Goal: Information Seeking & Learning: Check status

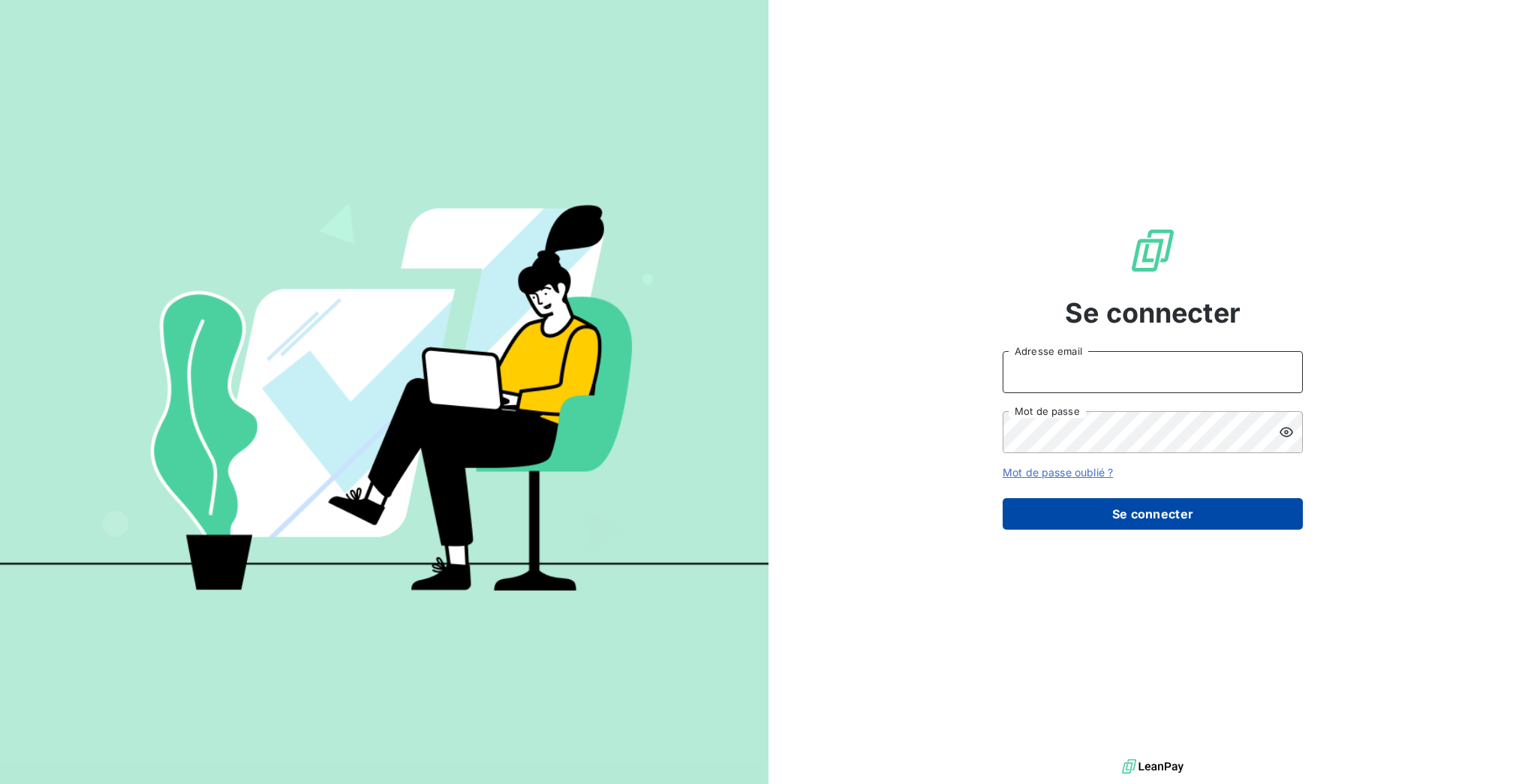
type input "[EMAIL_ADDRESS][DOMAIN_NAME]"
click at [1229, 501] on button "Se connecter" at bounding box center [1152, 513] width 300 height 32
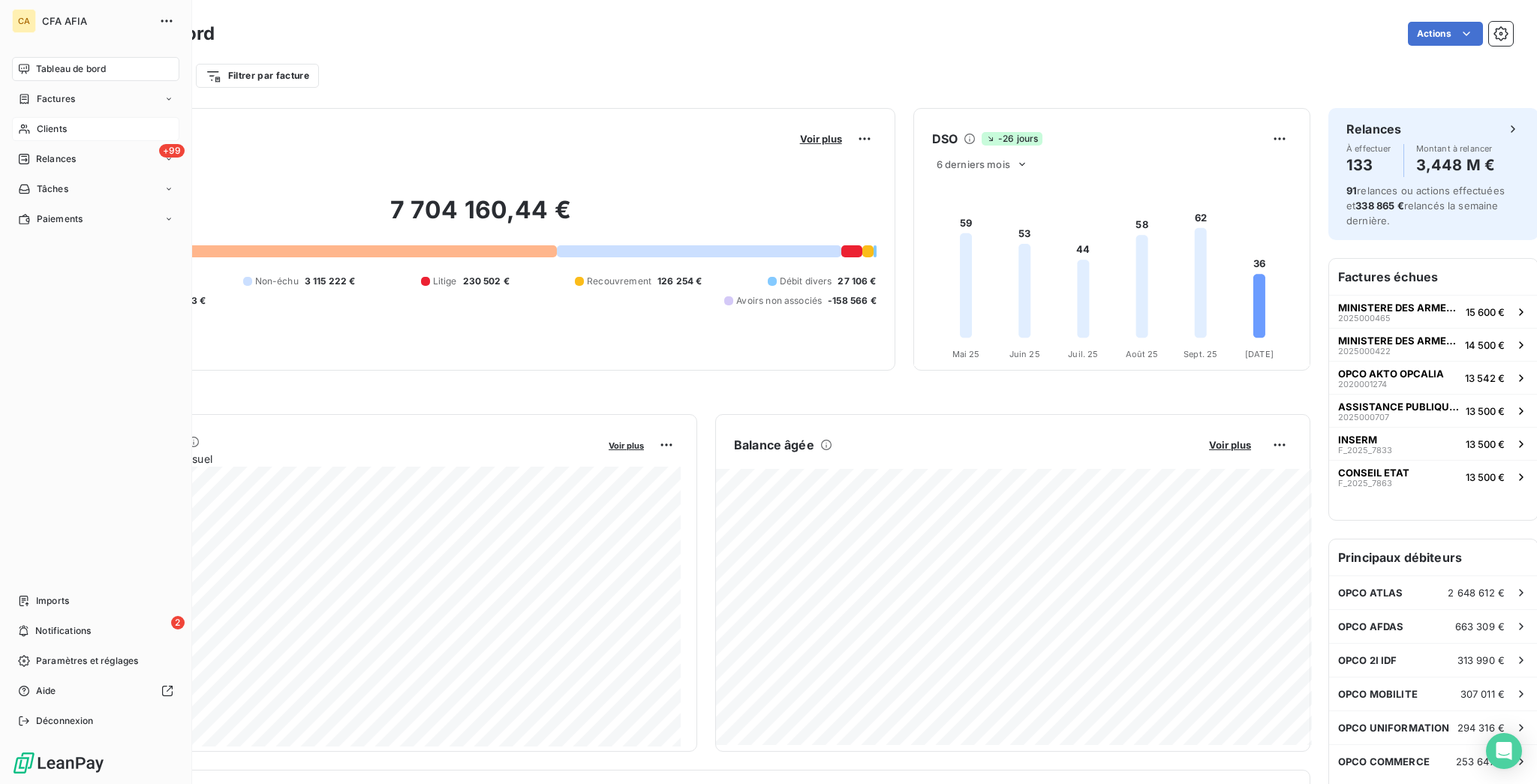
click at [19, 123] on icon at bounding box center [24, 129] width 13 height 12
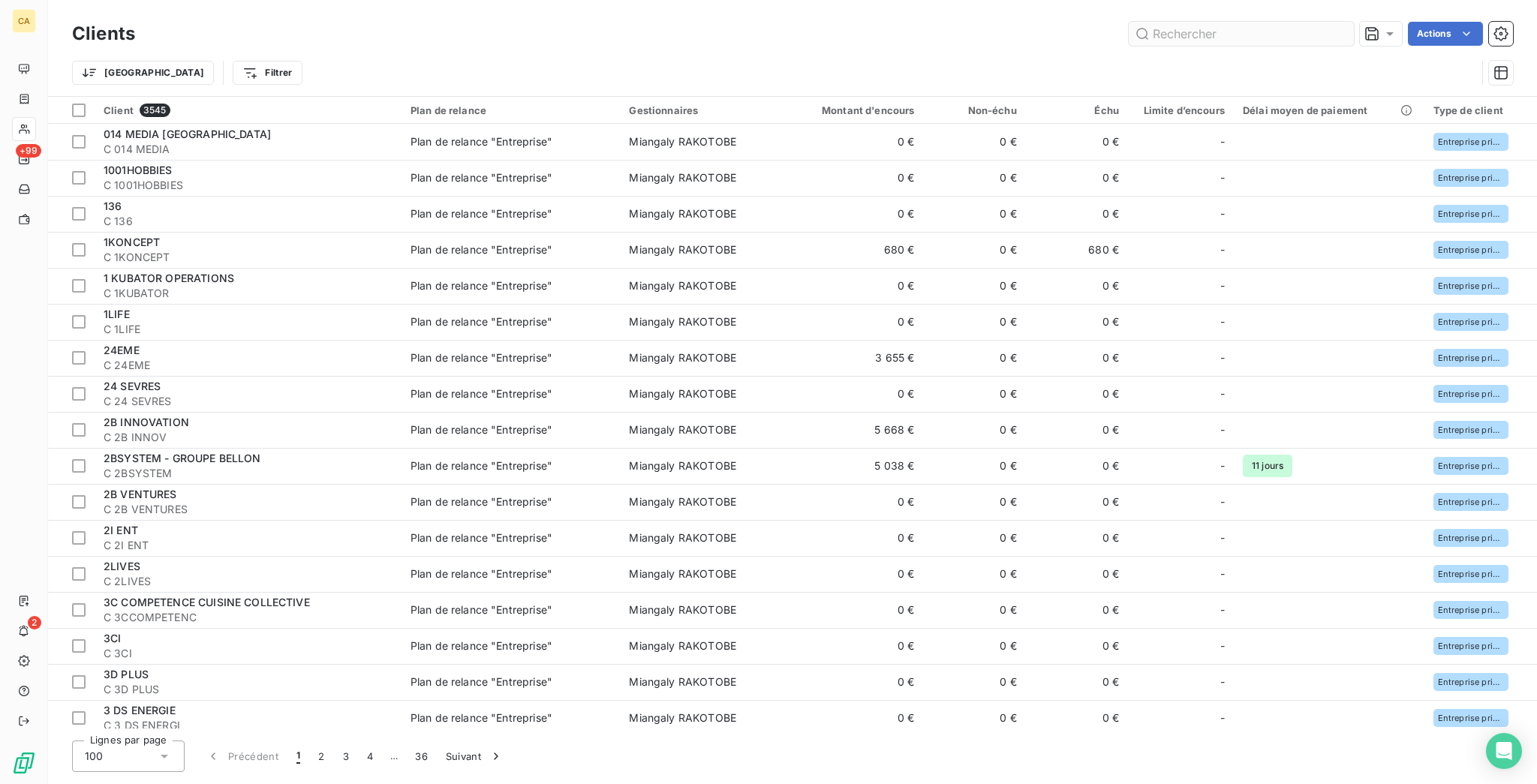
click at [1265, 29] on input "text" at bounding box center [1241, 34] width 225 height 24
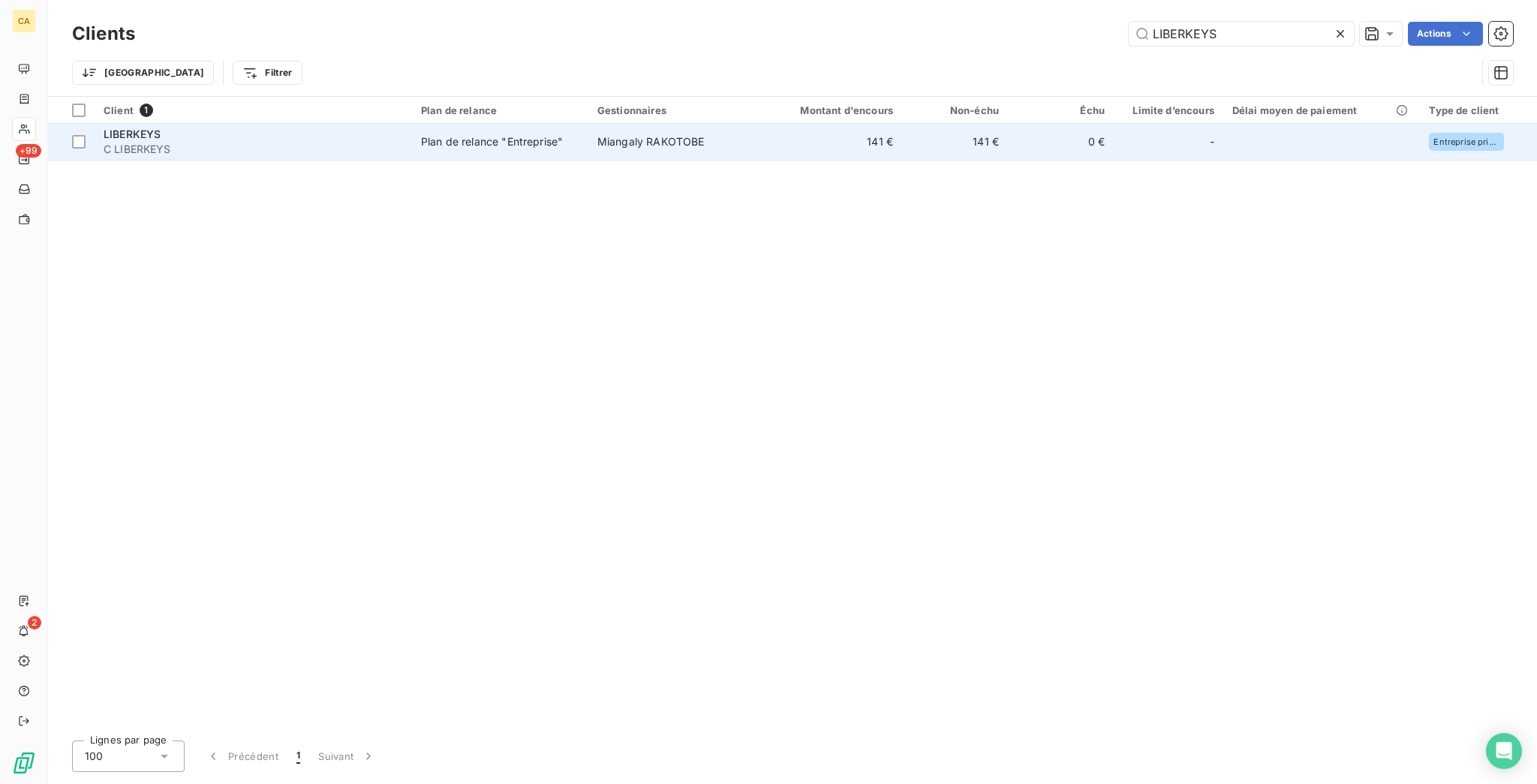
type input "LIBERKEYS"
click at [644, 135] on span "Miangaly RAKOTOBE" at bounding box center [650, 141] width 107 height 13
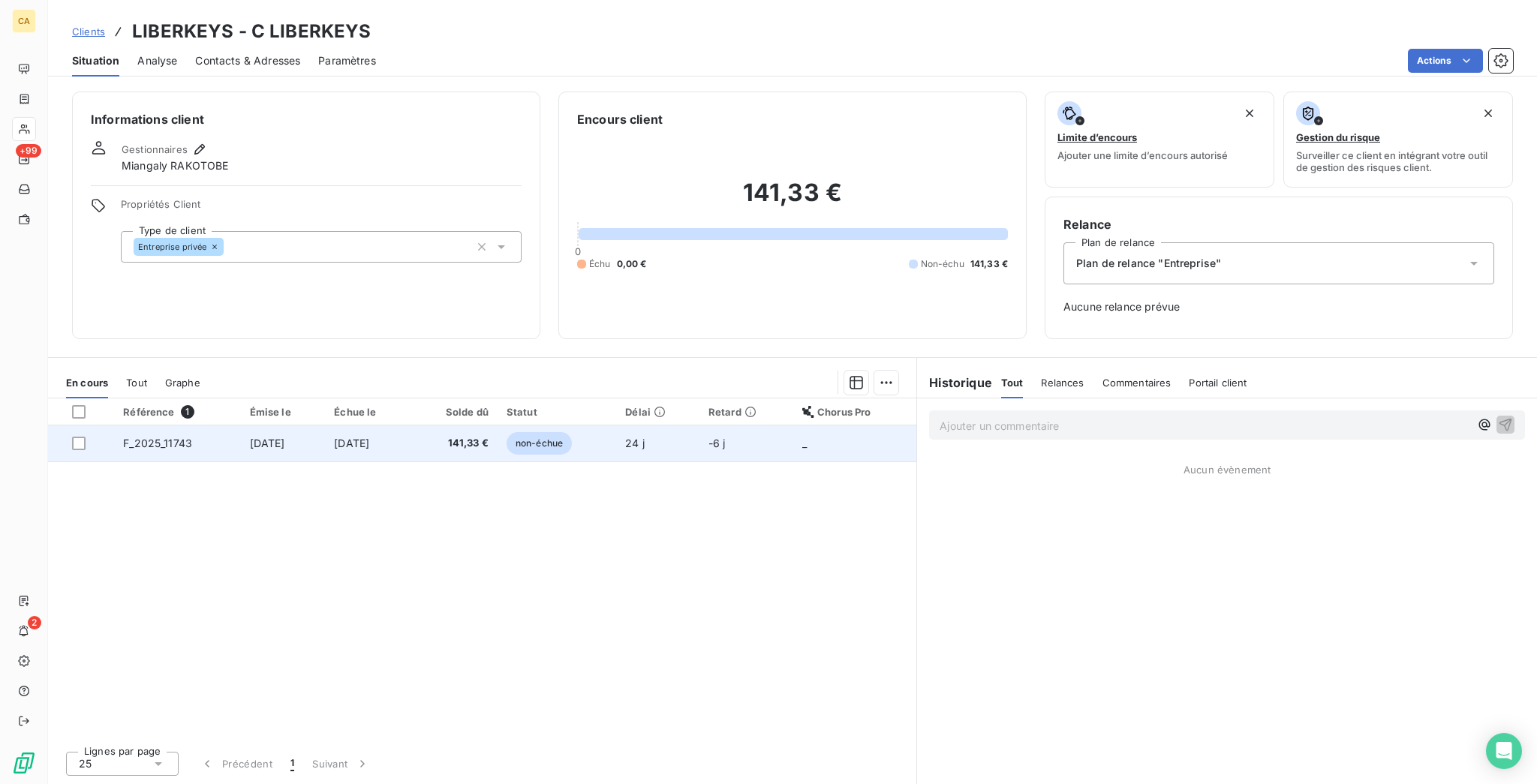
drag, startPoint x: 563, startPoint y: 369, endPoint x: 521, endPoint y: 365, distance: 42.2
click at [563, 432] on span "non-échue" at bounding box center [539, 443] width 66 height 22
click at [241, 425] on td "[DATE]" at bounding box center [284, 443] width 85 height 36
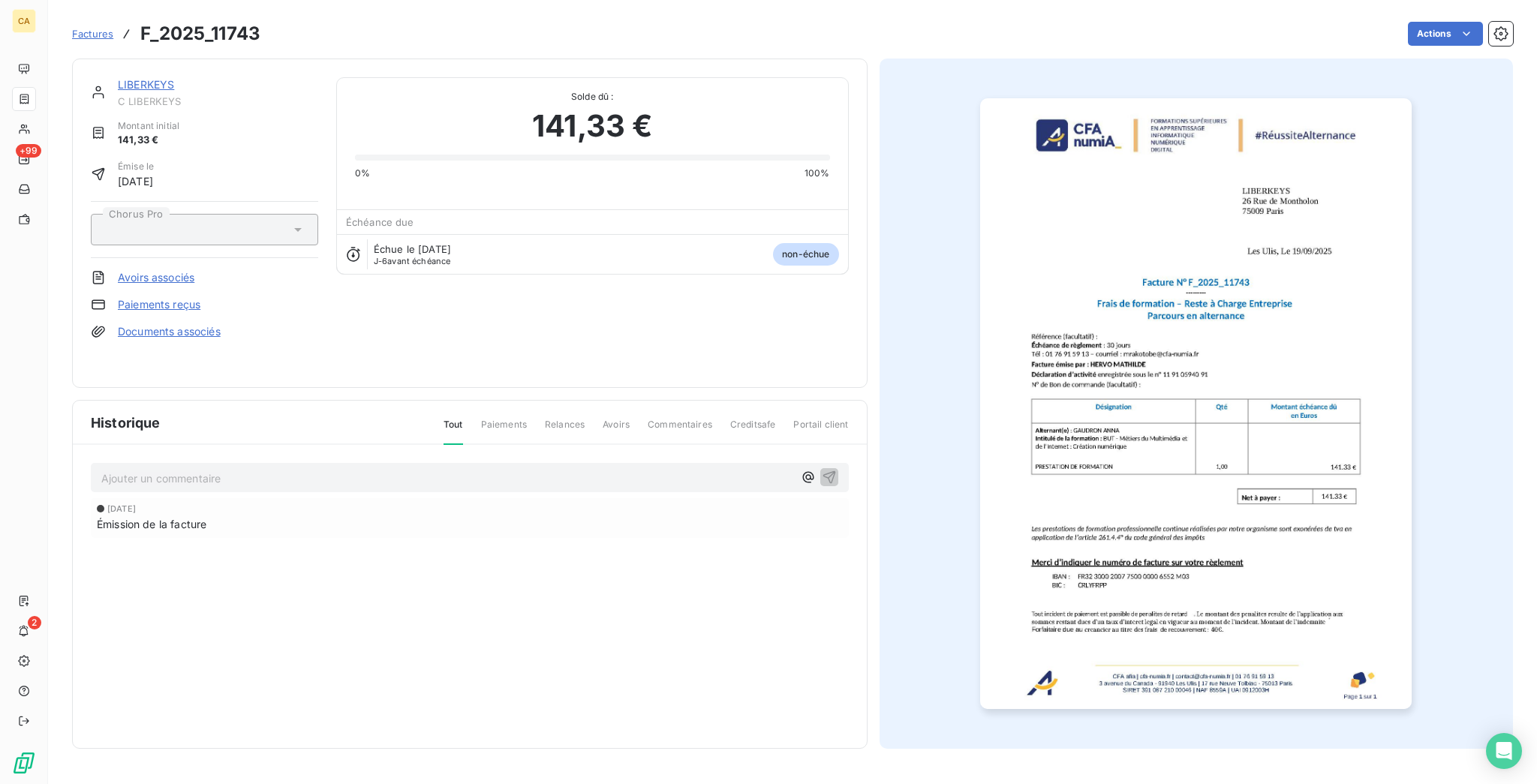
click at [192, 469] on p "Ajouter un commentaire ﻿" at bounding box center [447, 477] width 692 height 18
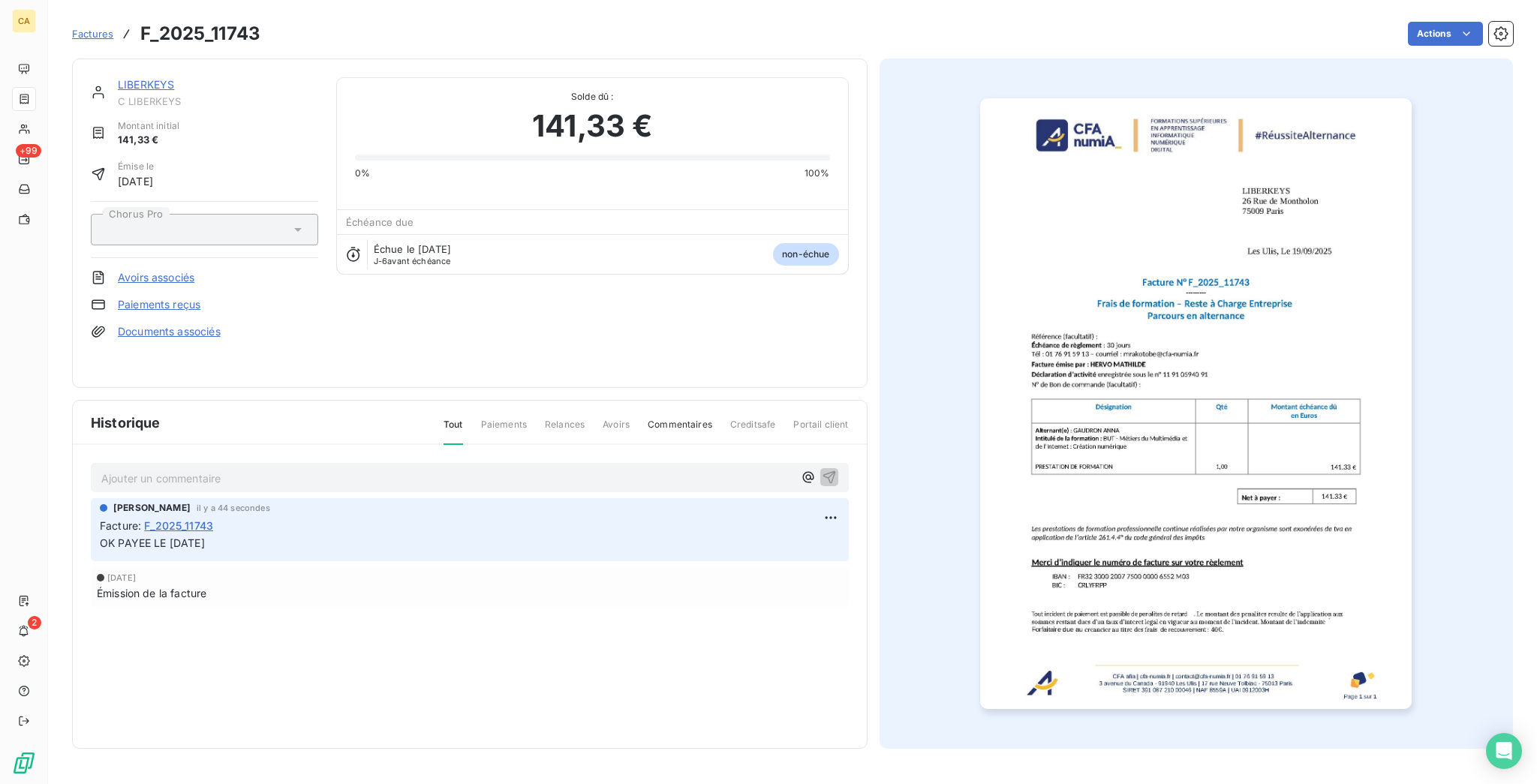
click at [124, 78] on link "LIBERKEYS" at bounding box center [146, 84] width 56 height 13
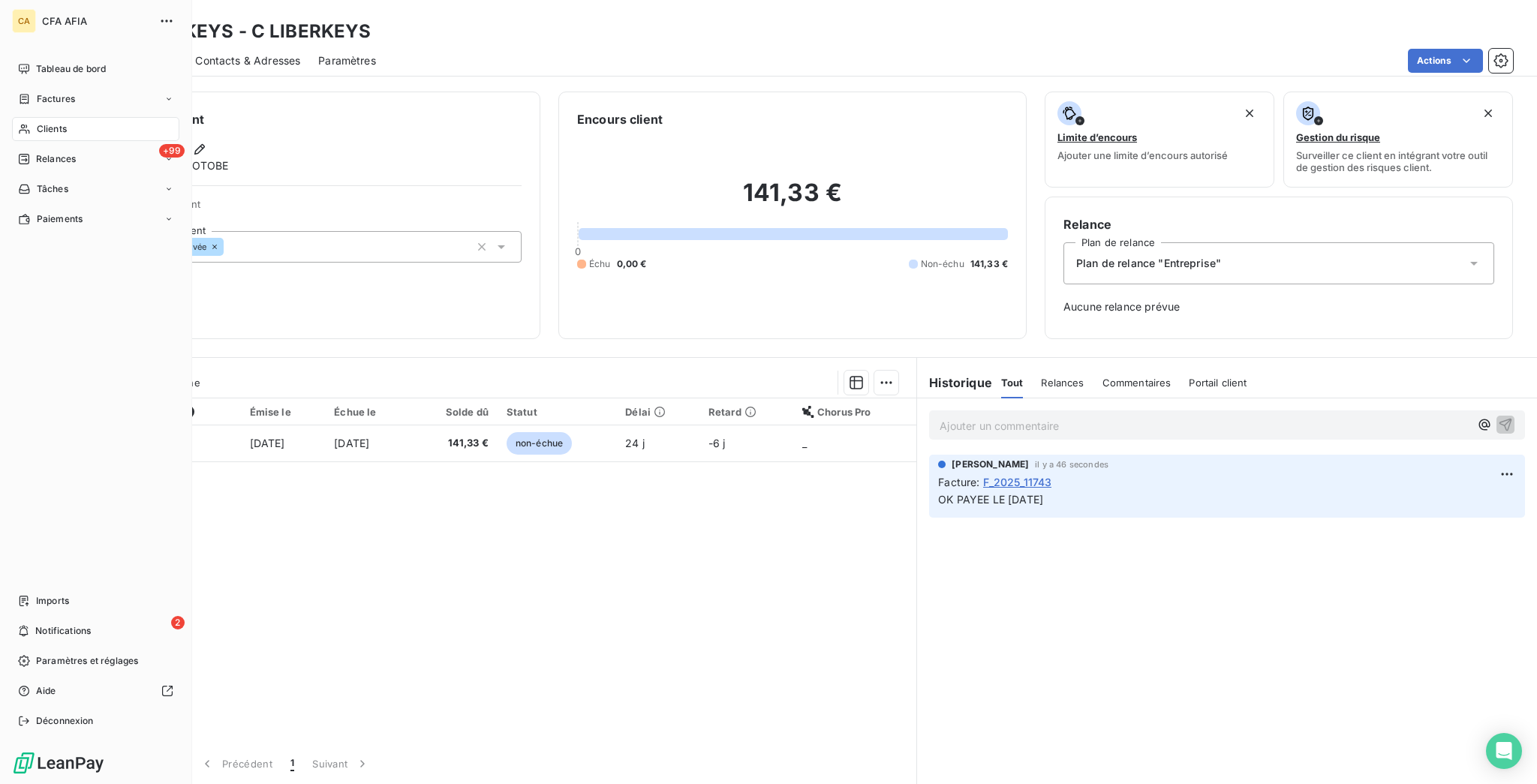
click at [51, 122] on span "Clients" at bounding box center [51, 129] width 30 height 14
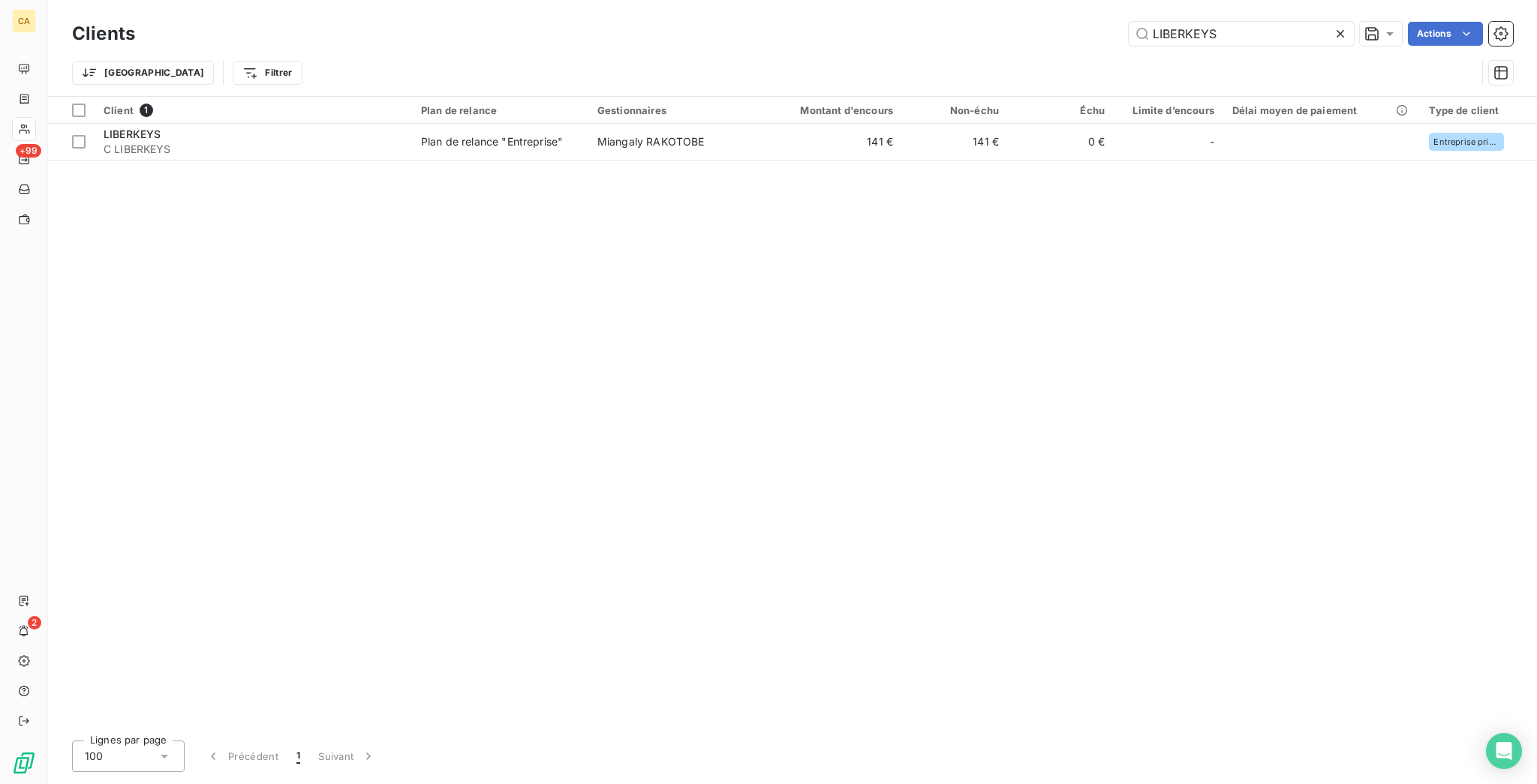
click at [1276, 5] on div "Clients LIBERKEYS Actions Trier Filtrer" at bounding box center [792, 48] width 1489 height 96
drag, startPoint x: 1267, startPoint y: 34, endPoint x: 892, endPoint y: 63, distance: 376.1
click at [915, 64] on div "Clients LIBERKEYS Actions Trier Filtrer" at bounding box center [792, 57] width 1441 height 78
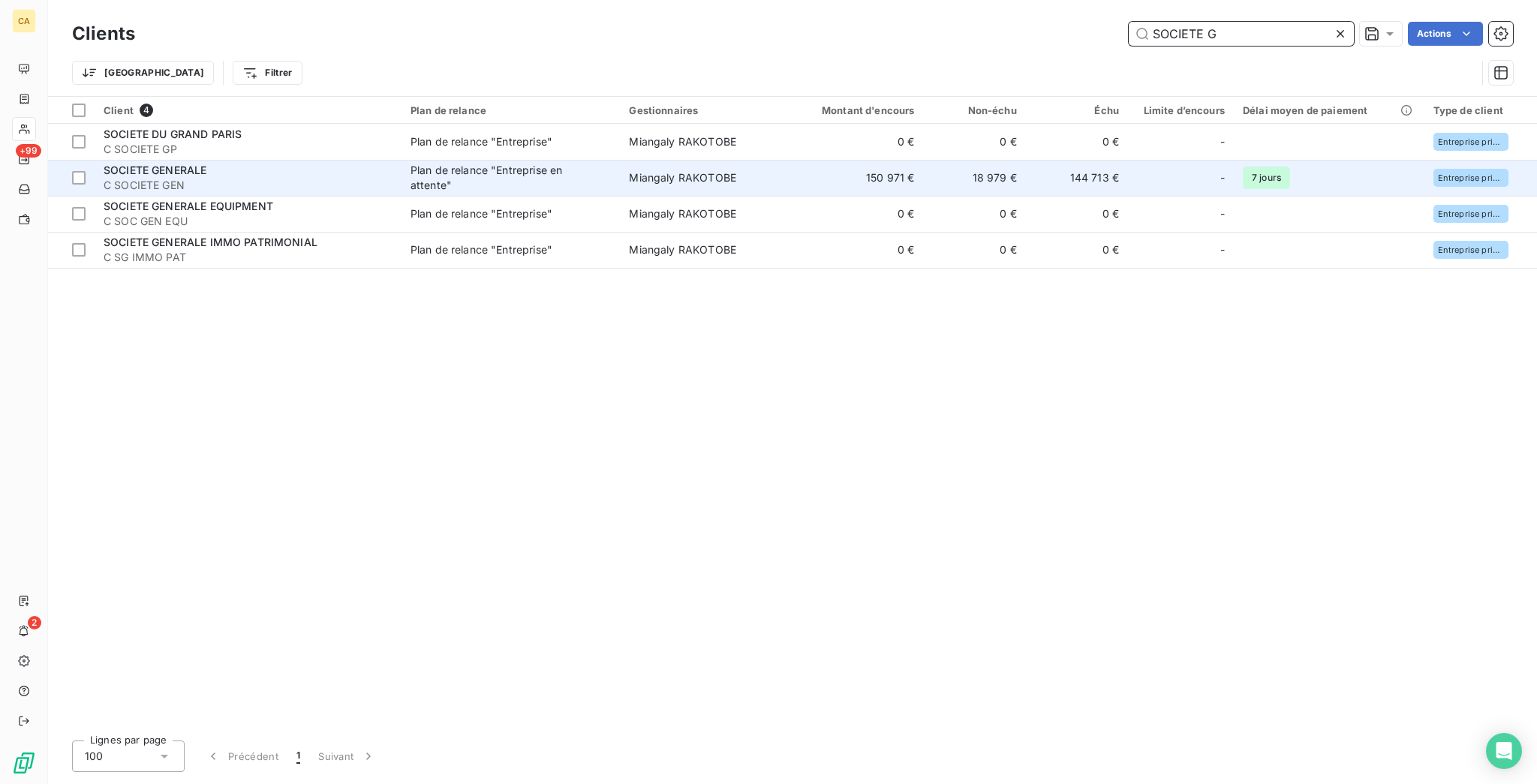
type input "SOCIETE G"
click at [184, 177] on span "C SOCIETE GEN" at bounding box center [247, 185] width 288 height 15
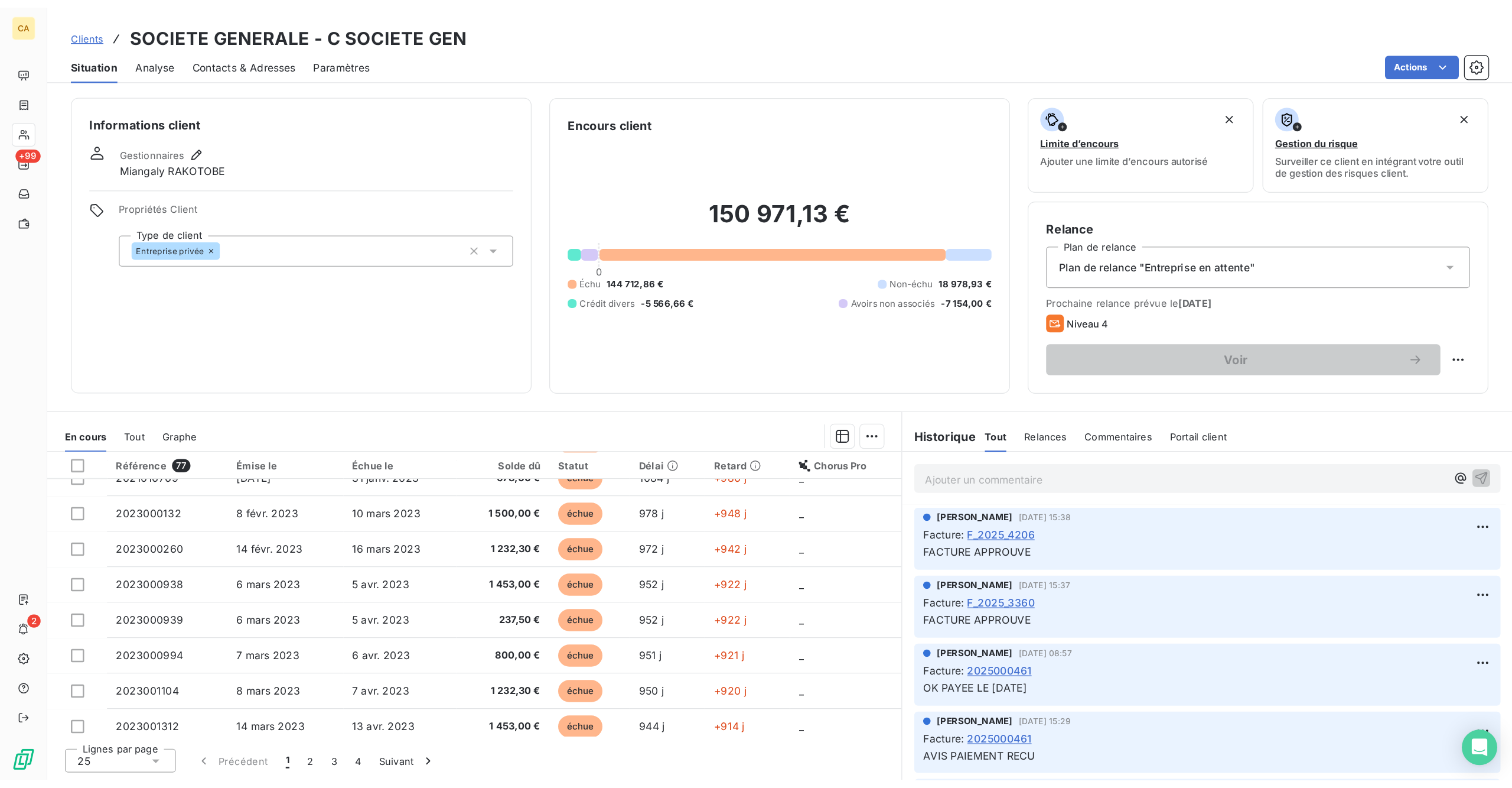
scroll to position [261, 0]
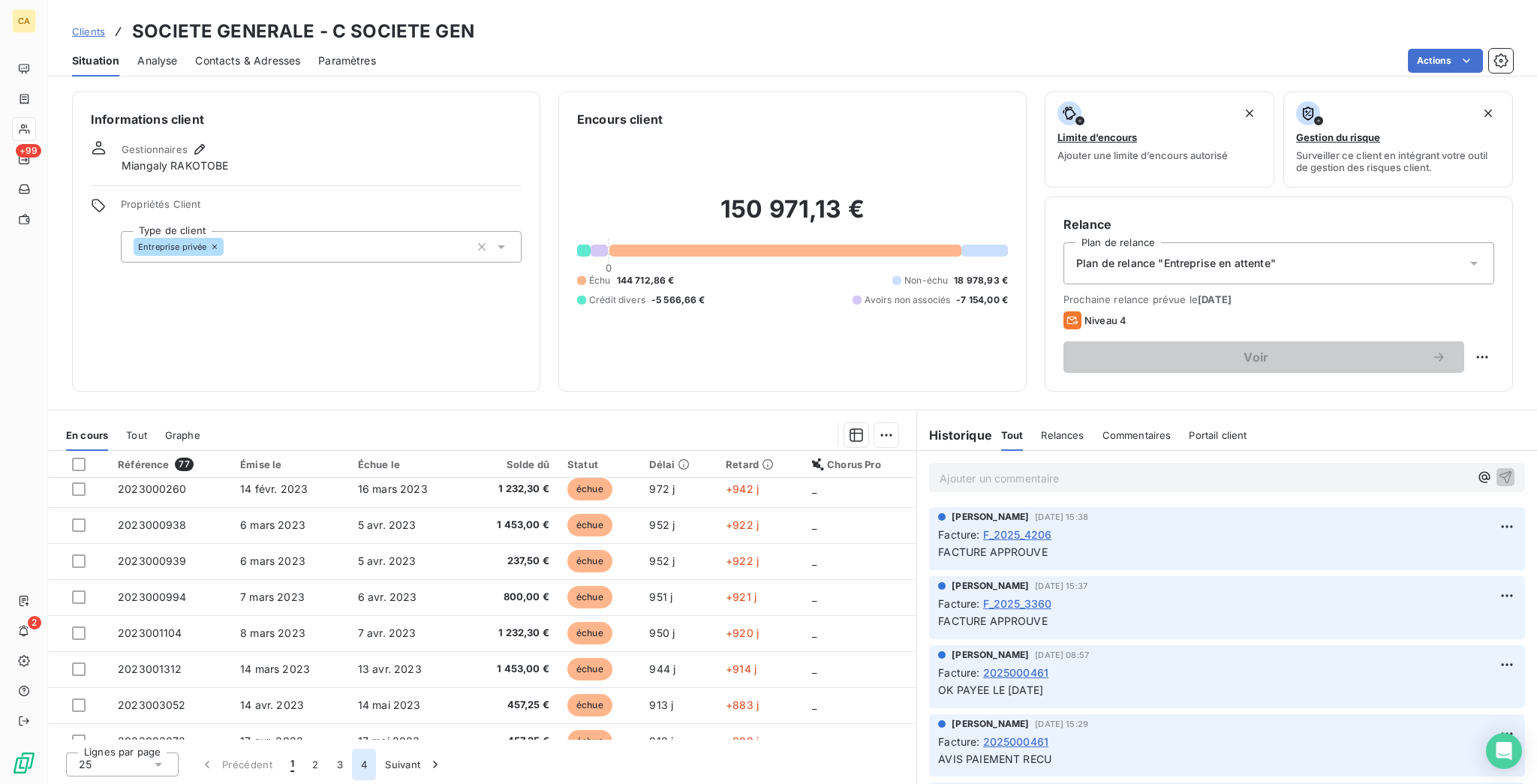
click at [352, 765] on button "4" at bounding box center [364, 764] width 24 height 32
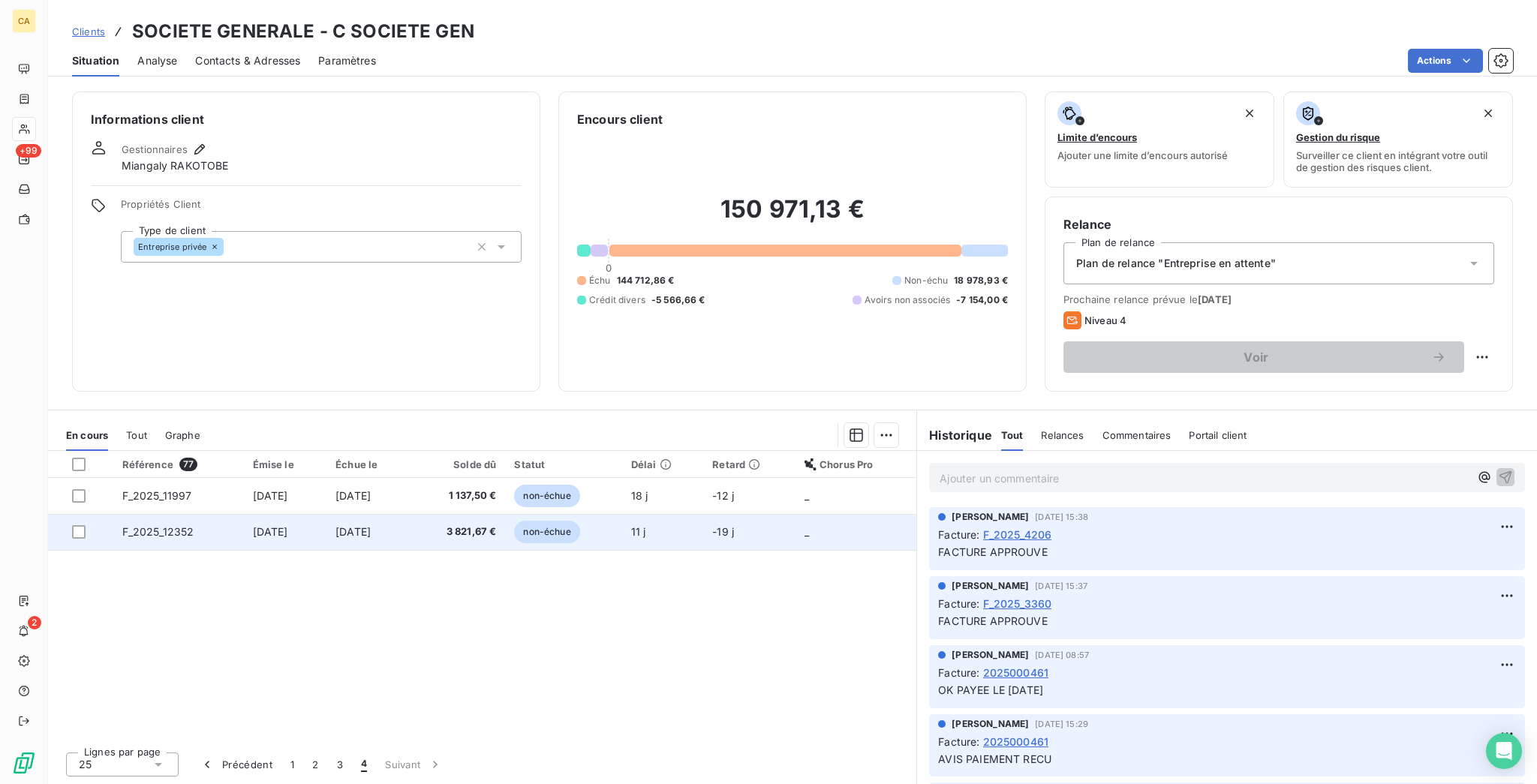
click at [199, 514] on td "F_2025_12352" at bounding box center [178, 531] width 130 height 36
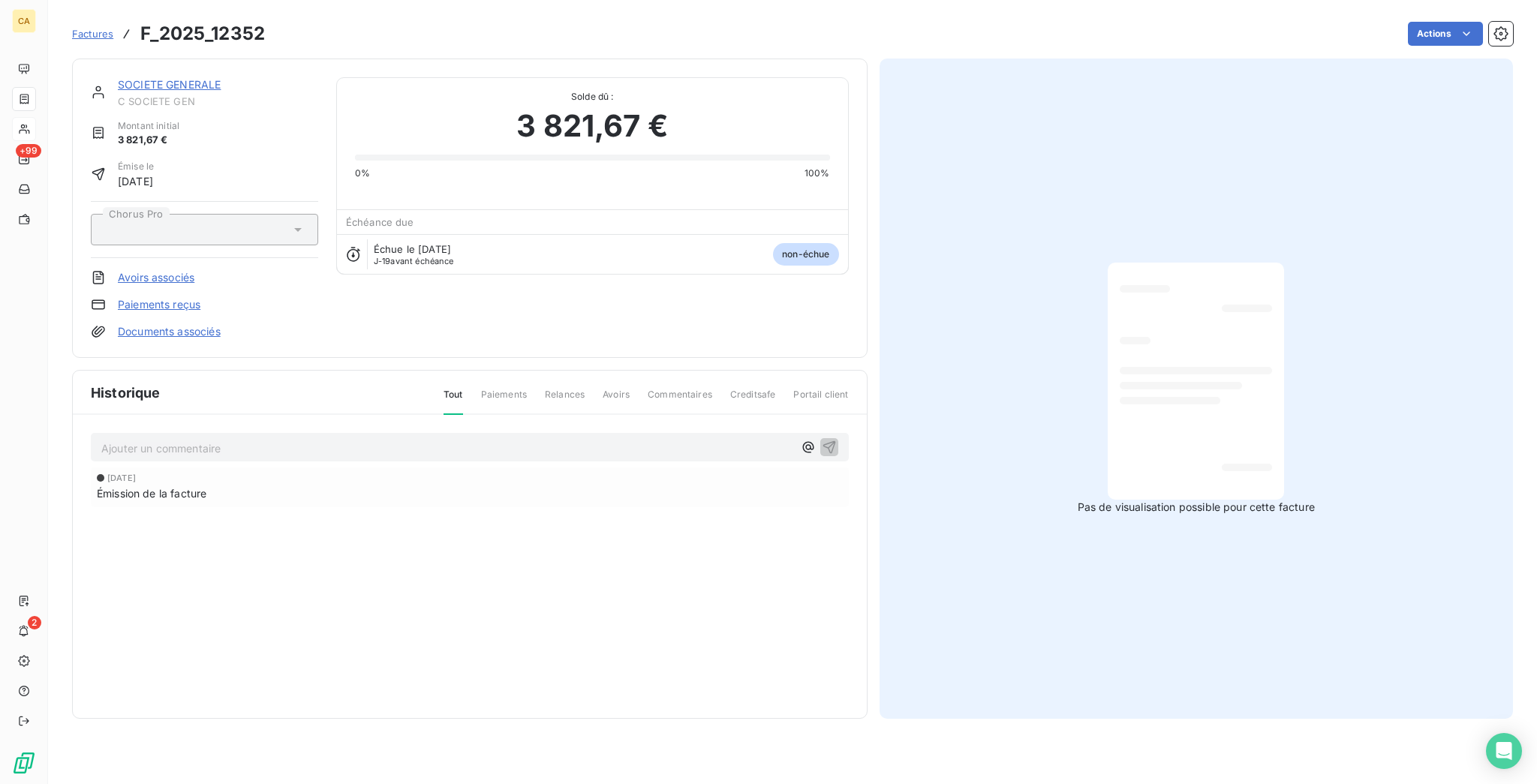
click at [214, 439] on p "Ajouter un commentaire ﻿" at bounding box center [447, 447] width 692 height 18
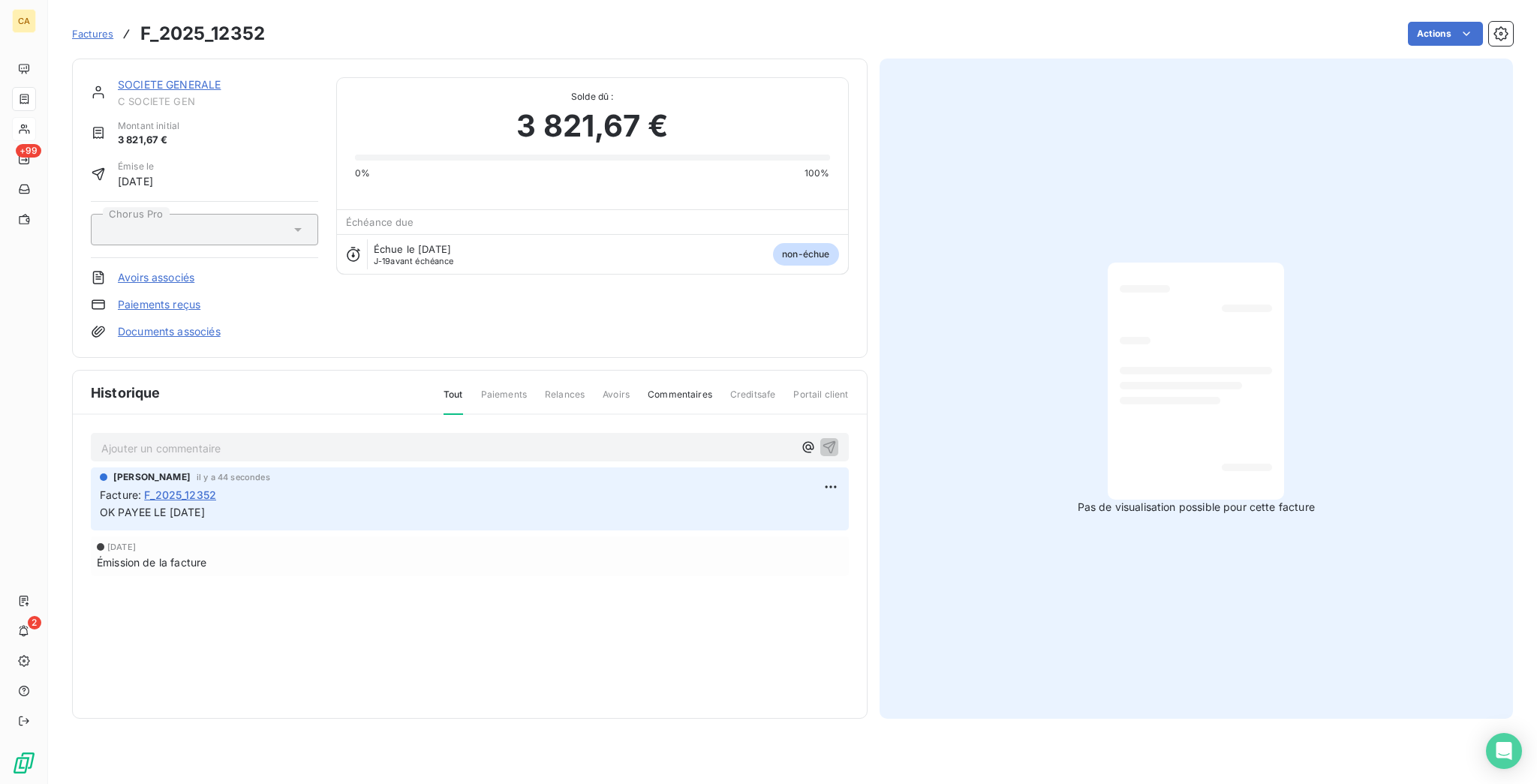
click at [169, 78] on link "SOCIETE GENERALE" at bounding box center [169, 84] width 103 height 13
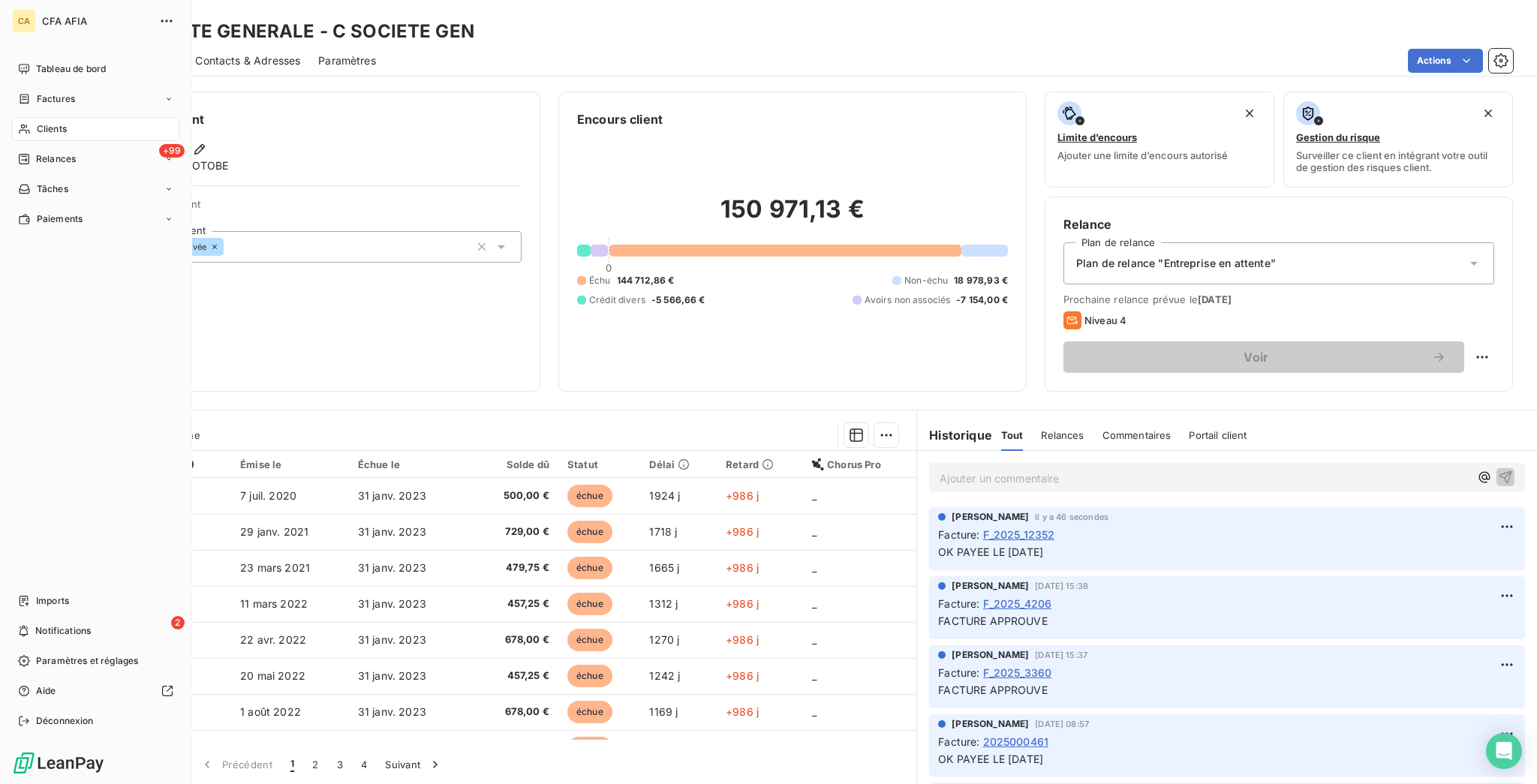
click at [37, 113] on nav "Tableau de bord Factures Clients +99 Relances Tâches Paiements" at bounding box center [95, 144] width 167 height 174
drag, startPoint x: 50, startPoint y: 90, endPoint x: 41, endPoint y: 94, distance: 9.8
click at [49, 90] on nav "Tableau de bord Factures Clients +99 Relances Tâches Paiements" at bounding box center [95, 144] width 167 height 174
click at [40, 117] on div "Clients" at bounding box center [95, 128] width 167 height 24
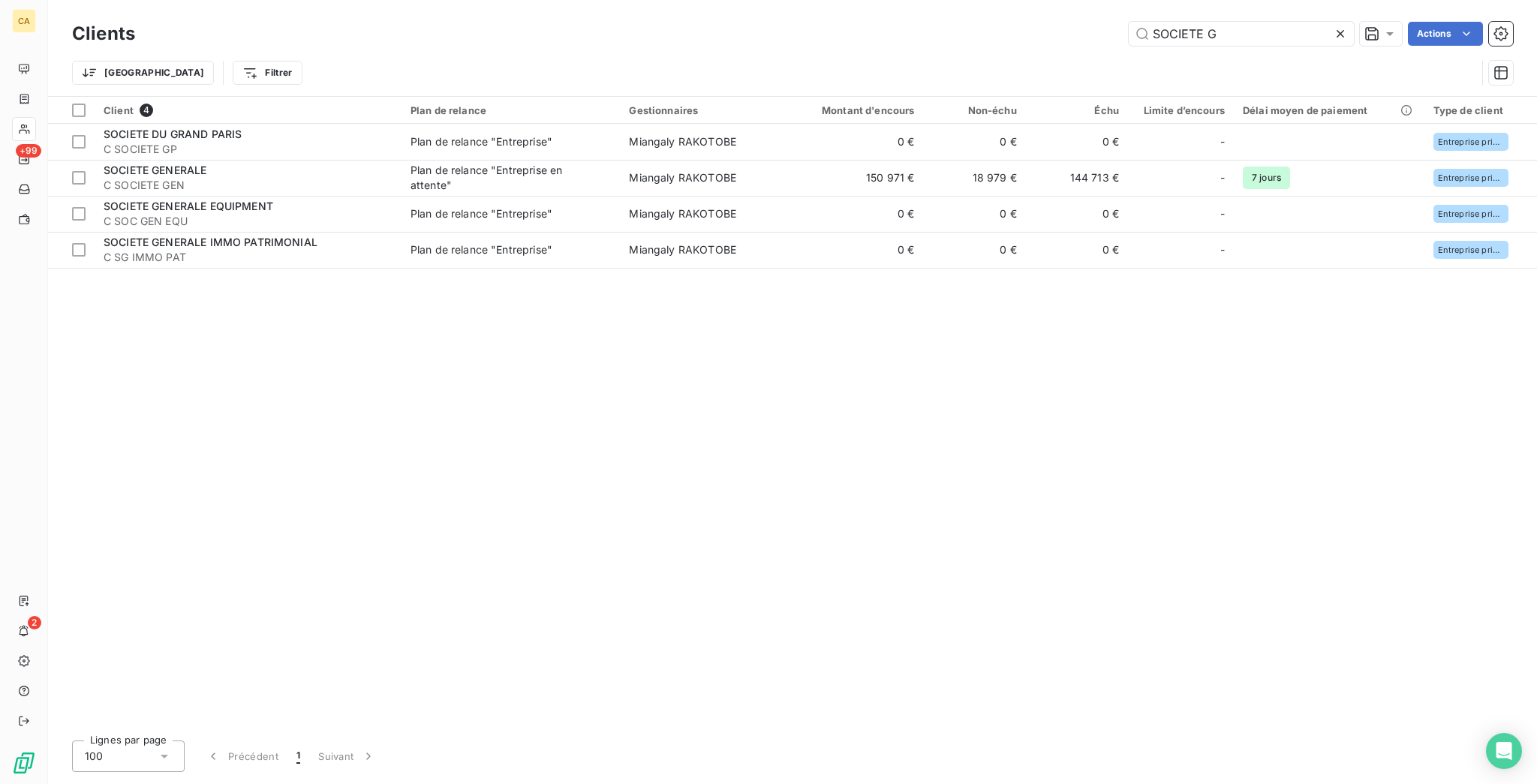
drag, startPoint x: 1163, startPoint y: 32, endPoint x: 957, endPoint y: 22, distance: 206.2
click at [957, 22] on div "SOCIETE G Actions" at bounding box center [833, 34] width 1359 height 24
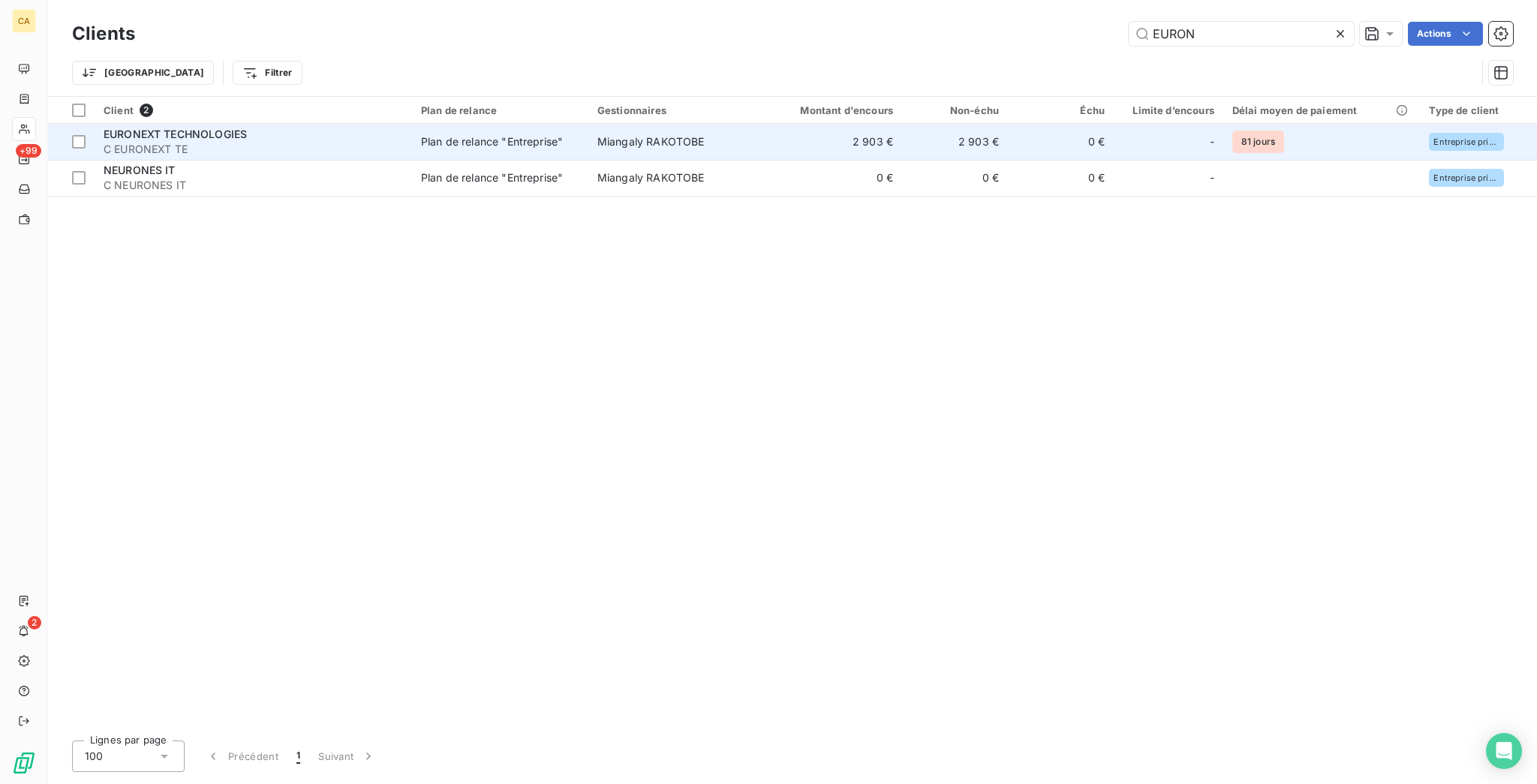
type input "EURON"
click at [1007, 123] on td "0 €" at bounding box center [1060, 141] width 106 height 36
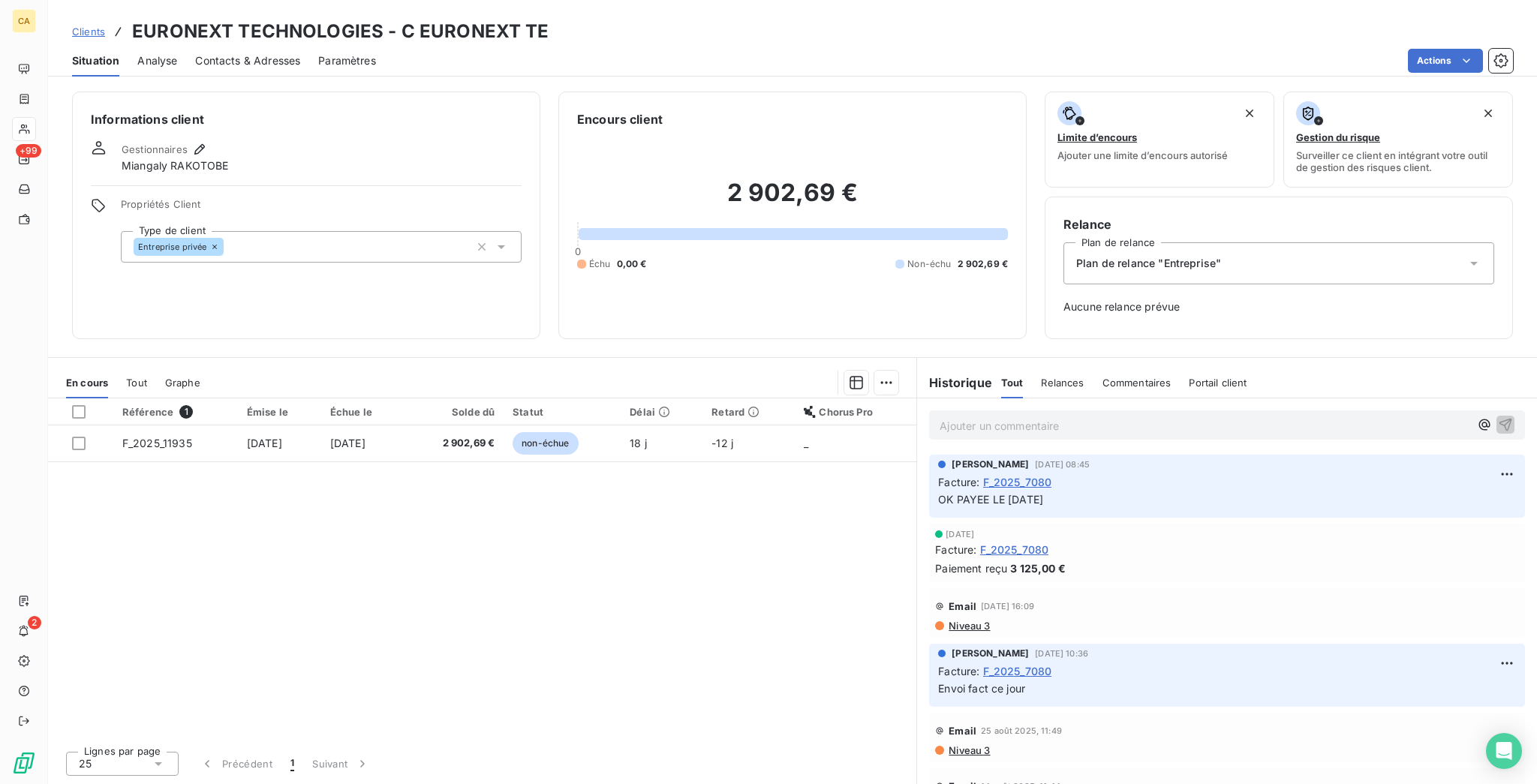
click at [450, 398] on div "Référence 1 Émise le Échue le Solde dû Statut Délai Retard Chorus Pro F_2025_11…" at bounding box center [482, 568] width 868 height 340
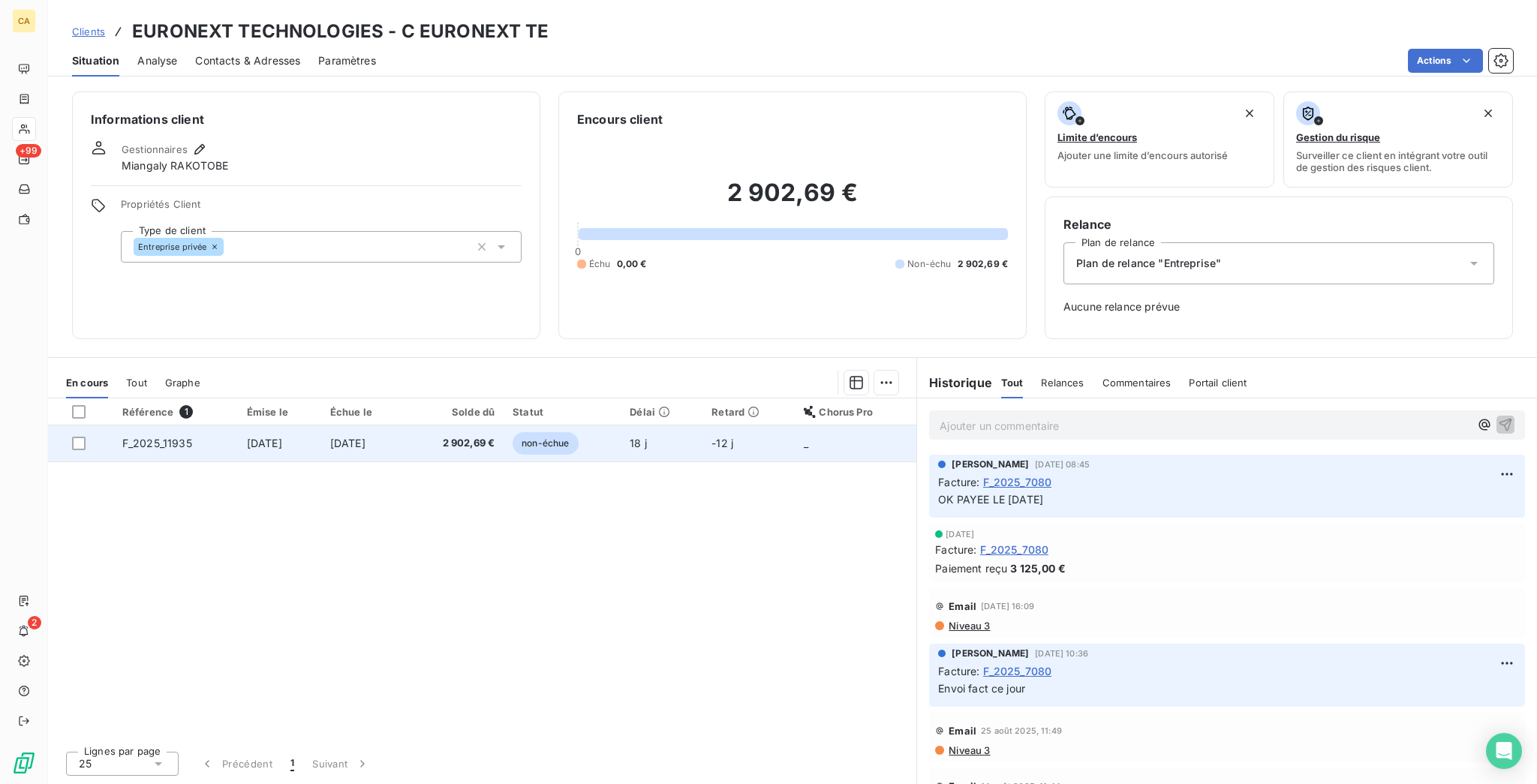
click at [454, 436] on span "2 902,69 €" at bounding box center [453, 444] width 80 height 15
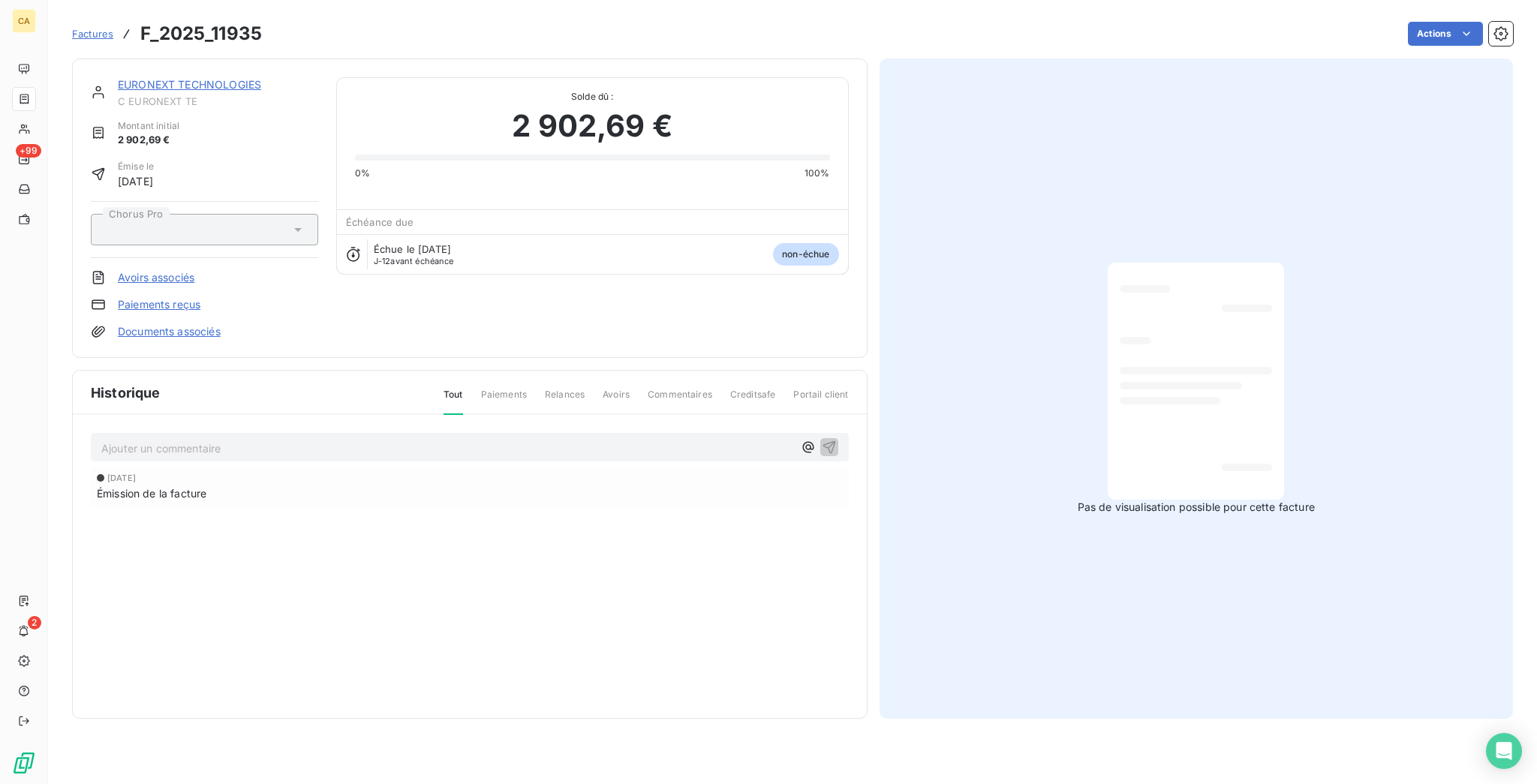
click at [288, 439] on p "Ajouter un commentaire ﻿" at bounding box center [447, 447] width 692 height 18
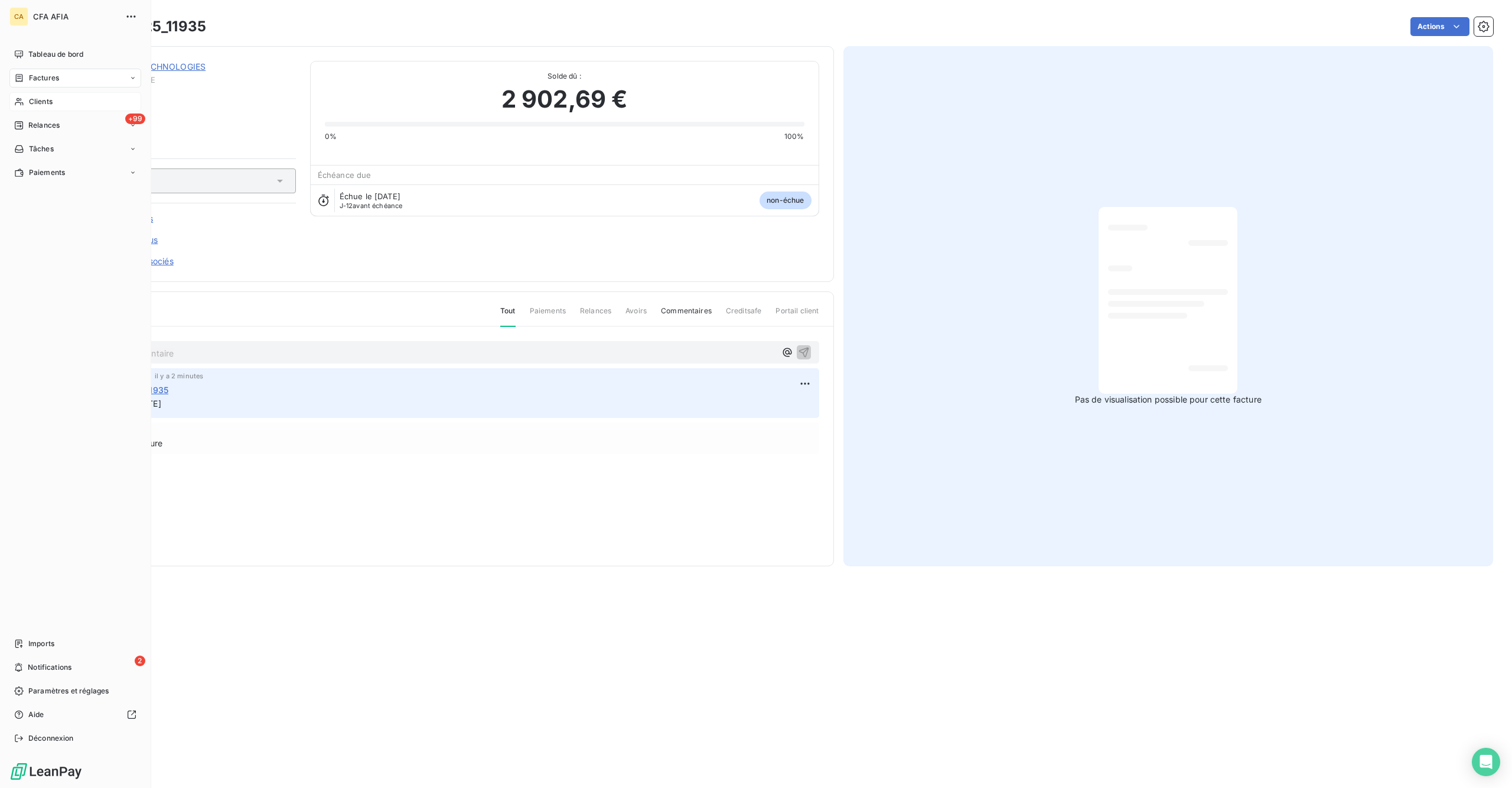
click at [45, 97] on span "Clients" at bounding box center [40, 102] width 24 height 11
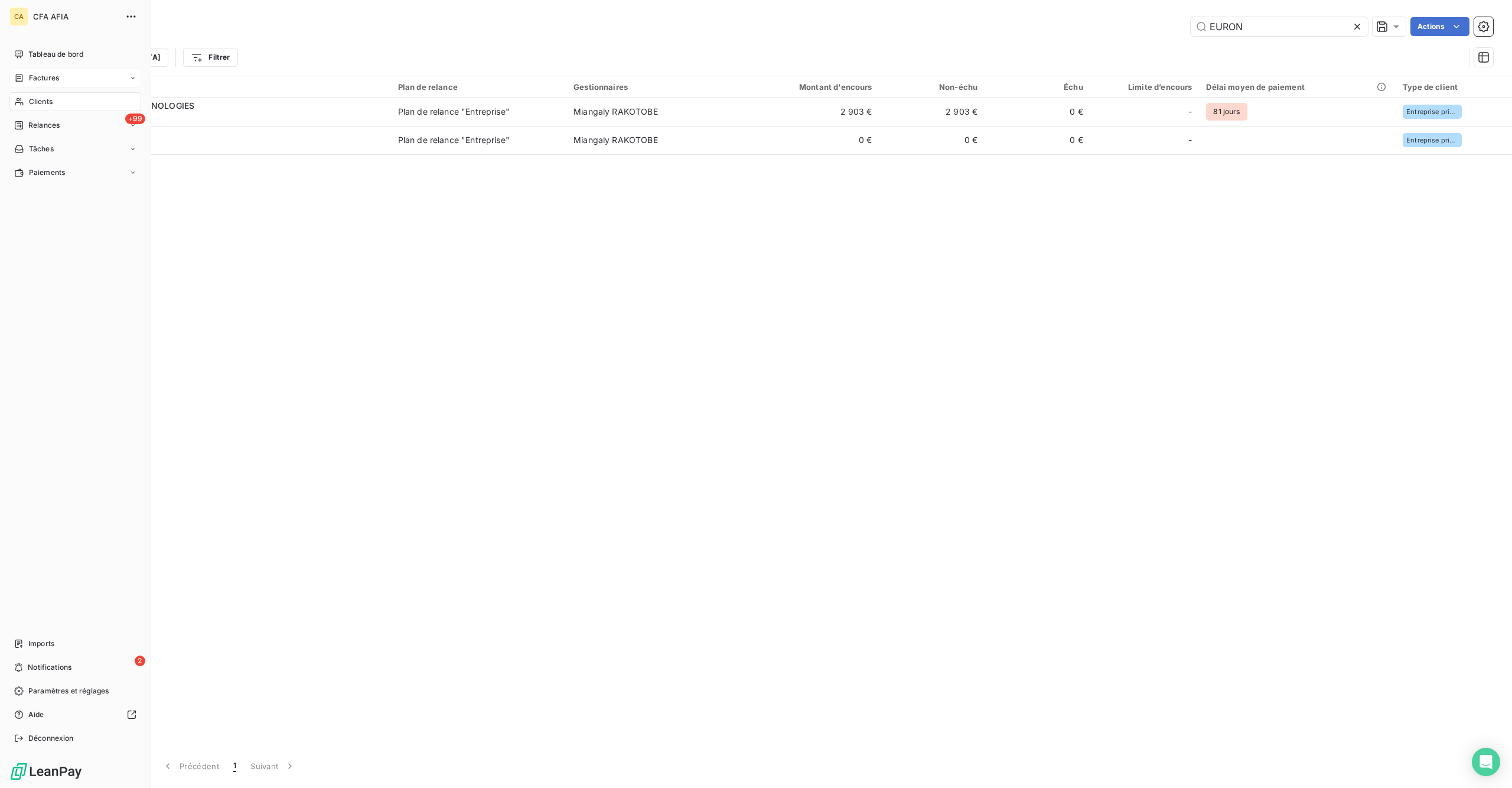
click at [20, 73] on div "Factures" at bounding box center [36, 78] width 45 height 11
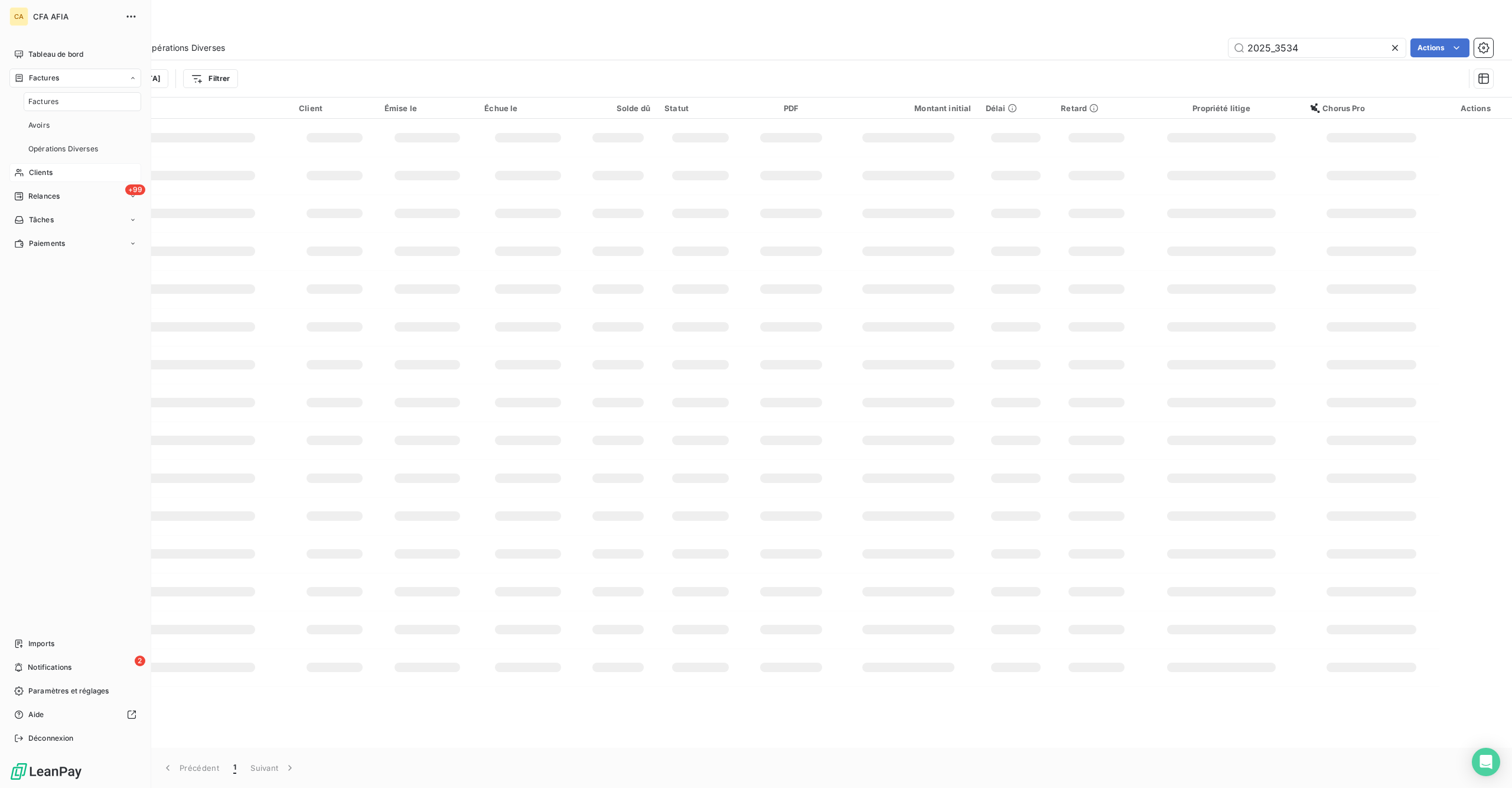
click at [28, 97] on span "Factures" at bounding box center [43, 102] width 30 height 11
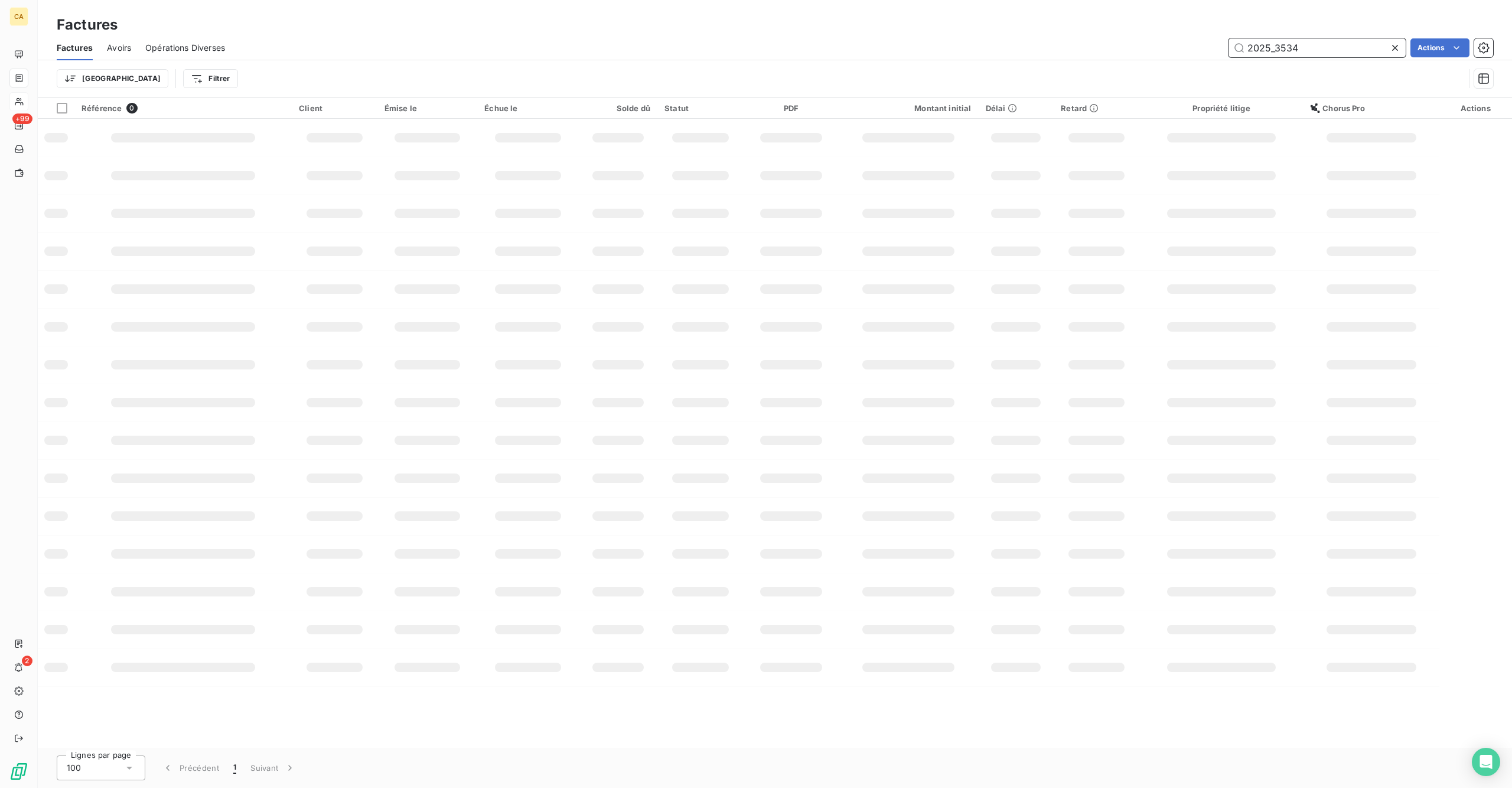
click at [1209, 43] on input "2025_3534" at bounding box center [1316, 48] width 177 height 19
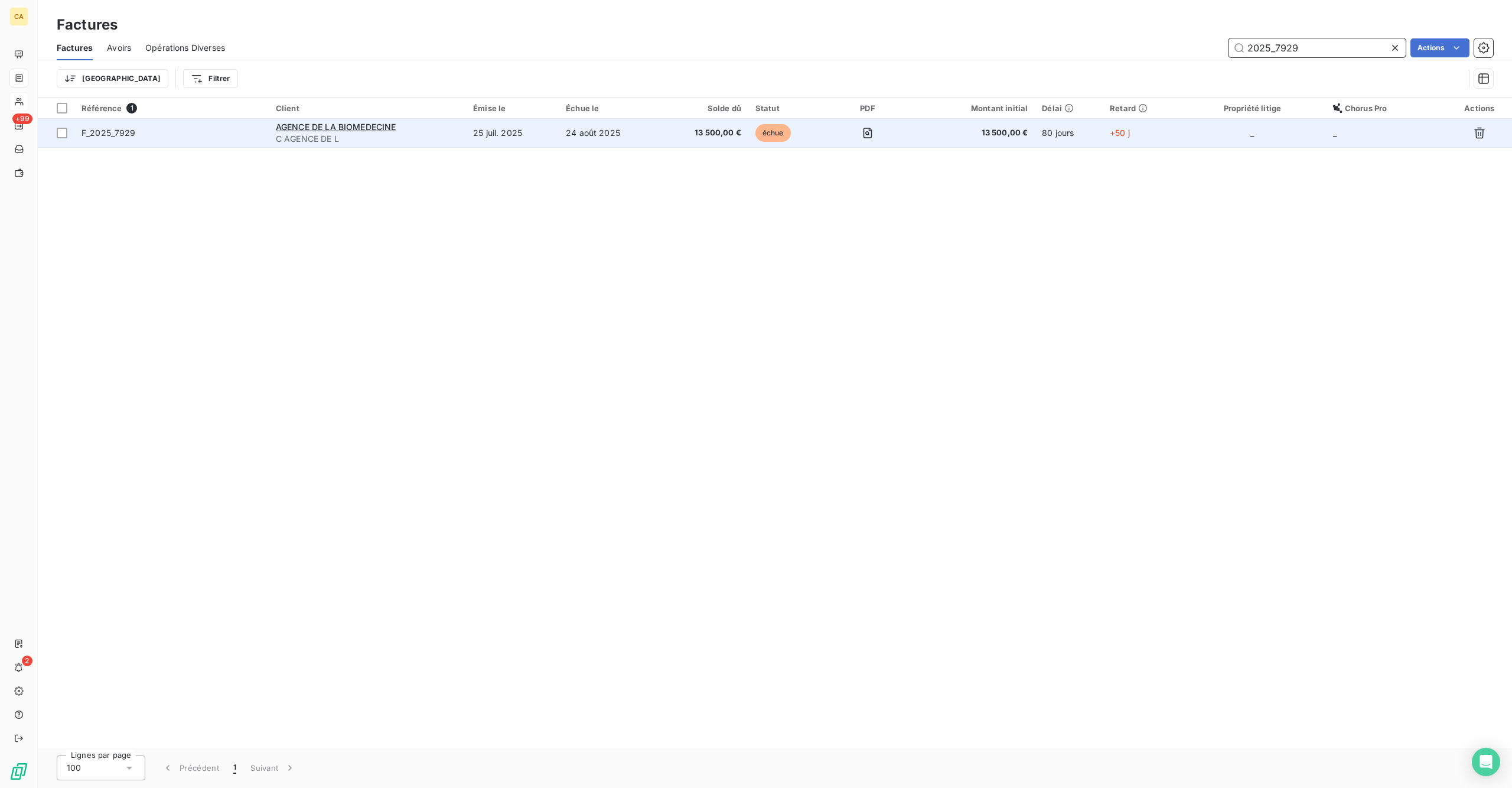
type input "2025_7929"
click at [655, 119] on td "24 août 2025" at bounding box center [609, 132] width 100 height 28
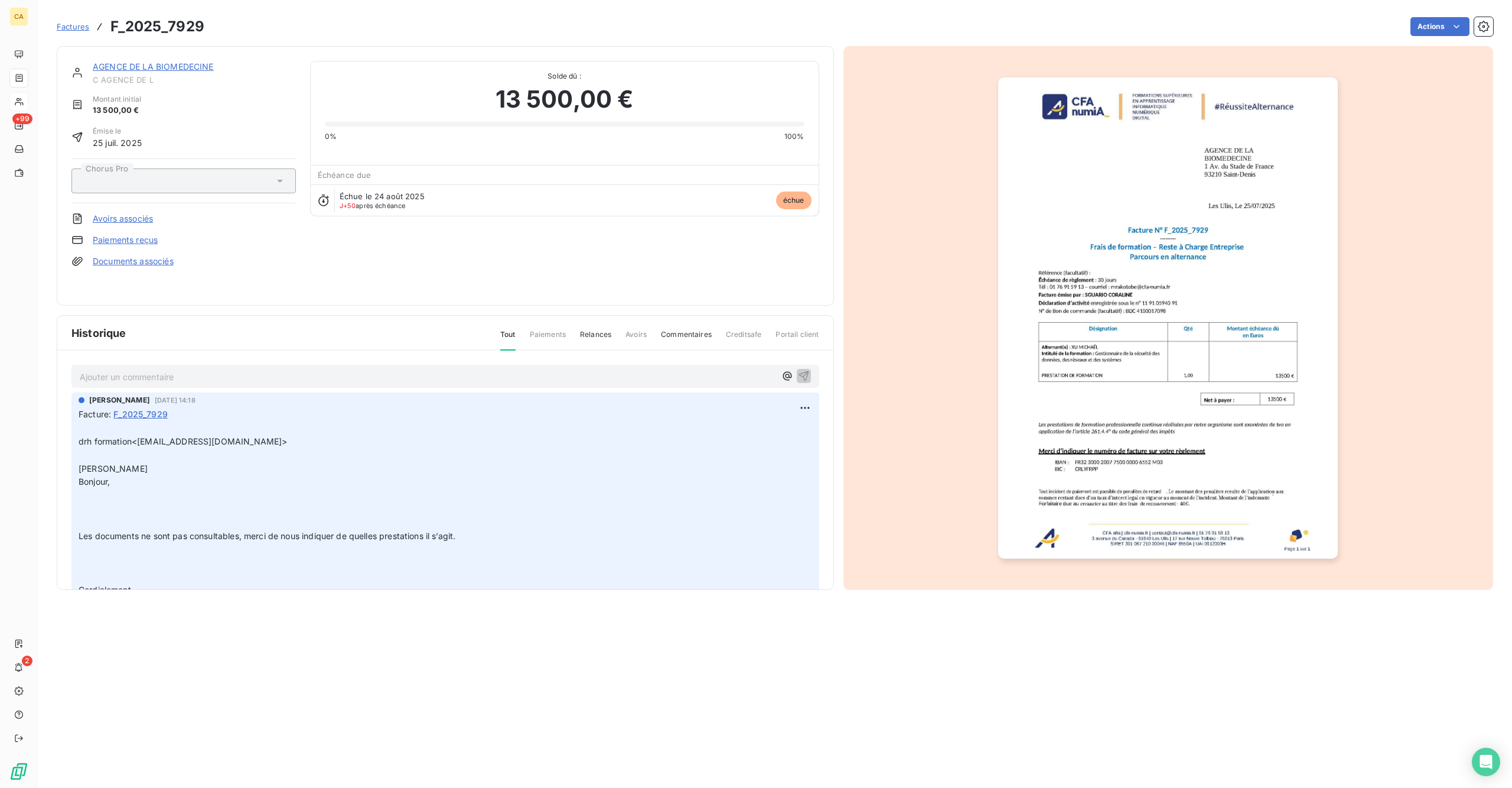
click at [200, 369] on p "Ajouter un commentaire ﻿" at bounding box center [428, 376] width 696 height 14
click at [190, 369] on p "Ajouter un commentaire ﻿" at bounding box center [428, 376] width 696 height 14
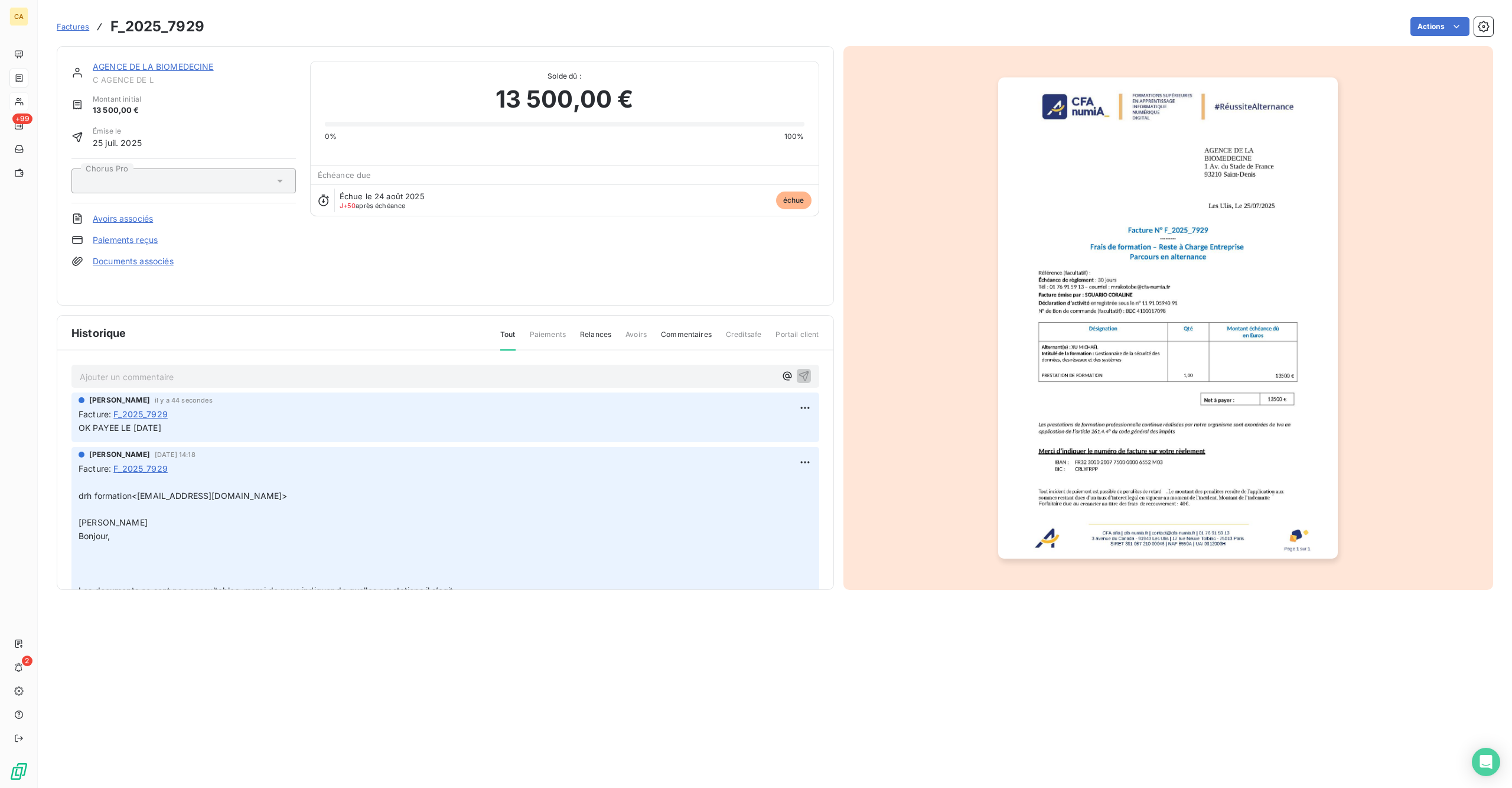
click at [1208, 275] on img "button" at bounding box center [1167, 318] width 339 height 481
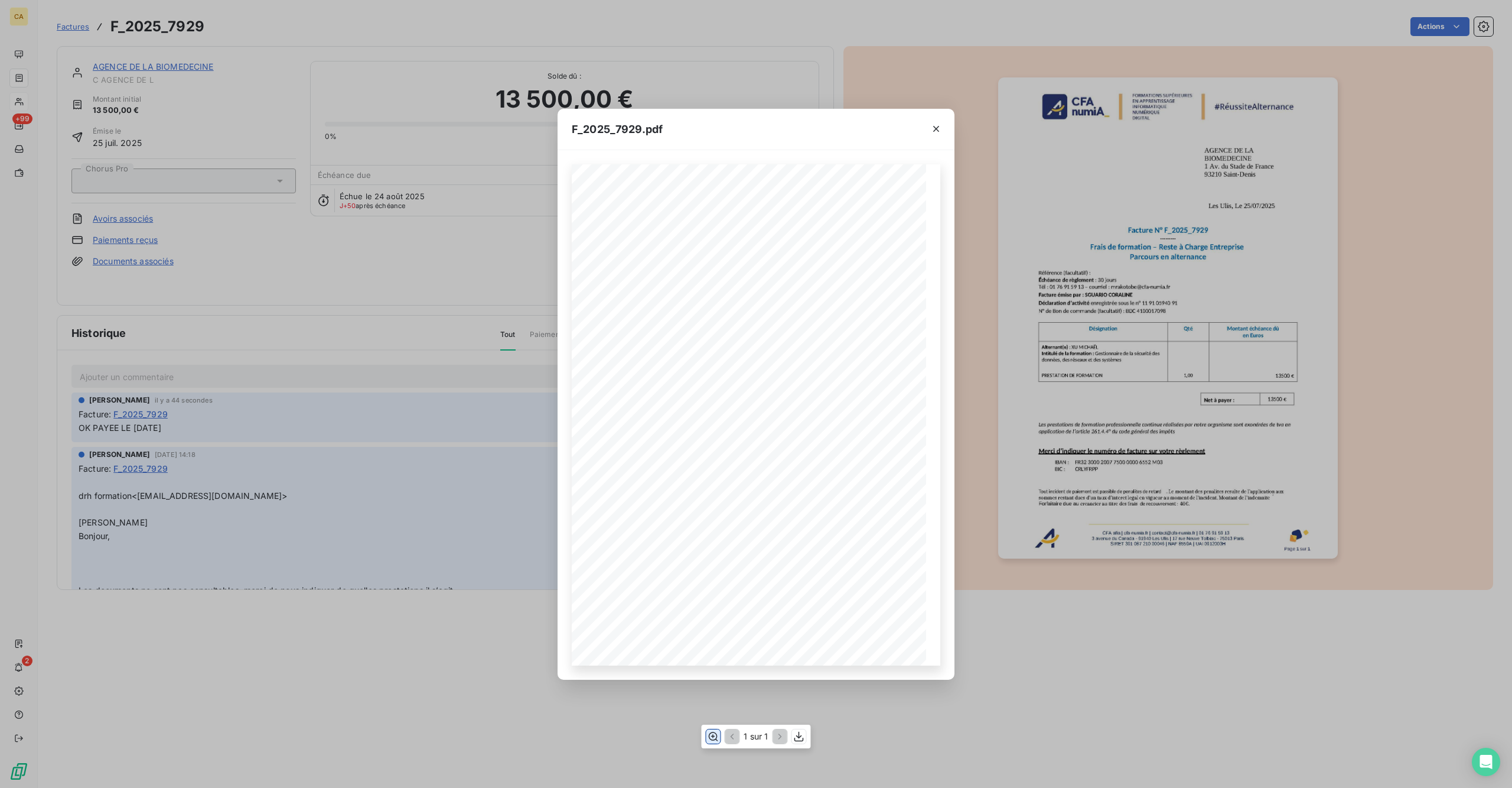
click at [709, 617] on div "1 sur 1" at bounding box center [756, 736] width 109 height 24
click at [709, 617] on button "button" at bounding box center [712, 736] width 14 height 14
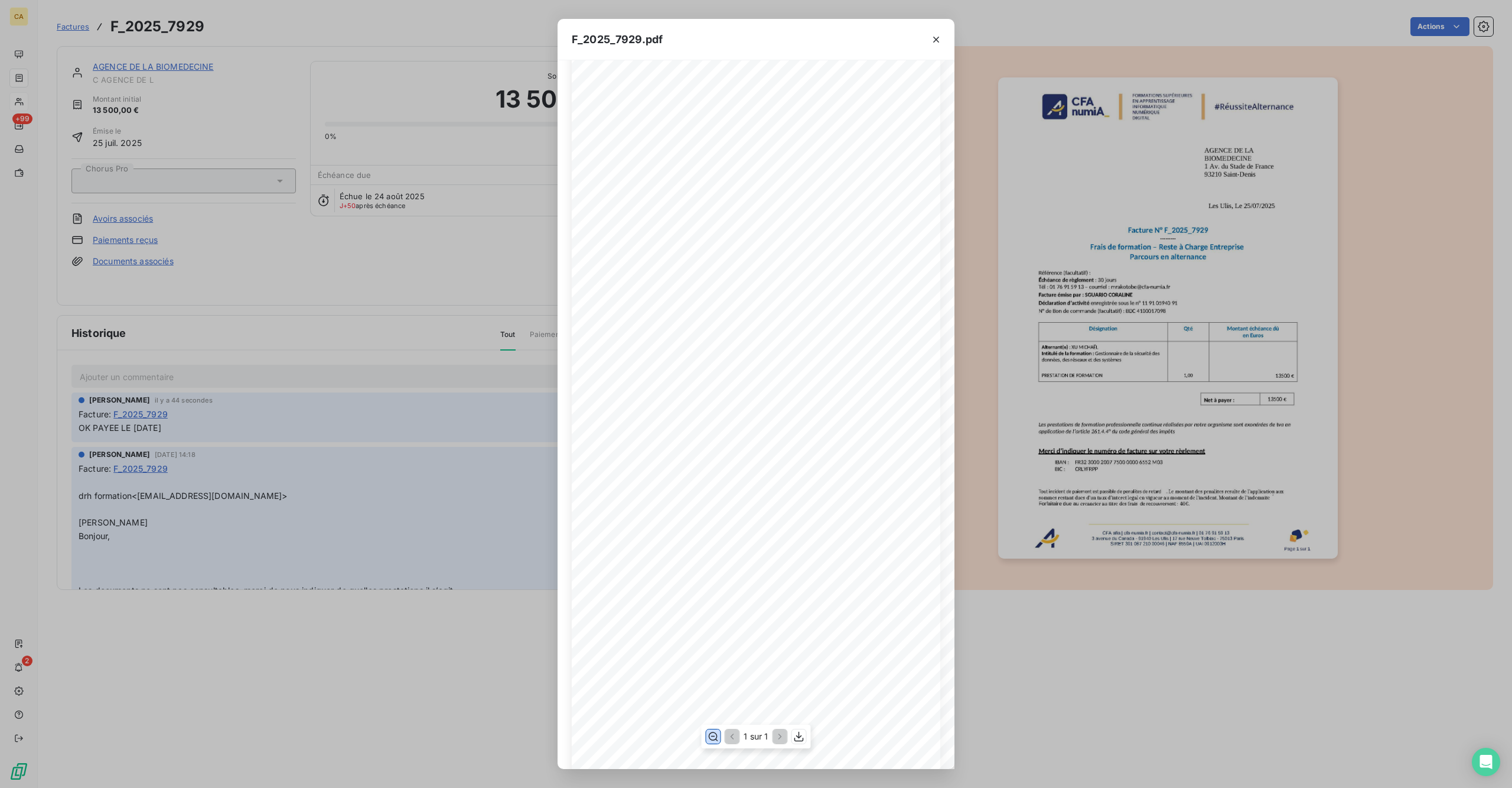
scroll to position [157, 0]
click at [357, 224] on div "F_2025_7929.pdf CFA afia | [DOMAIN_NAME] | [EMAIL_ADDRESS][DOMAIN_NAME] | 01 76…" at bounding box center [756, 394] width 1512 height 788
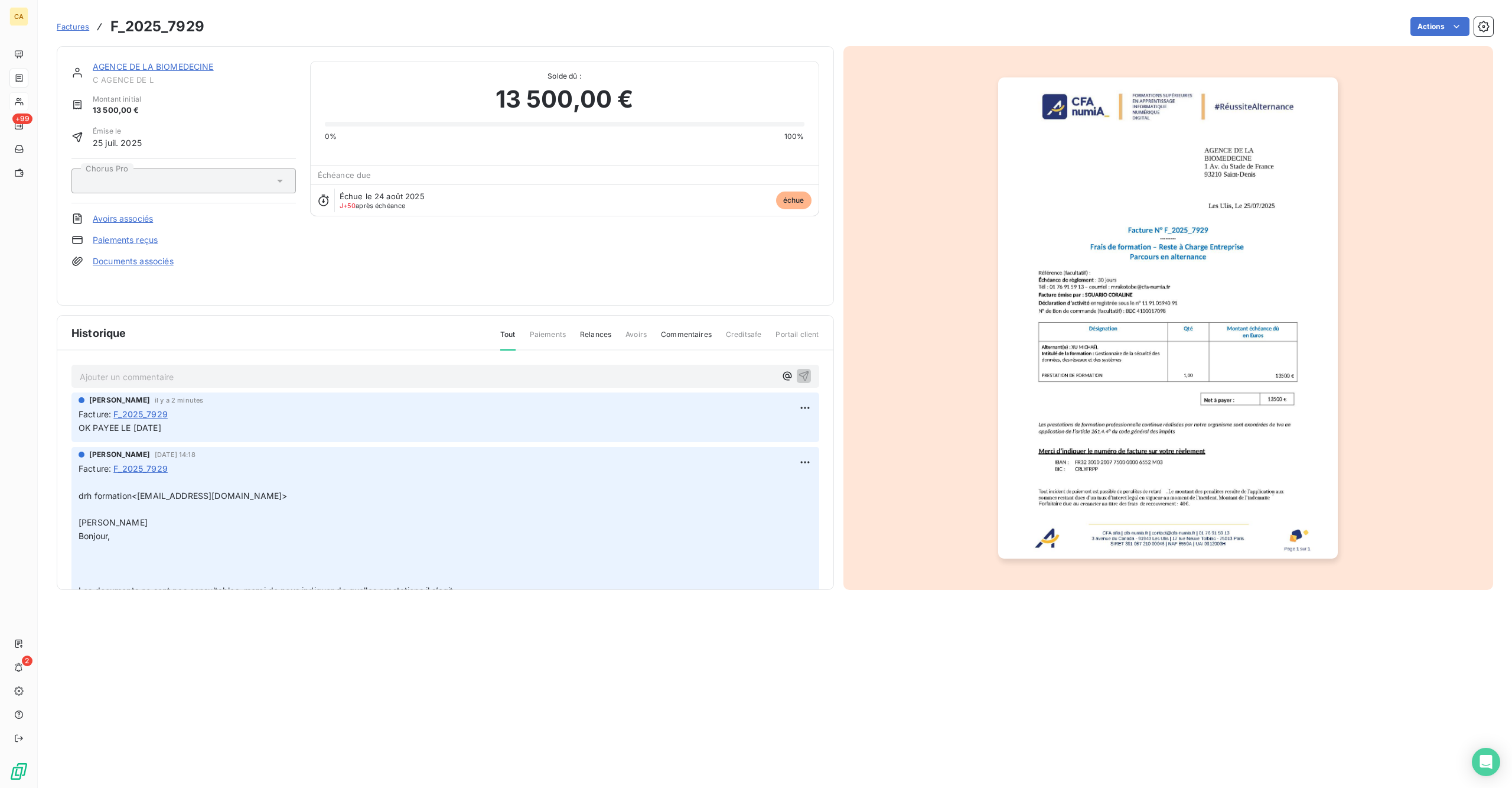
click at [180, 75] on span "C AGENCE DE L" at bounding box center [194, 80] width 203 height 9
click at [162, 46] on div "AGENCE DE LA BIOMEDECINE C AGENCE DE L Montant initial 13 500,00 € Émise le [DA…" at bounding box center [445, 176] width 777 height 259
click at [151, 62] on link "AGENCE DE LA BIOMEDECINE" at bounding box center [153, 66] width 121 height 10
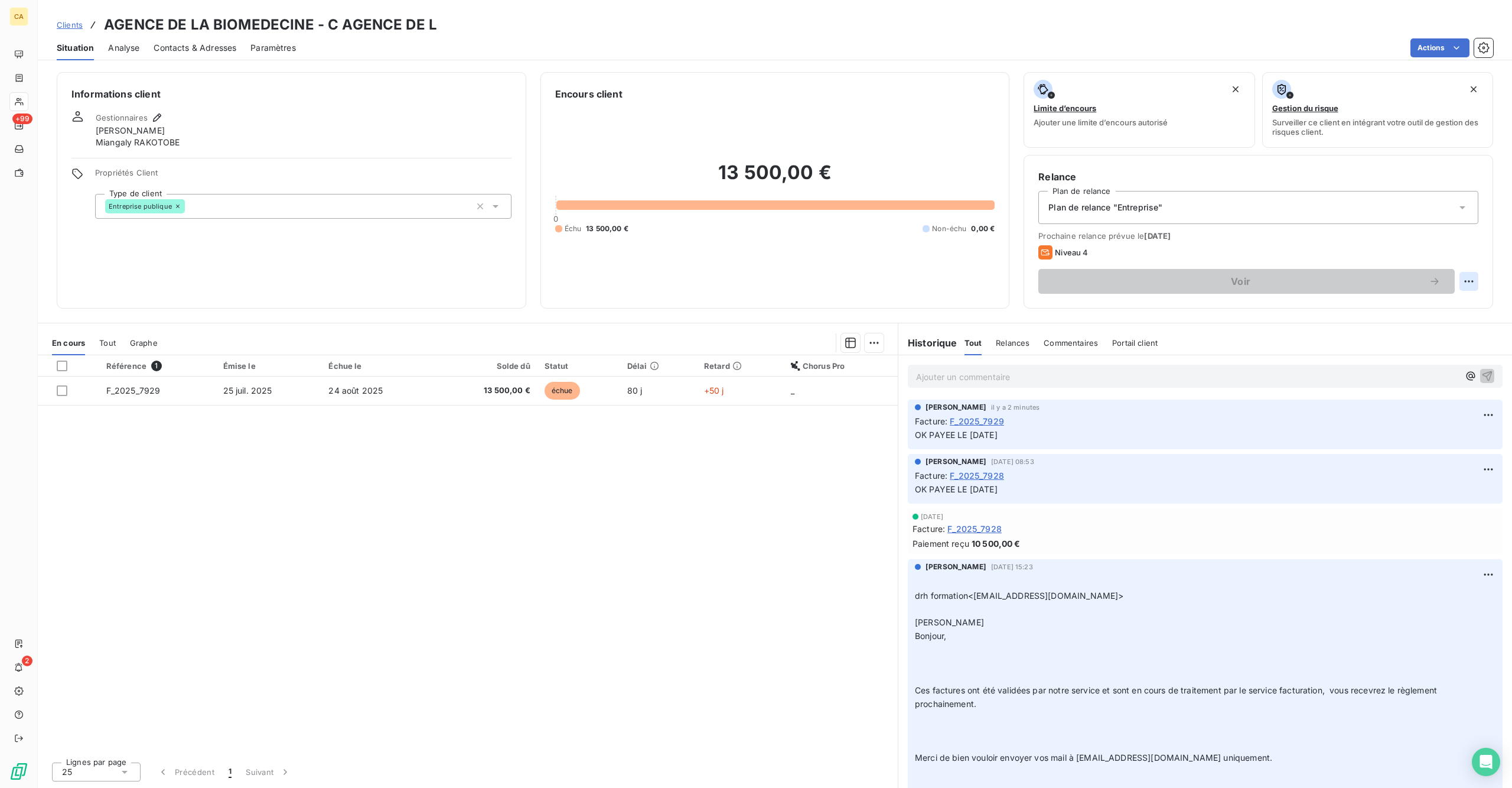
click at [1209, 236] on html "CA +99 2 Clients AGENCE DE LA BIOMEDECINE - C AGENCE DE L Situation Analyse Con…" at bounding box center [756, 394] width 1512 height 788
click at [1209, 264] on div "Replanifier cette action" at bounding box center [1432, 257] width 115 height 28
click at [1209, 259] on div "Replanifier cette action" at bounding box center [1432, 258] width 106 height 19
select select "9"
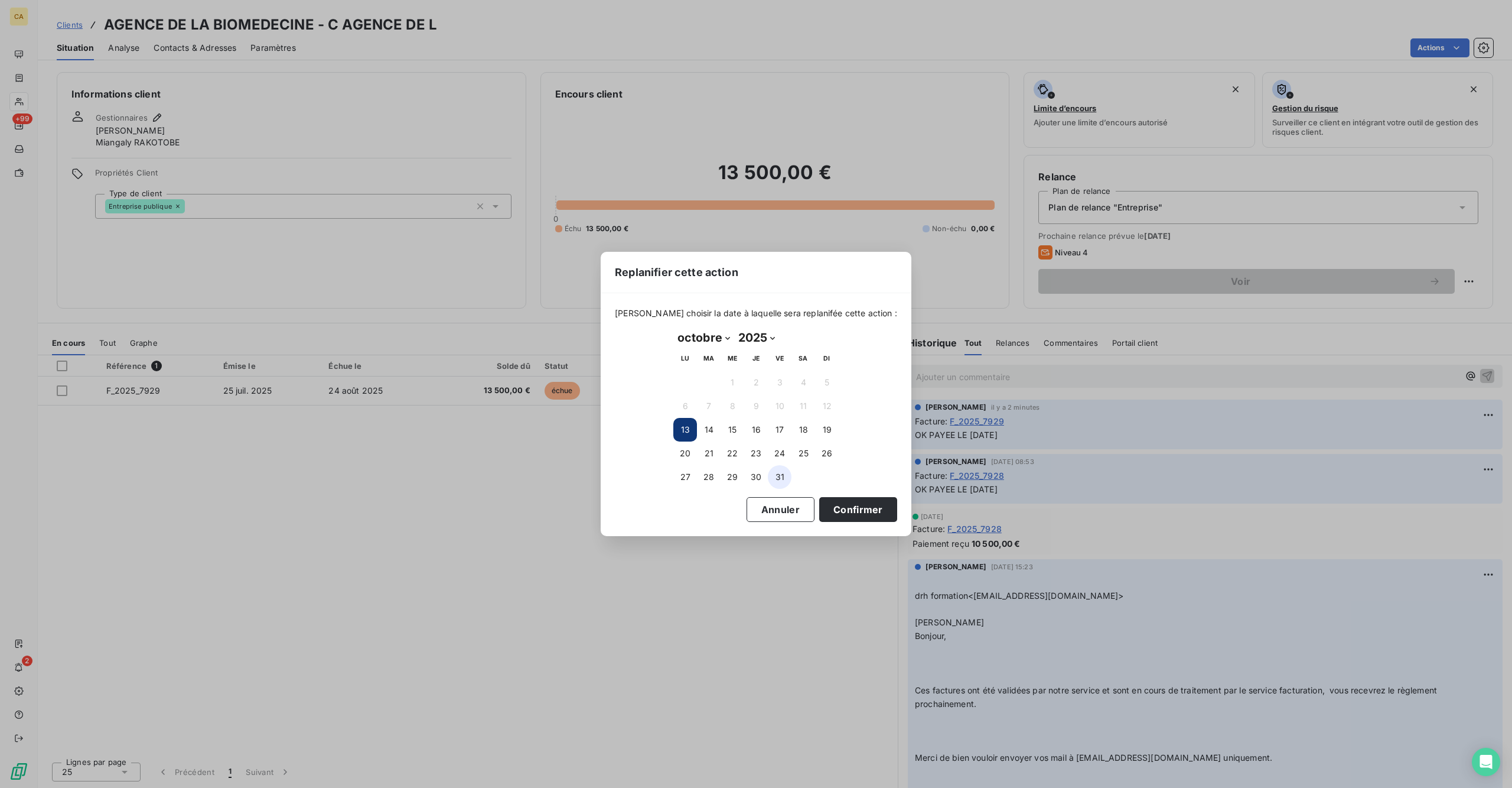
click at [779, 469] on button "31" at bounding box center [779, 476] width 24 height 24
click at [819, 497] on button "Confirmer" at bounding box center [858, 509] width 78 height 25
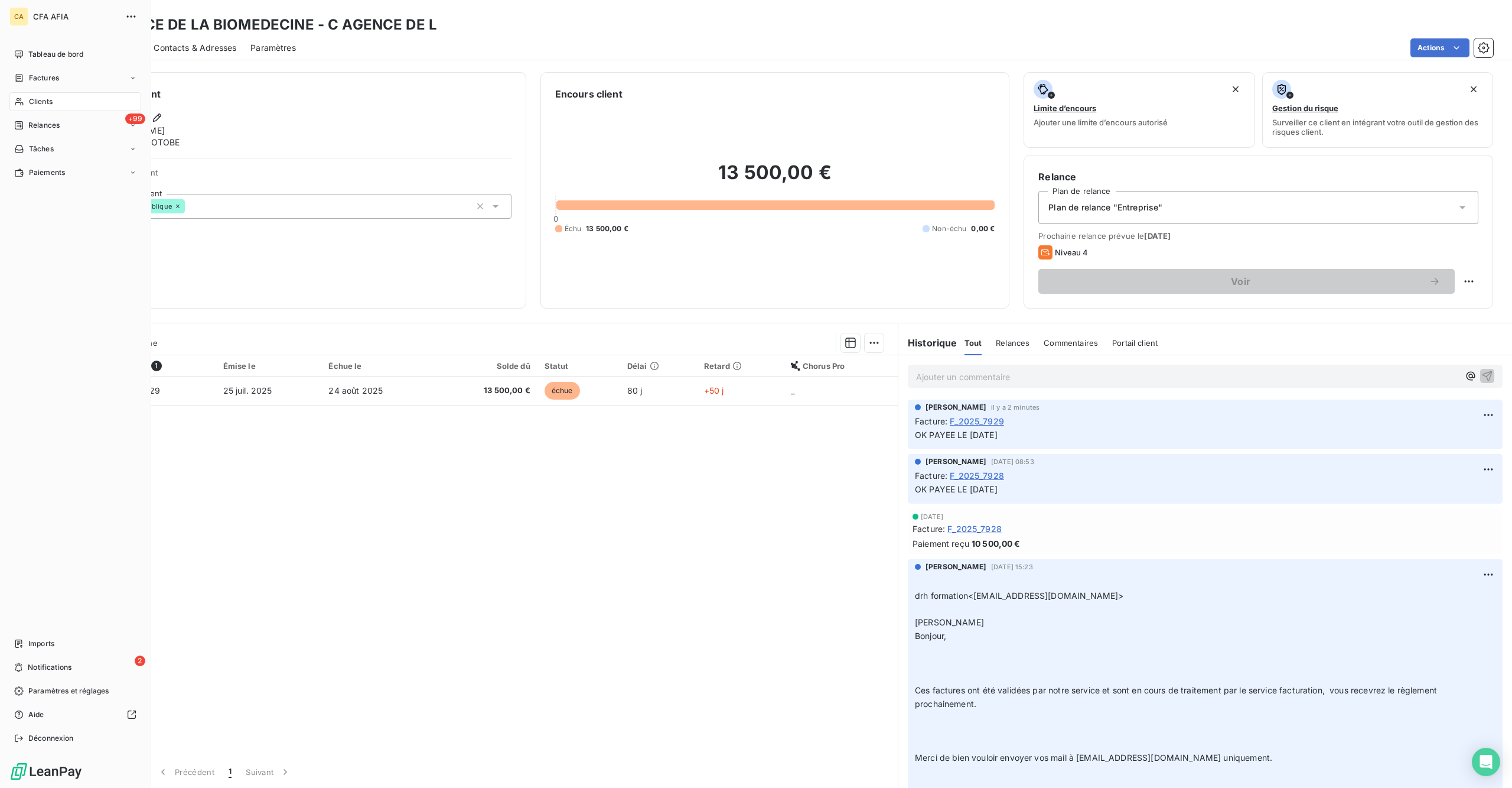
click at [10, 92] on div "Clients" at bounding box center [74, 101] width 131 height 19
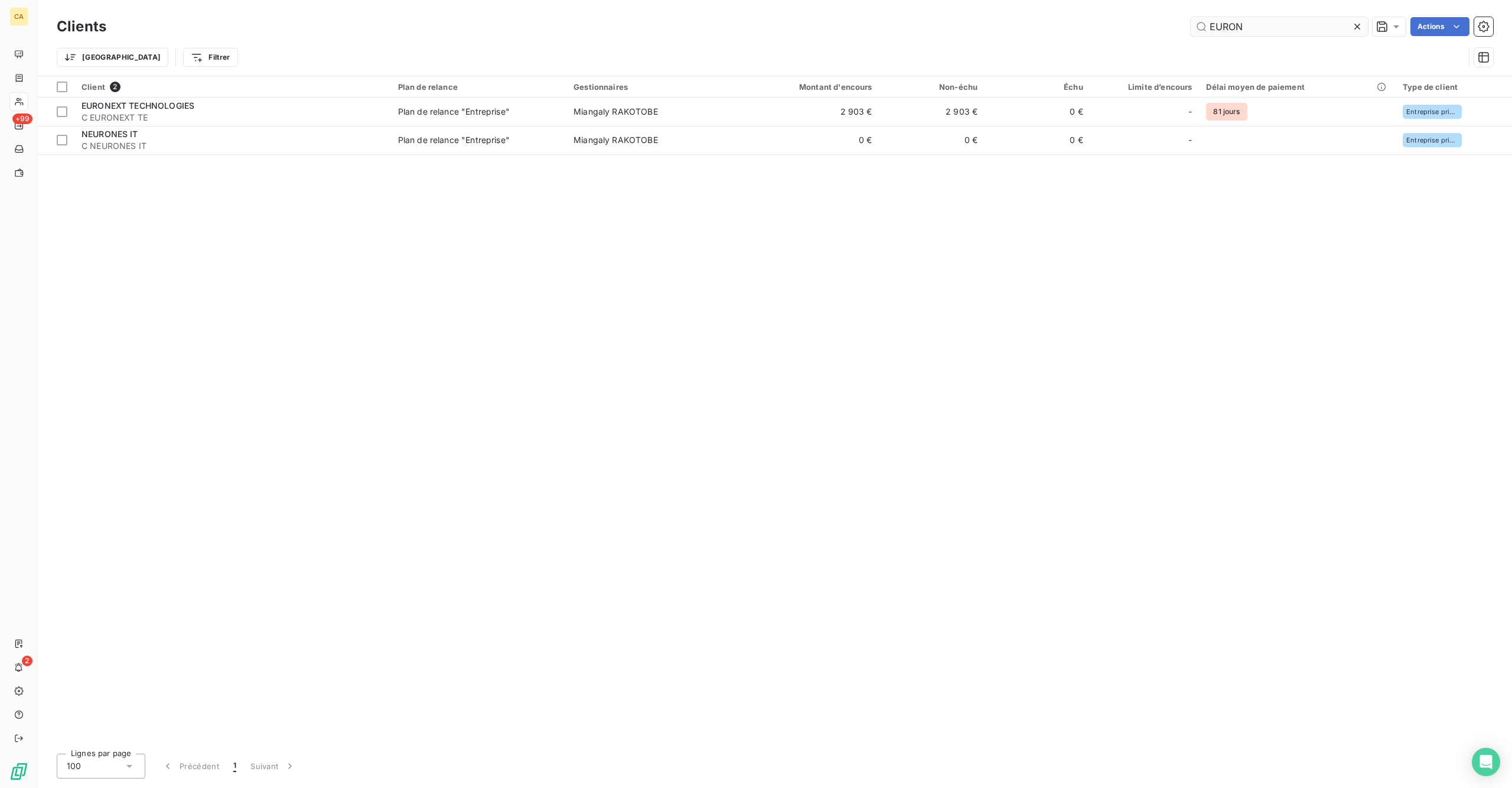
click at [1209, 26] on input "EURON" at bounding box center [1279, 27] width 177 height 19
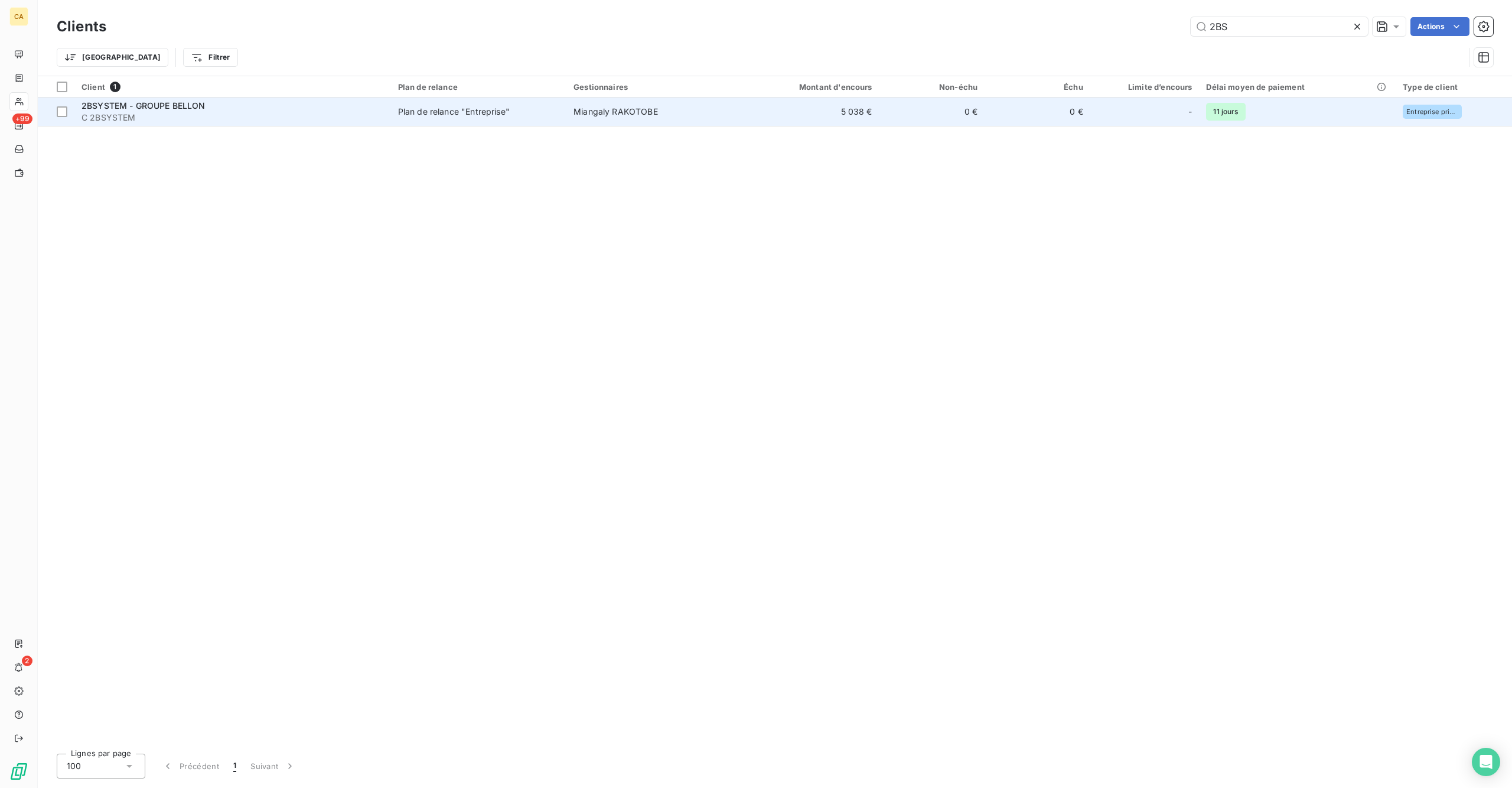
type input "2BS"
click at [782, 97] on td "5 038 €" at bounding box center [808, 111] width 141 height 28
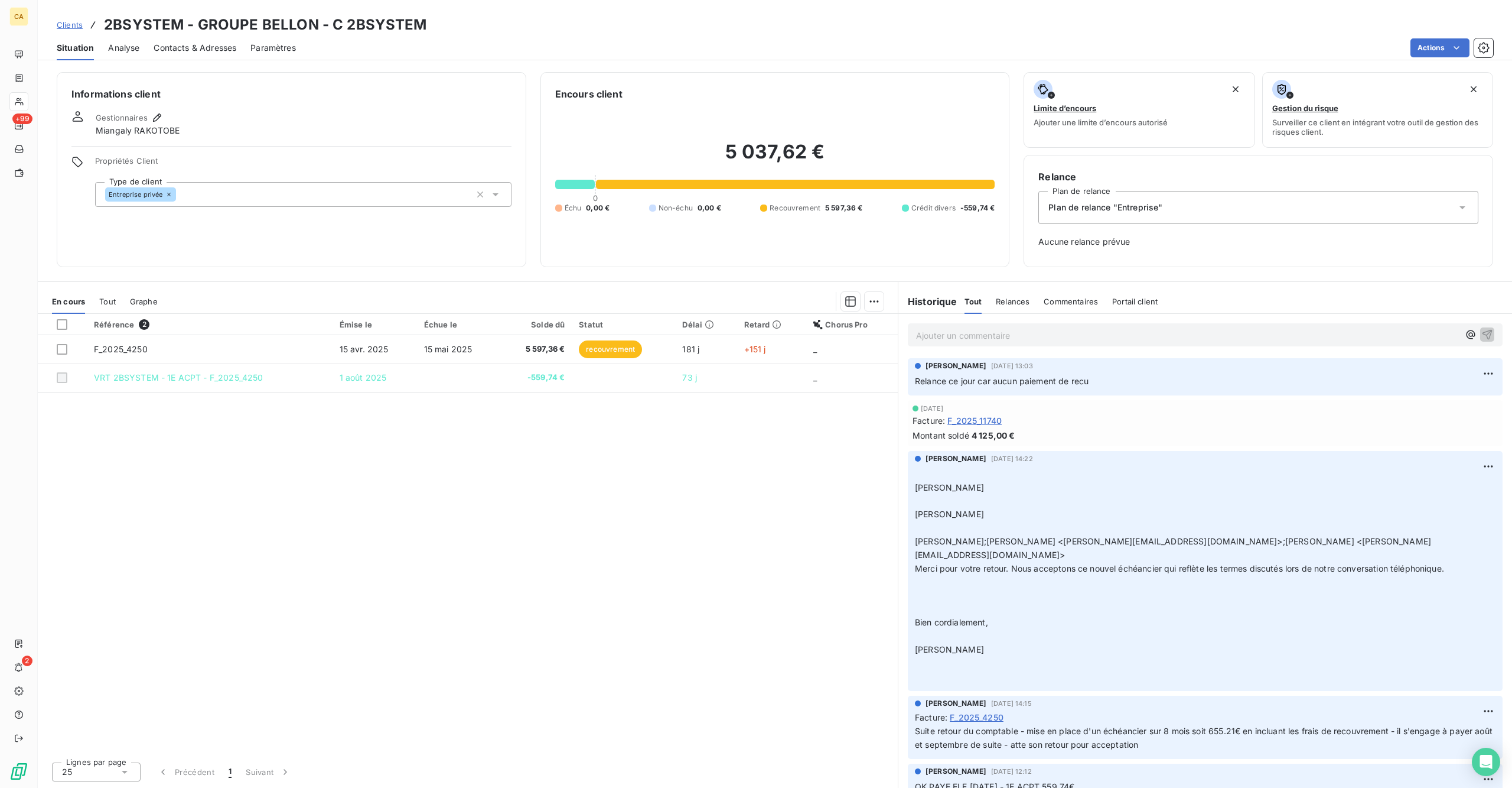
click at [994, 328] on p "Ajouter un commentaire ﻿" at bounding box center [1187, 335] width 543 height 14
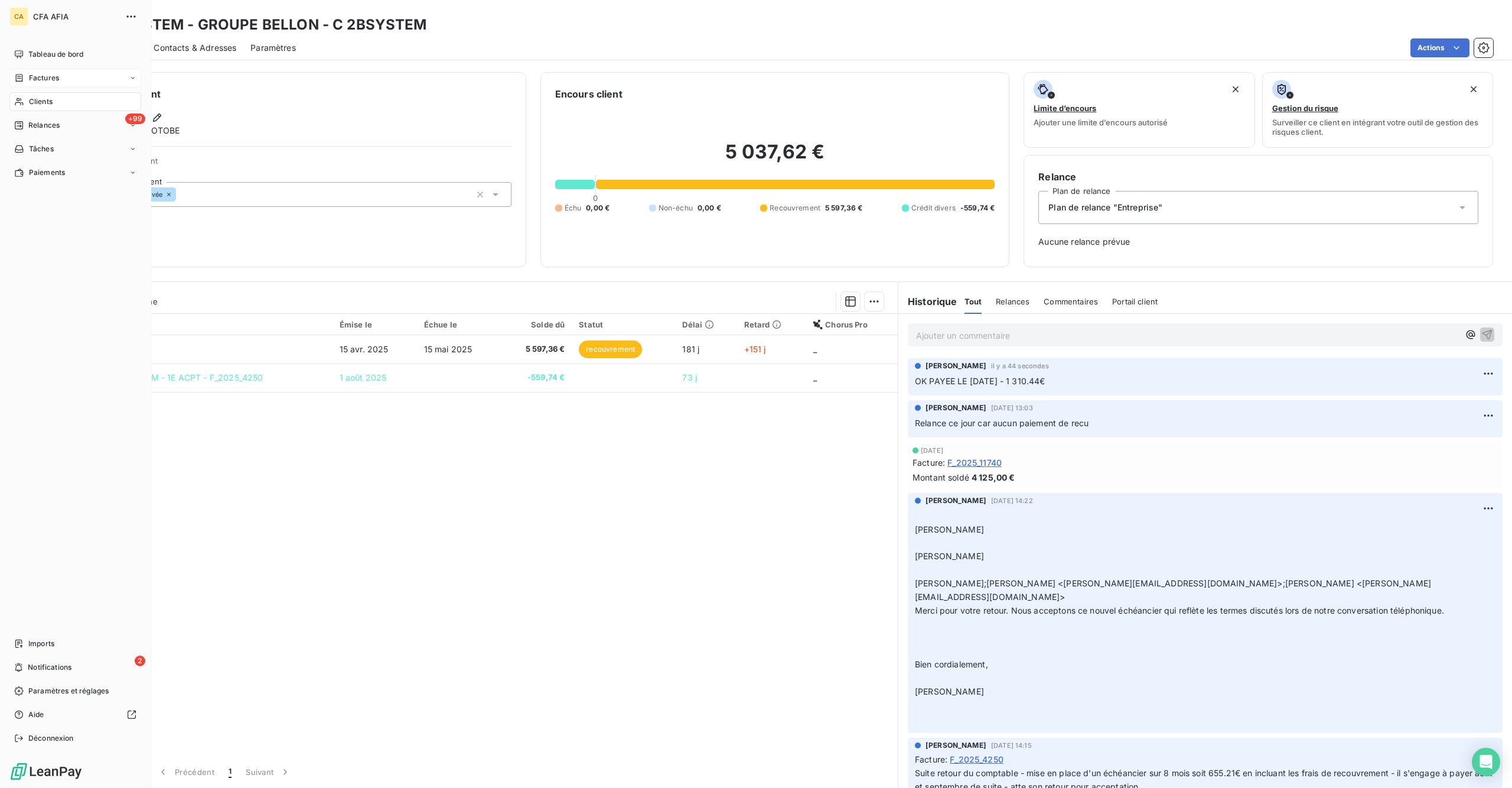
click at [36, 73] on span "Factures" at bounding box center [44, 78] width 30 height 11
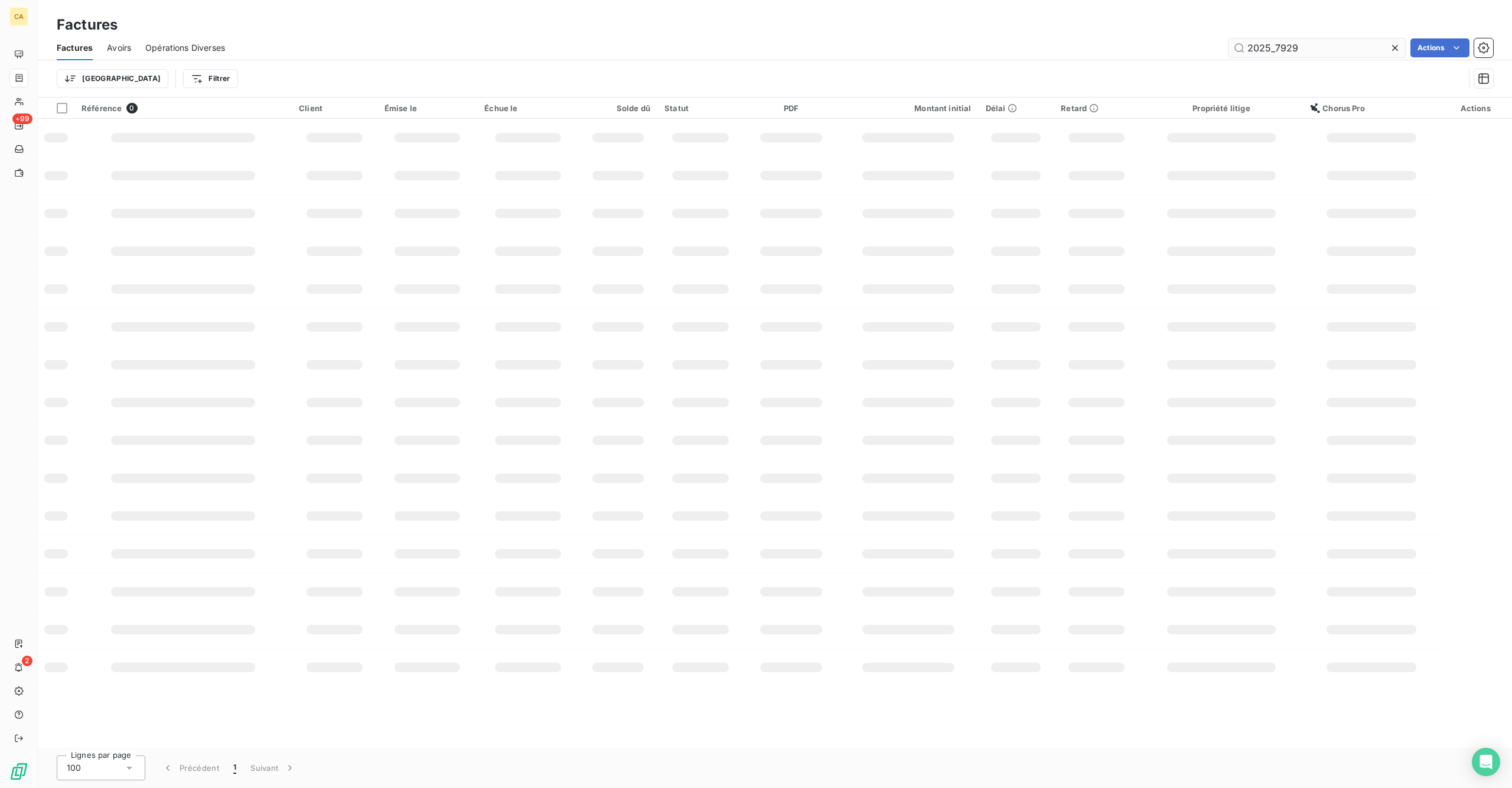
click at [1209, 39] on input "2025_7929" at bounding box center [1316, 48] width 177 height 19
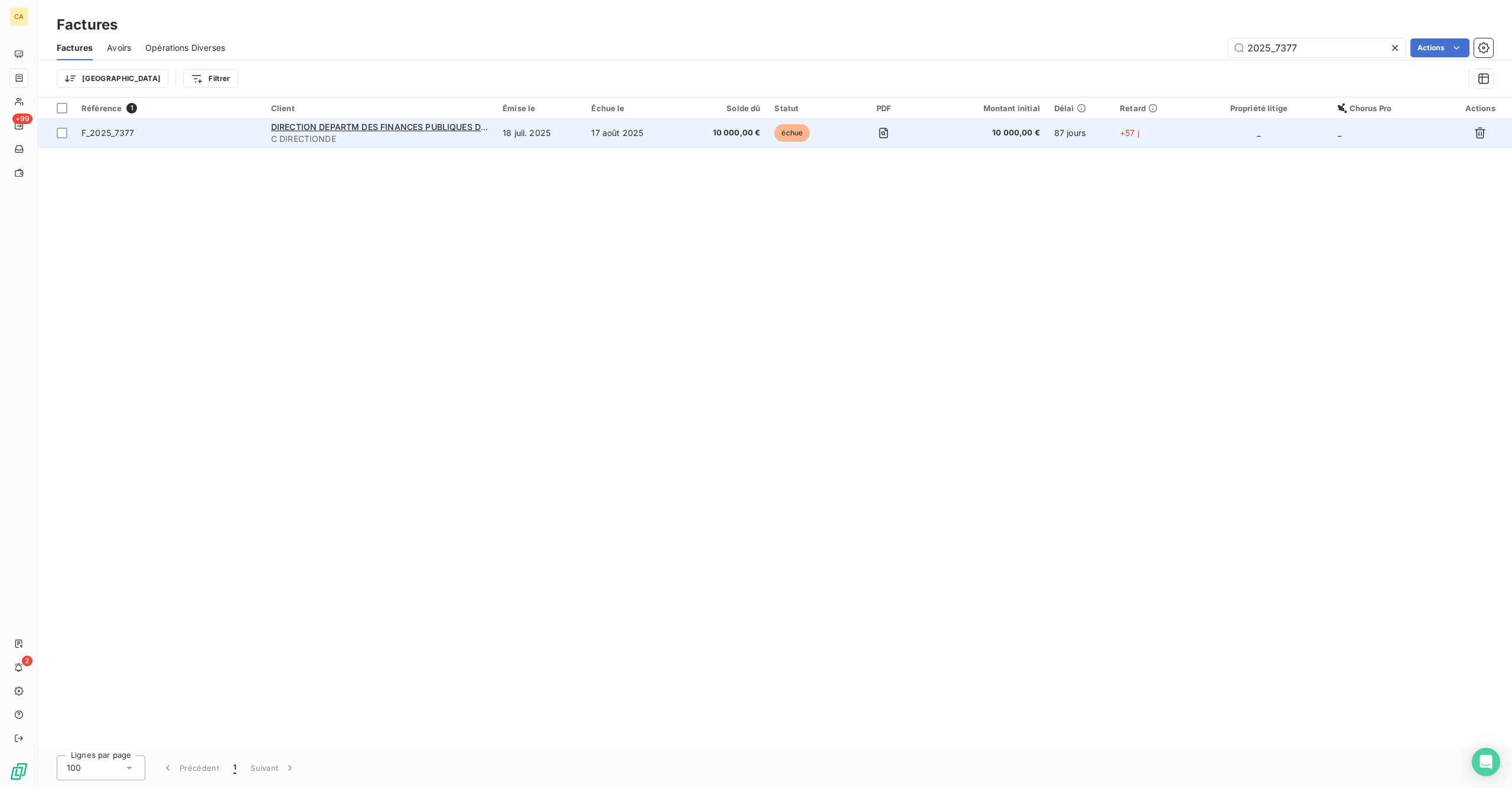
type input "2025_7377"
click at [567, 119] on td "18 juil. 2025" at bounding box center [539, 132] width 89 height 28
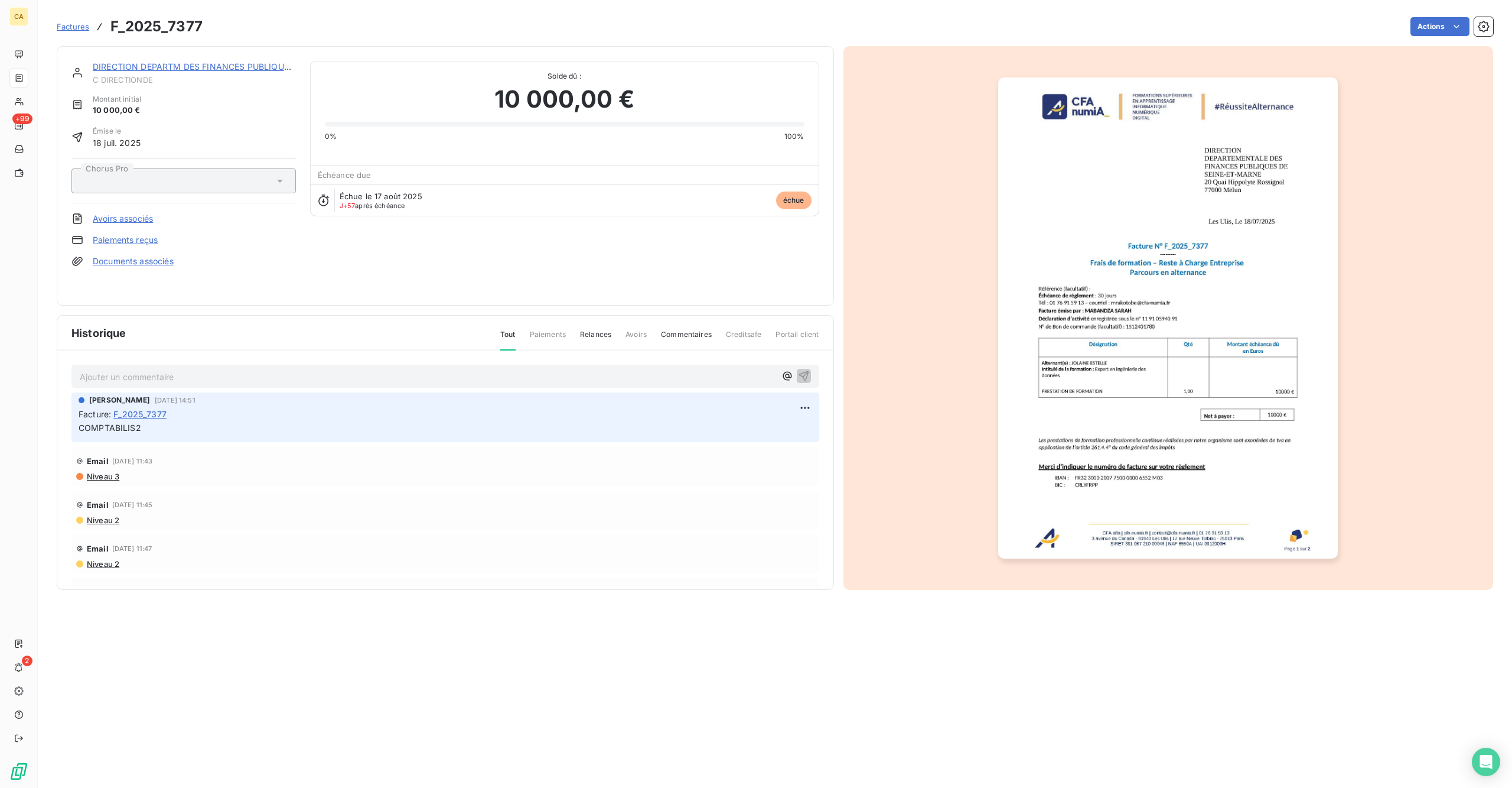
click at [145, 369] on p "Ajouter un commentaire ﻿" at bounding box center [428, 376] width 696 height 14
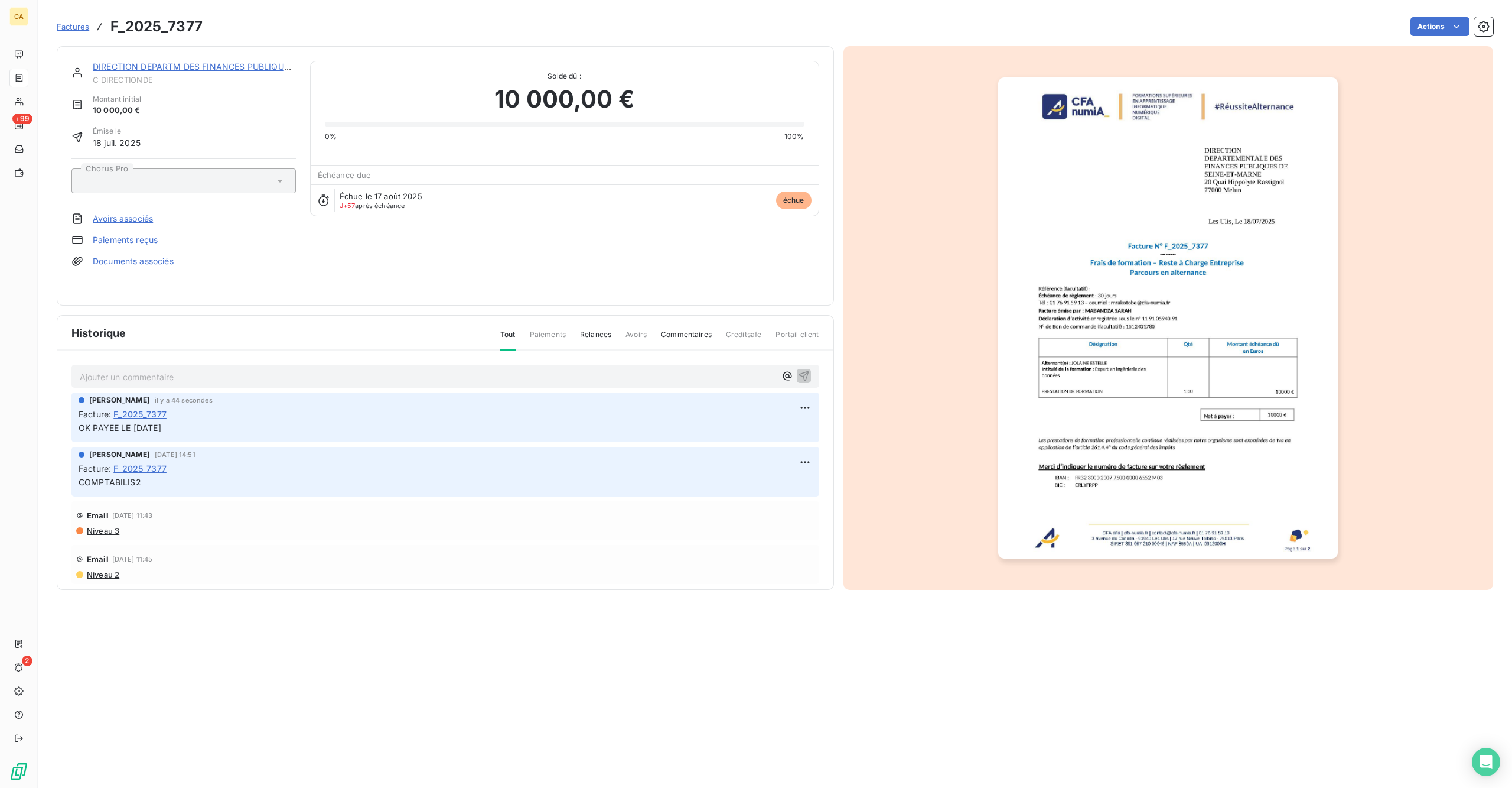
click at [1148, 339] on img "button" at bounding box center [1167, 318] width 339 height 481
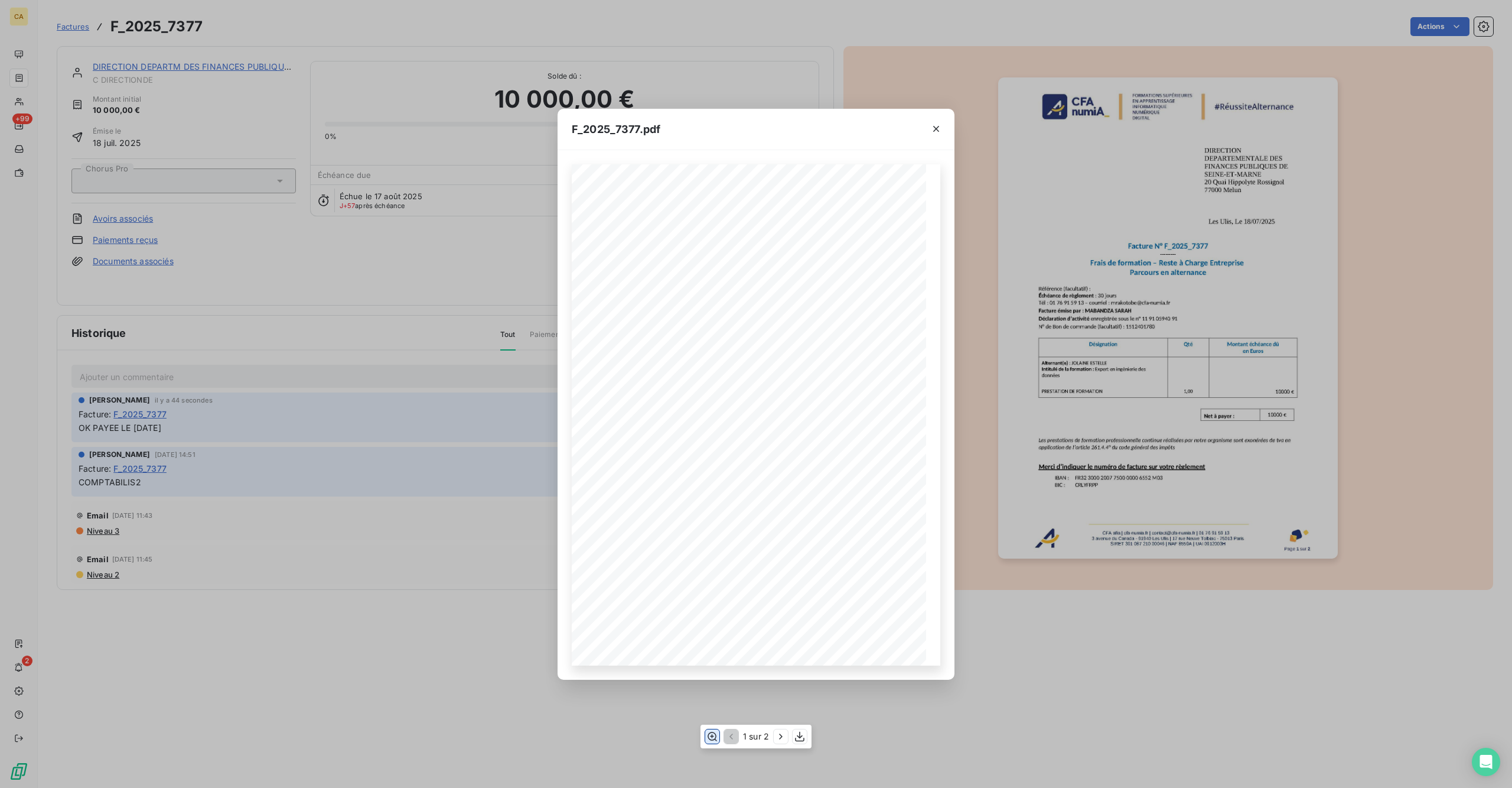
click at [715, 617] on icon "button" at bounding box center [712, 736] width 12 height 12
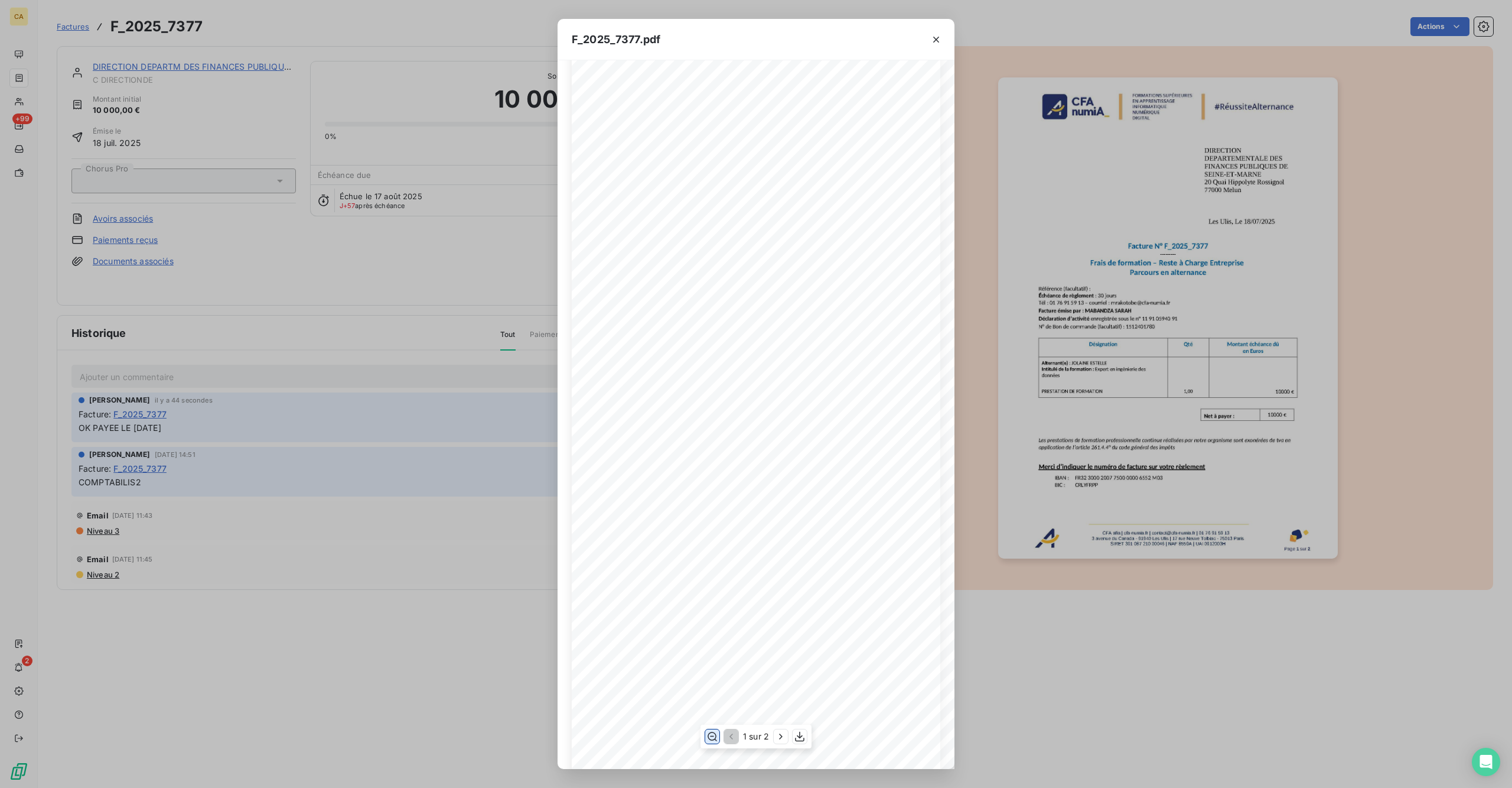
scroll to position [157, 0]
drag, startPoint x: 404, startPoint y: 261, endPoint x: 275, endPoint y: 106, distance: 201.7
click at [404, 259] on div "F_2025_7377.pdf CFA afia | [DOMAIN_NAME] | [EMAIL_ADDRESS][DOMAIN_NAME] | 01 76…" at bounding box center [756, 394] width 1512 height 788
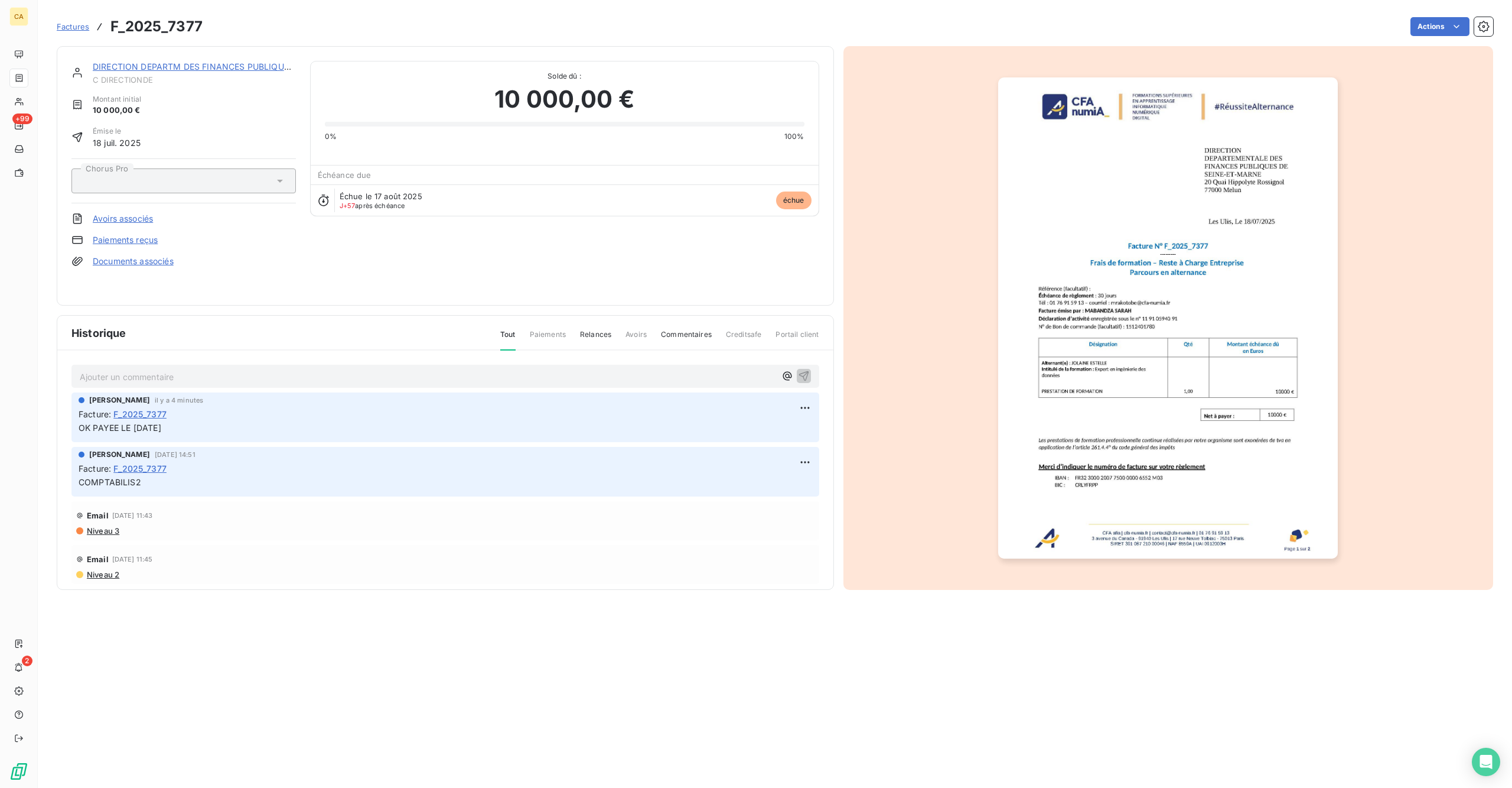
click at [216, 62] on link "DIRECTION DEPARTM DES FINANCES PUBLIQUES DU 77" at bounding box center [207, 66] width 228 height 10
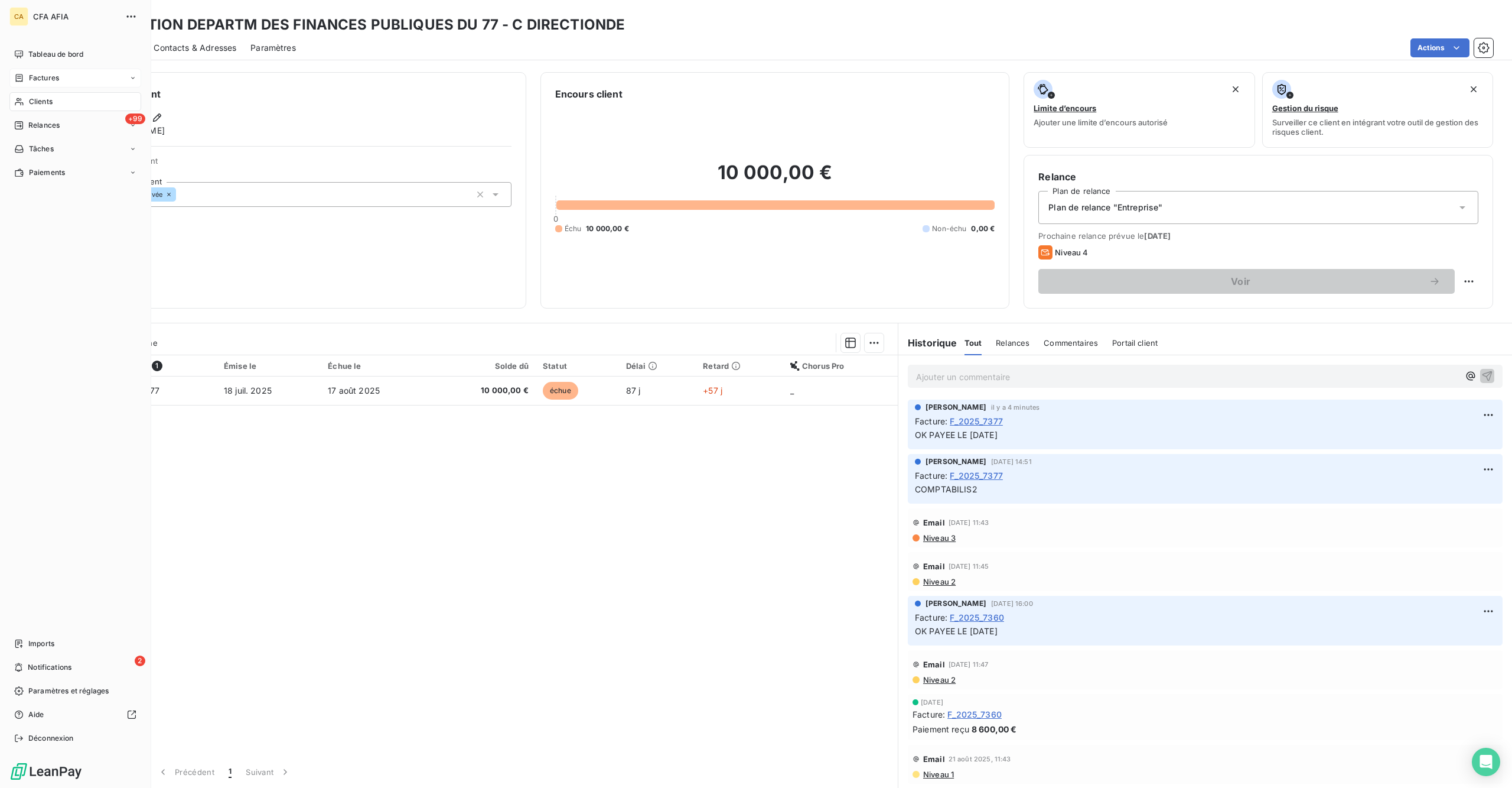
drag, startPoint x: 21, startPoint y: 81, endPoint x: 78, endPoint y: 79, distance: 57.0
click at [22, 92] on div "Clients" at bounding box center [74, 101] width 131 height 19
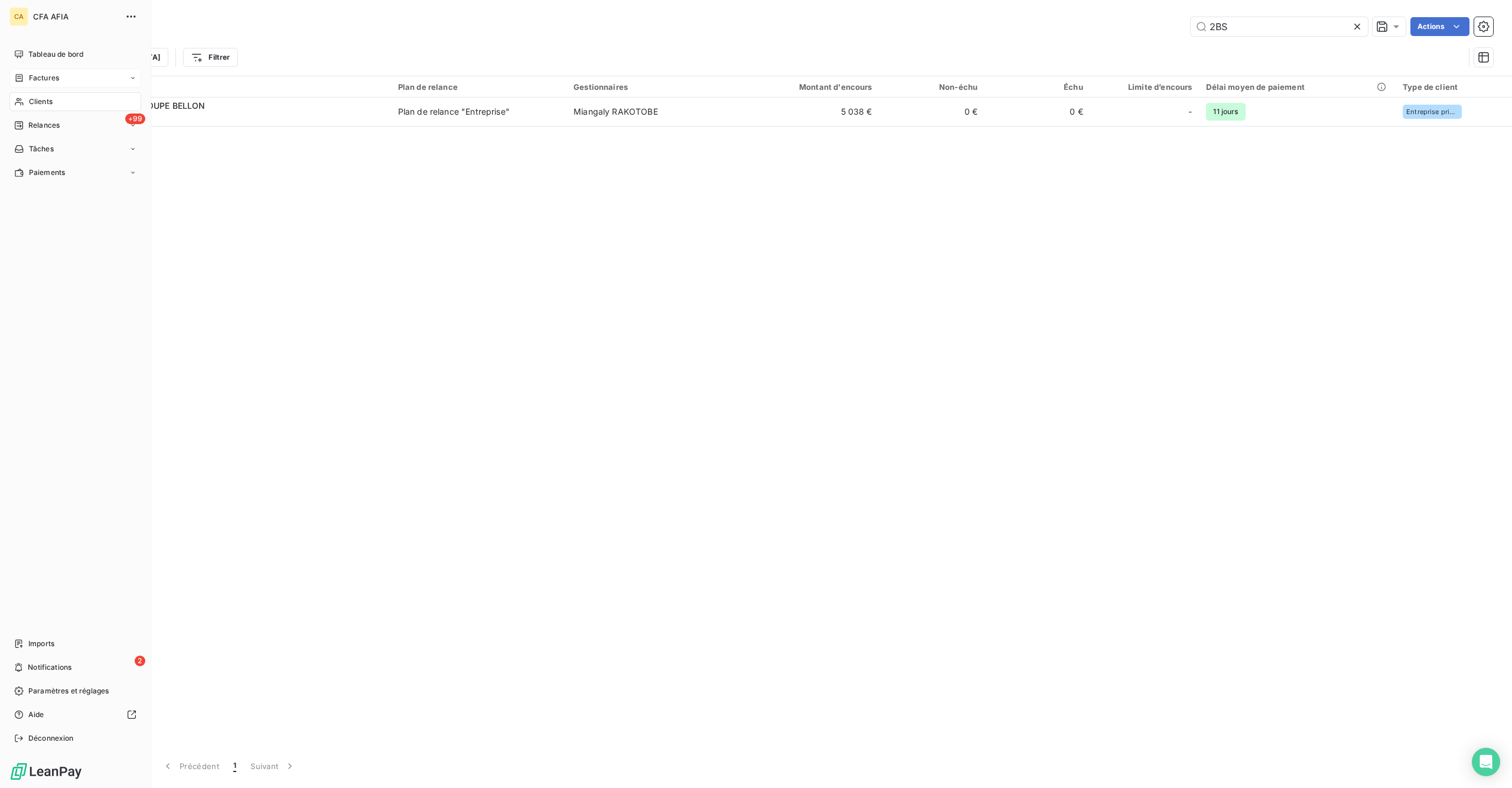
click at [17, 74] on icon at bounding box center [19, 78] width 7 height 8
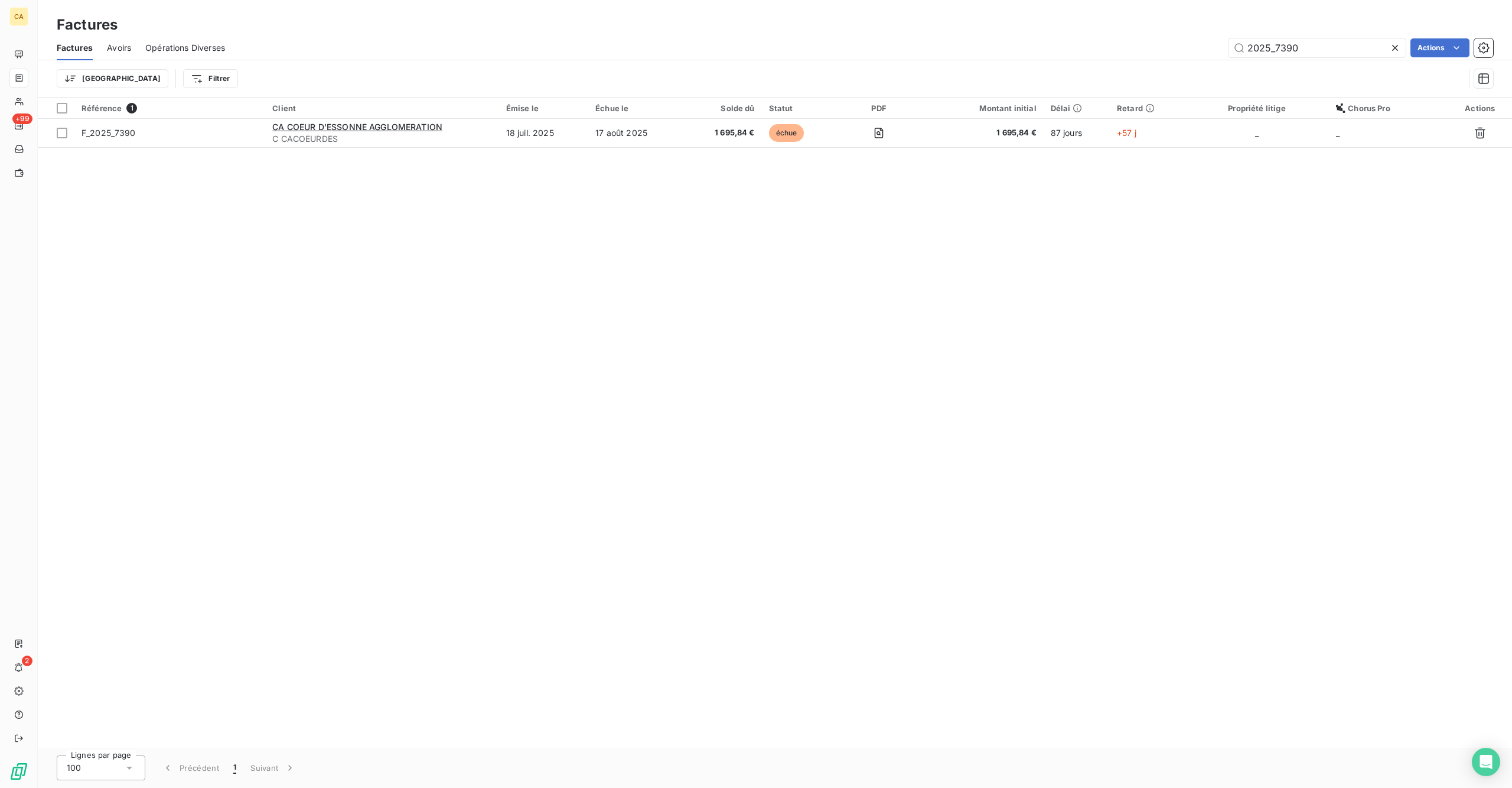
type input "2025_7390"
click at [485, 128] on div "Référence 1 Client Émise le Échue le Solde dû Statut PDF Montant initial Délai …" at bounding box center [775, 422] width 1474 height 650
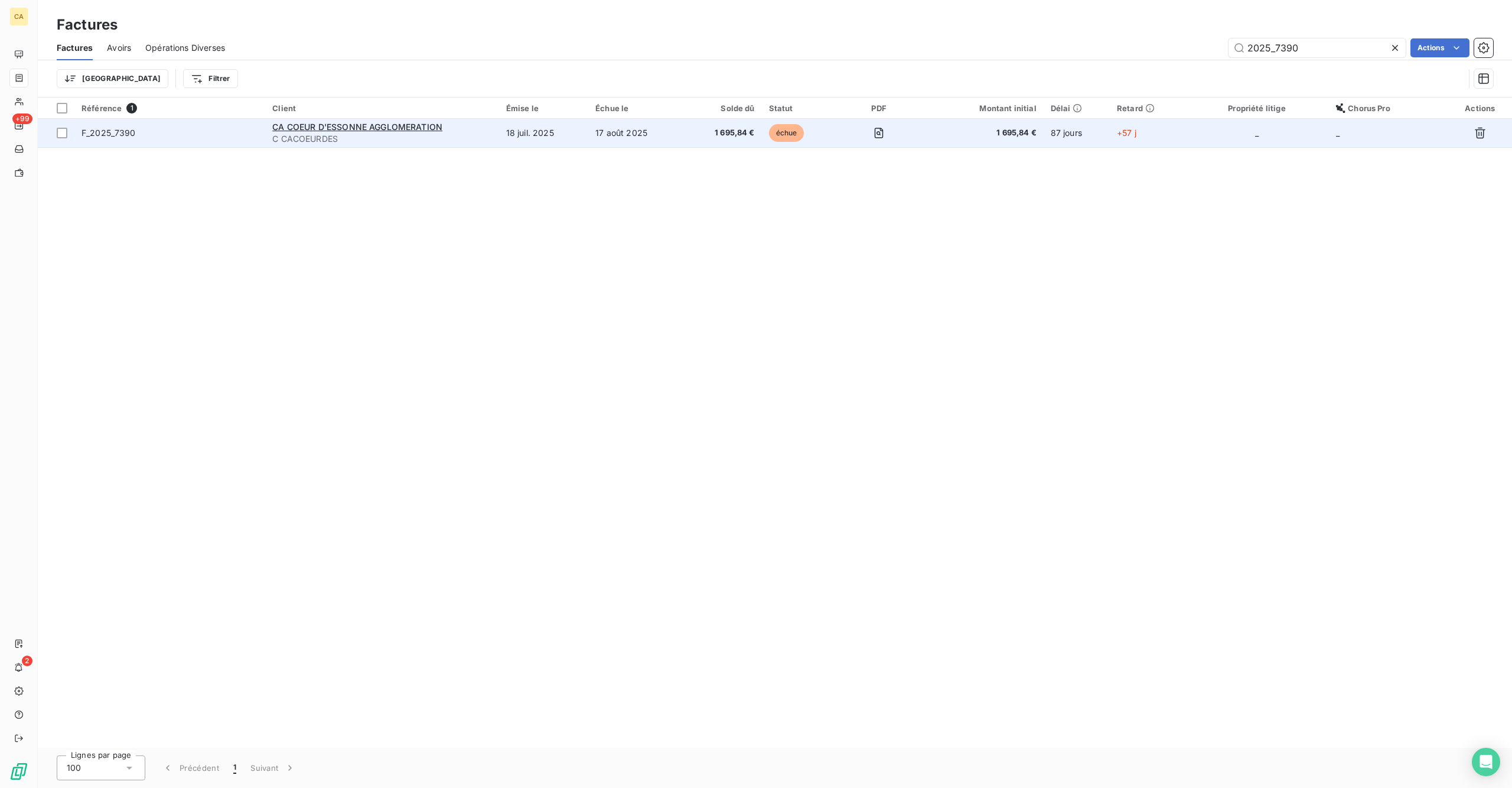
click at [491, 121] on div "CA COEUR D'ESSONNE AGGLOMERATION" at bounding box center [381, 127] width 219 height 12
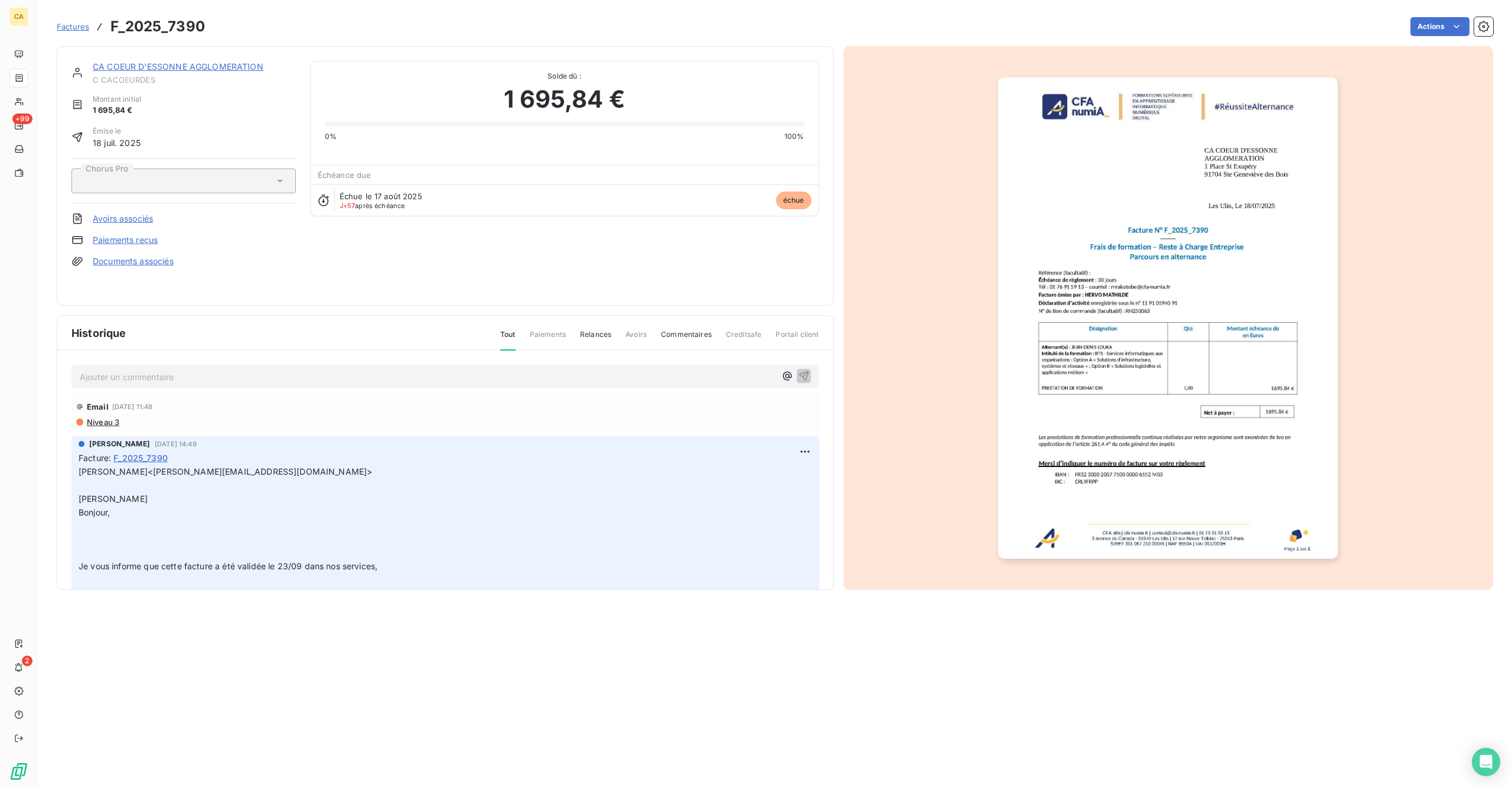
click at [260, 392] on div "Email [DATE] 11:48 Niveau 3" at bounding box center [445, 411] width 747 height 39
click at [254, 369] on p "Ajouter un commentaire ﻿" at bounding box center [428, 376] width 696 height 14
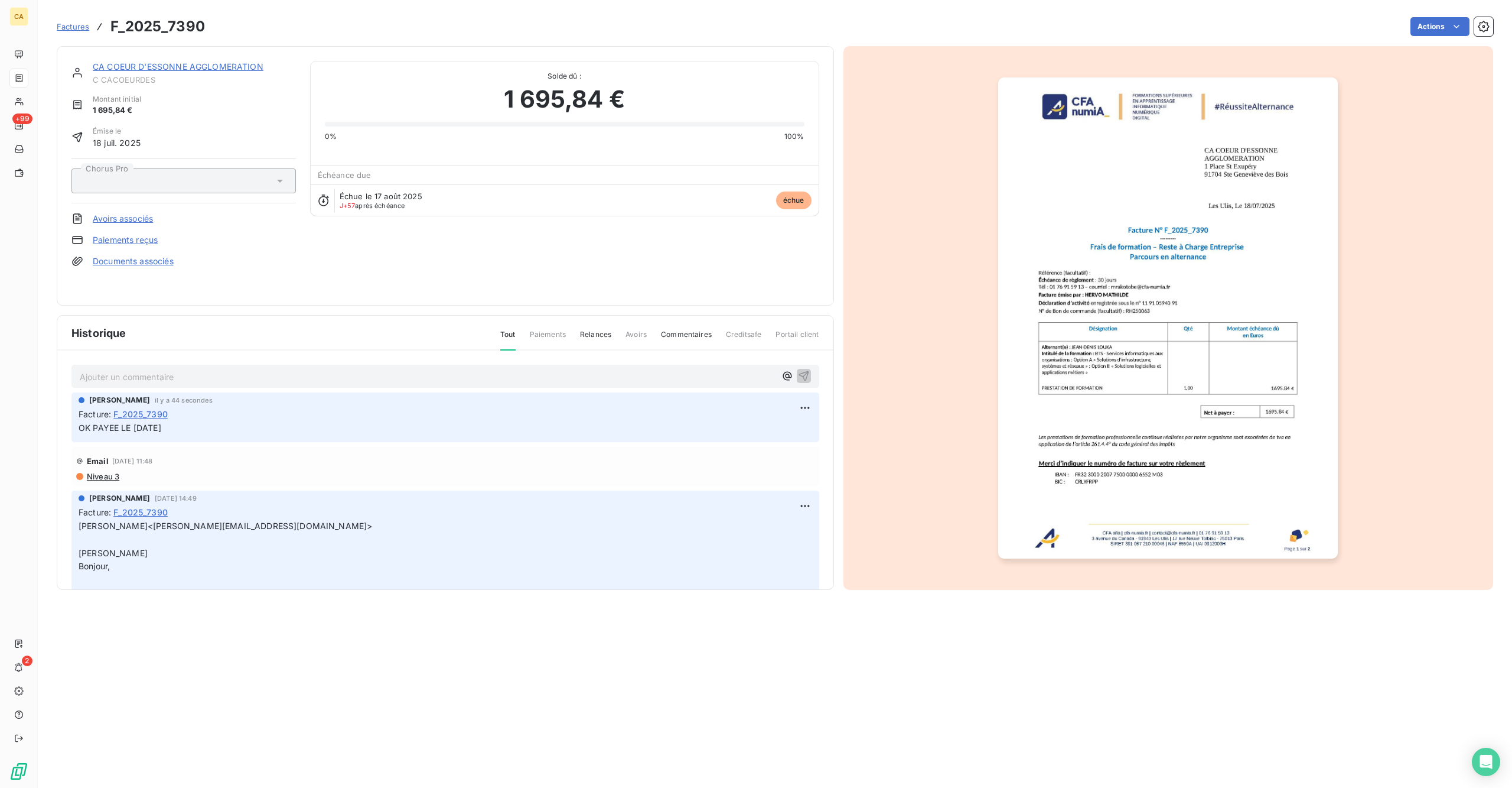
click at [1078, 416] on img "button" at bounding box center [1167, 318] width 339 height 481
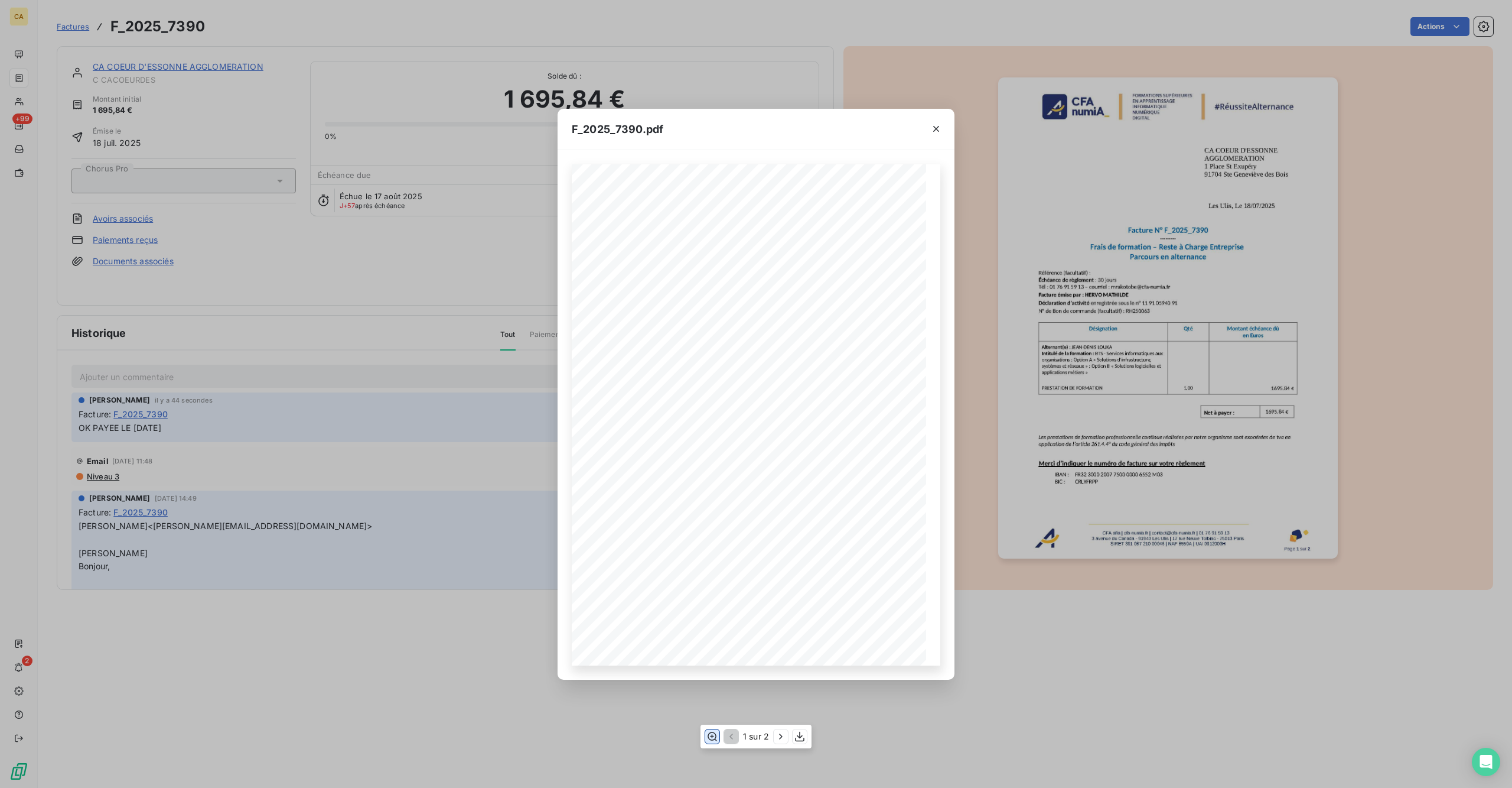
click at [717, 617] on icon "button" at bounding box center [712, 736] width 12 height 12
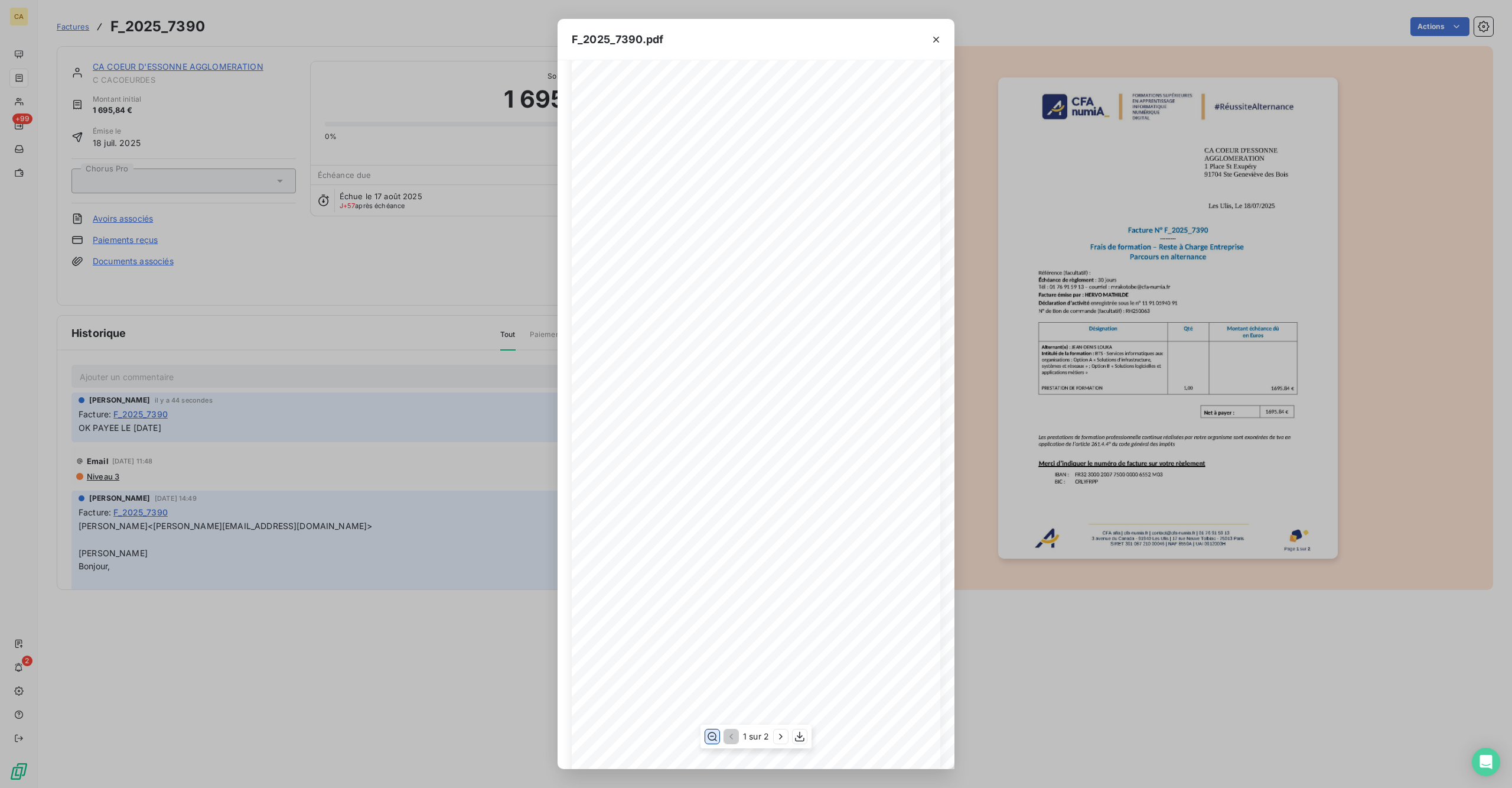
scroll to position [157, 0]
click at [145, 180] on div "F_2025_7390.pdf CFA afia | [DOMAIN_NAME] | [EMAIL_ADDRESS][DOMAIN_NAME] | 01 76…" at bounding box center [756, 394] width 1512 height 788
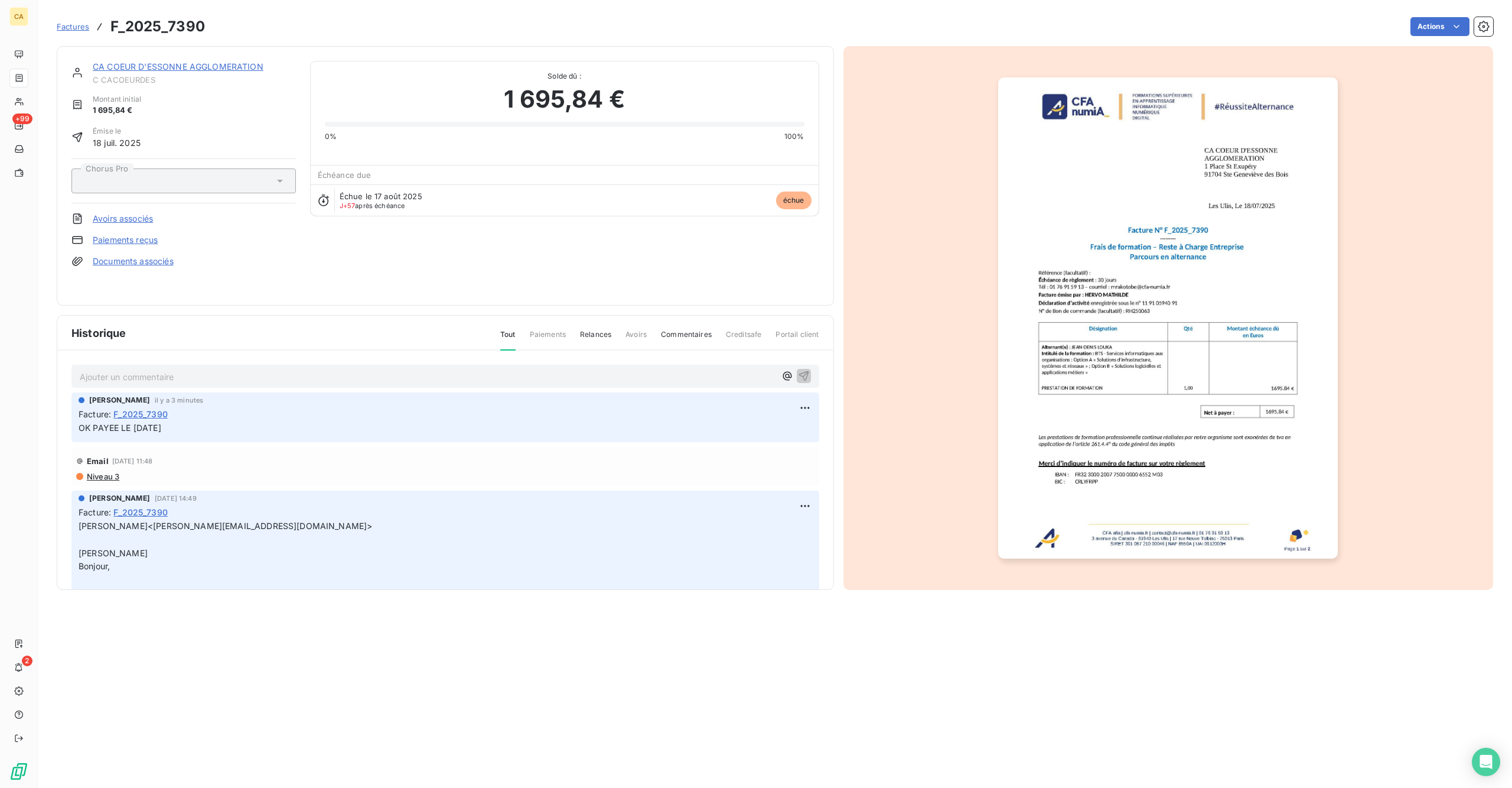
click at [166, 46] on div "CA COEUR D'ESSONNE AGGLOMERATION C CACOEURDES Montant initial 1 695,84 € Émise …" at bounding box center [445, 176] width 777 height 259
click at [166, 62] on link "CA COEUR D'ESSONNE AGGLOMERATION" at bounding box center [178, 66] width 171 height 10
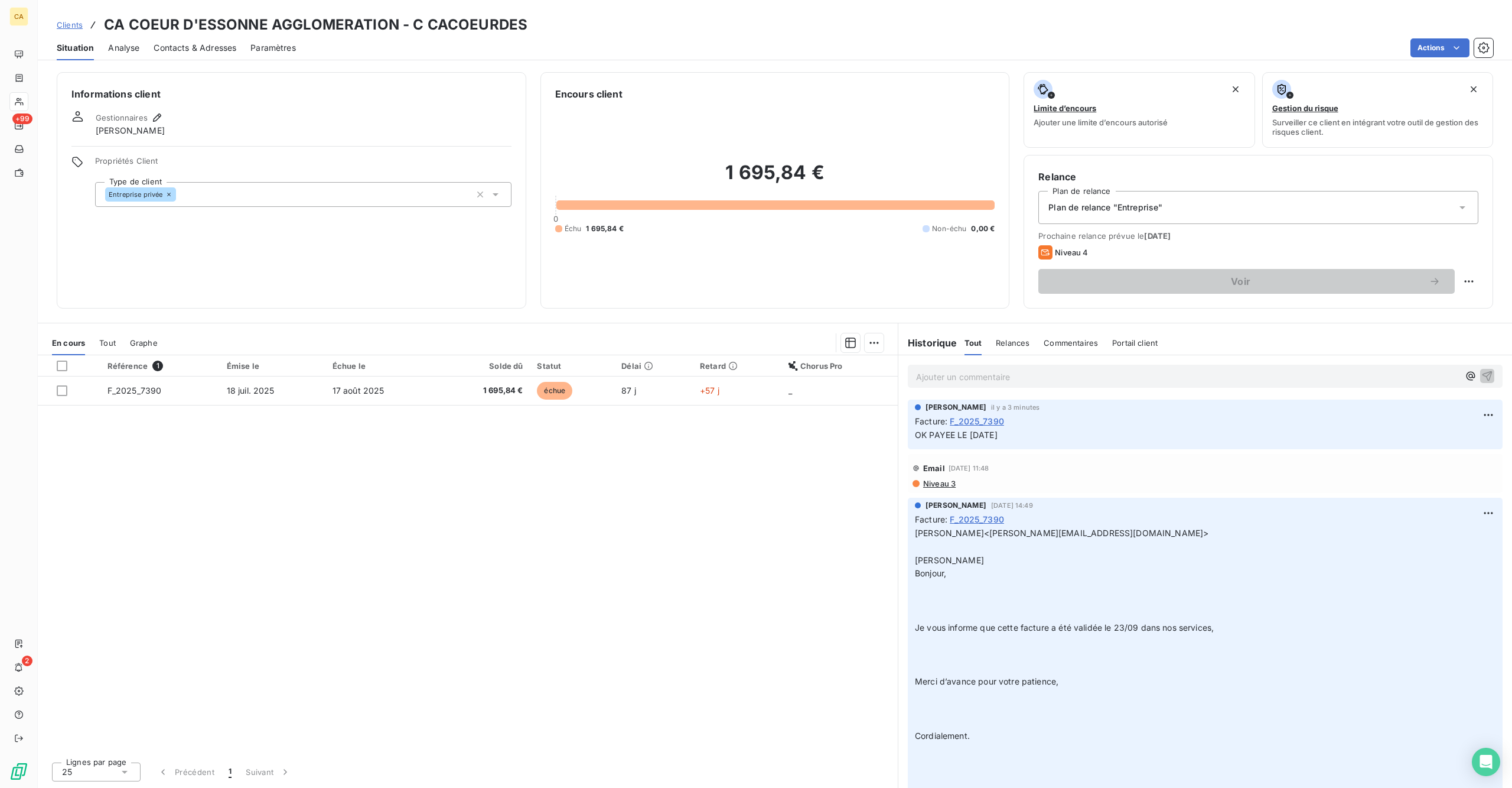
click at [1209, 269] on div "Voir" at bounding box center [1258, 281] width 440 height 25
click at [1209, 226] on html "CA +99 2 Clients CA COEUR D'ESSONNE AGGLOMERATION - C CACOEURDES Situation Anal…" at bounding box center [756, 394] width 1512 height 788
click at [1209, 264] on div "Replanifier cette action" at bounding box center [1432, 257] width 115 height 28
click at [1209, 254] on div "Replanifier cette action" at bounding box center [1432, 258] width 106 height 19
select select "9"
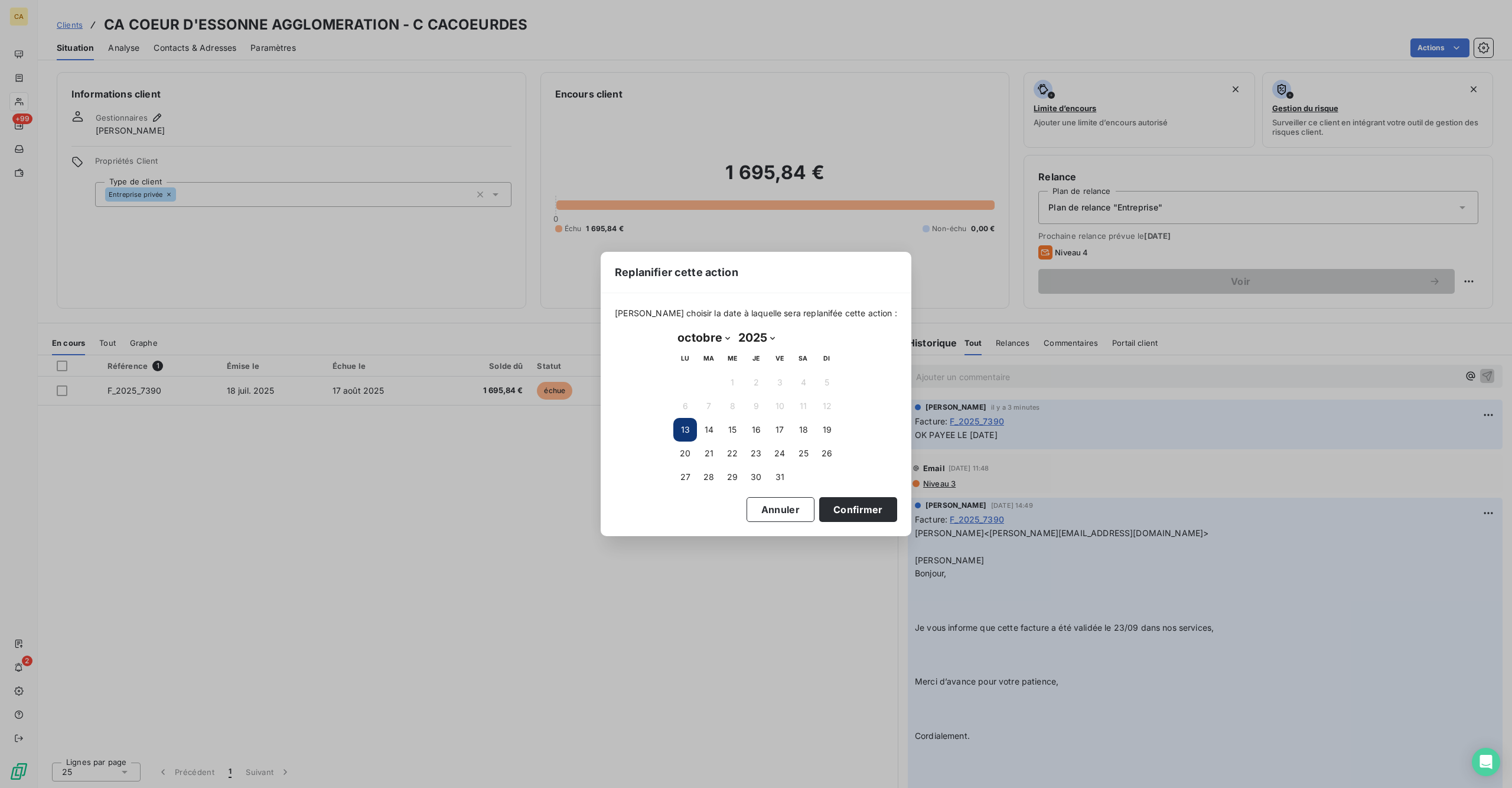
drag, startPoint x: 734, startPoint y: 475, endPoint x: 844, endPoint y: 517, distance: 117.7
click at [736, 475] on button "29" at bounding box center [732, 476] width 24 height 24
click at [819, 485] on td at bounding box center [826, 476] width 24 height 24
click at [819, 497] on button "Confirmer" at bounding box center [858, 509] width 78 height 25
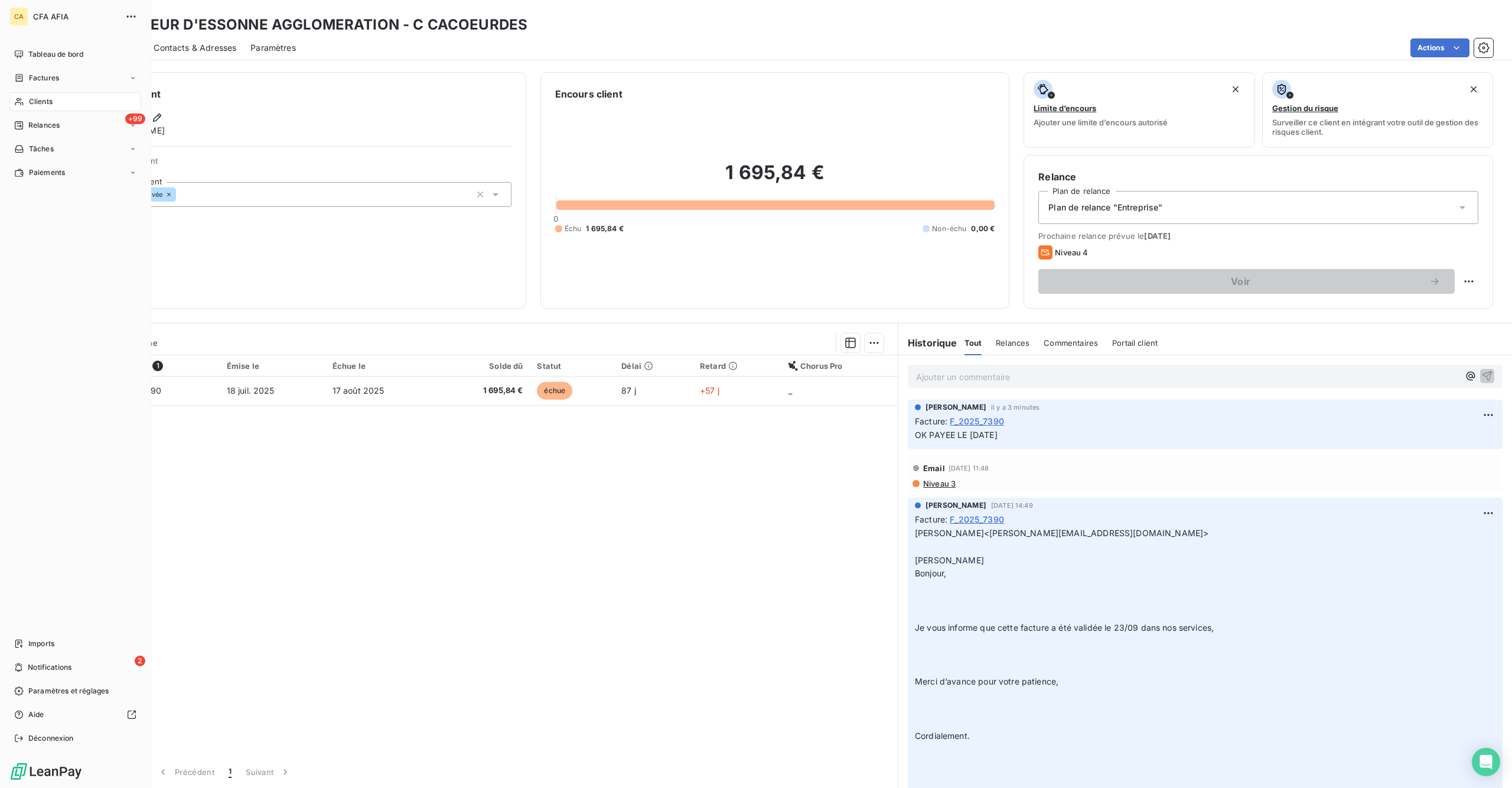
click at [45, 92] on div "Clients" at bounding box center [74, 101] width 131 height 19
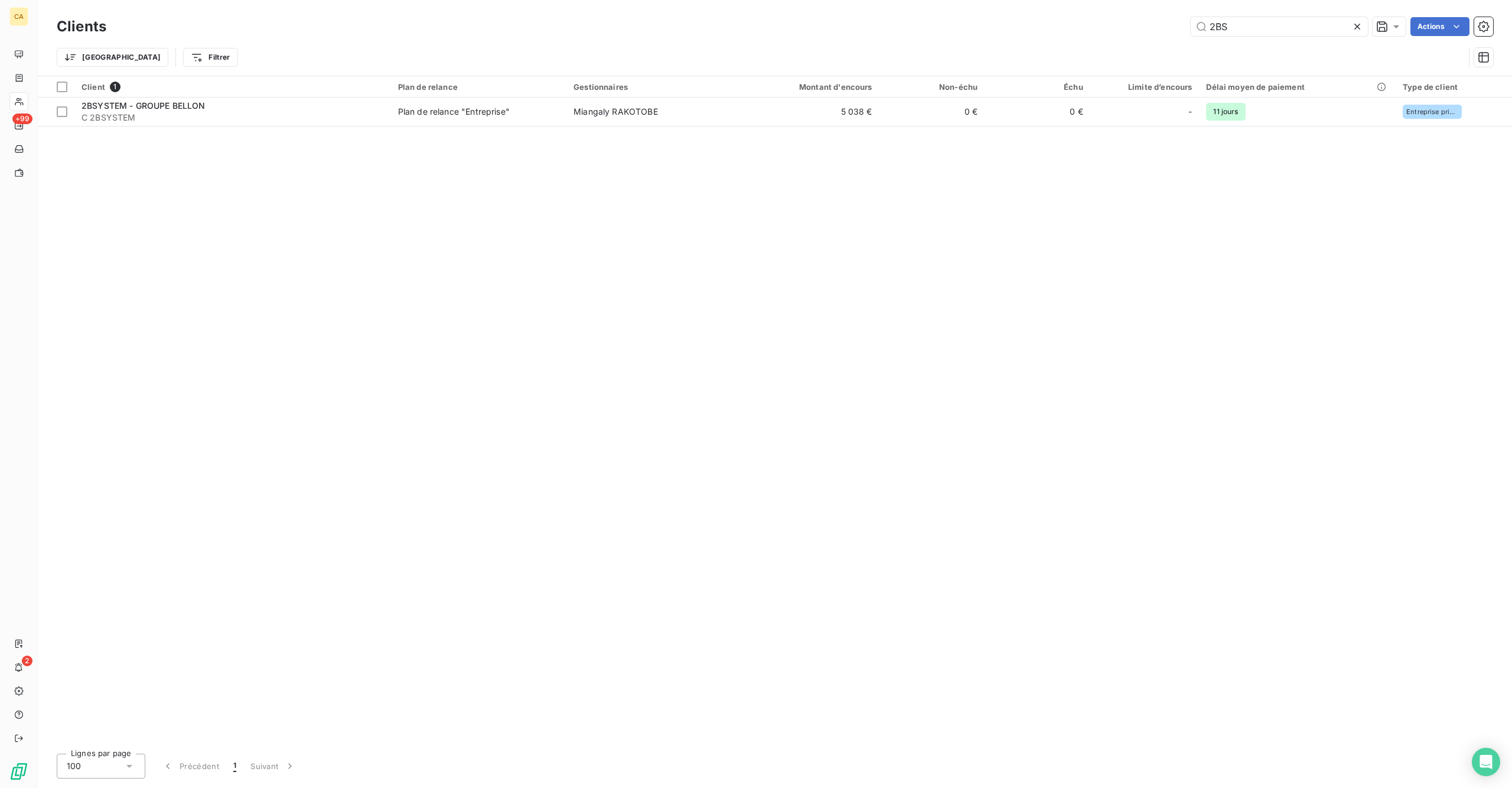
drag, startPoint x: 1288, startPoint y: 24, endPoint x: 1155, endPoint y: 44, distance: 134.5
click at [1158, 41] on div "Clients 2BS Actions Trier Filtrer" at bounding box center [775, 45] width 1436 height 62
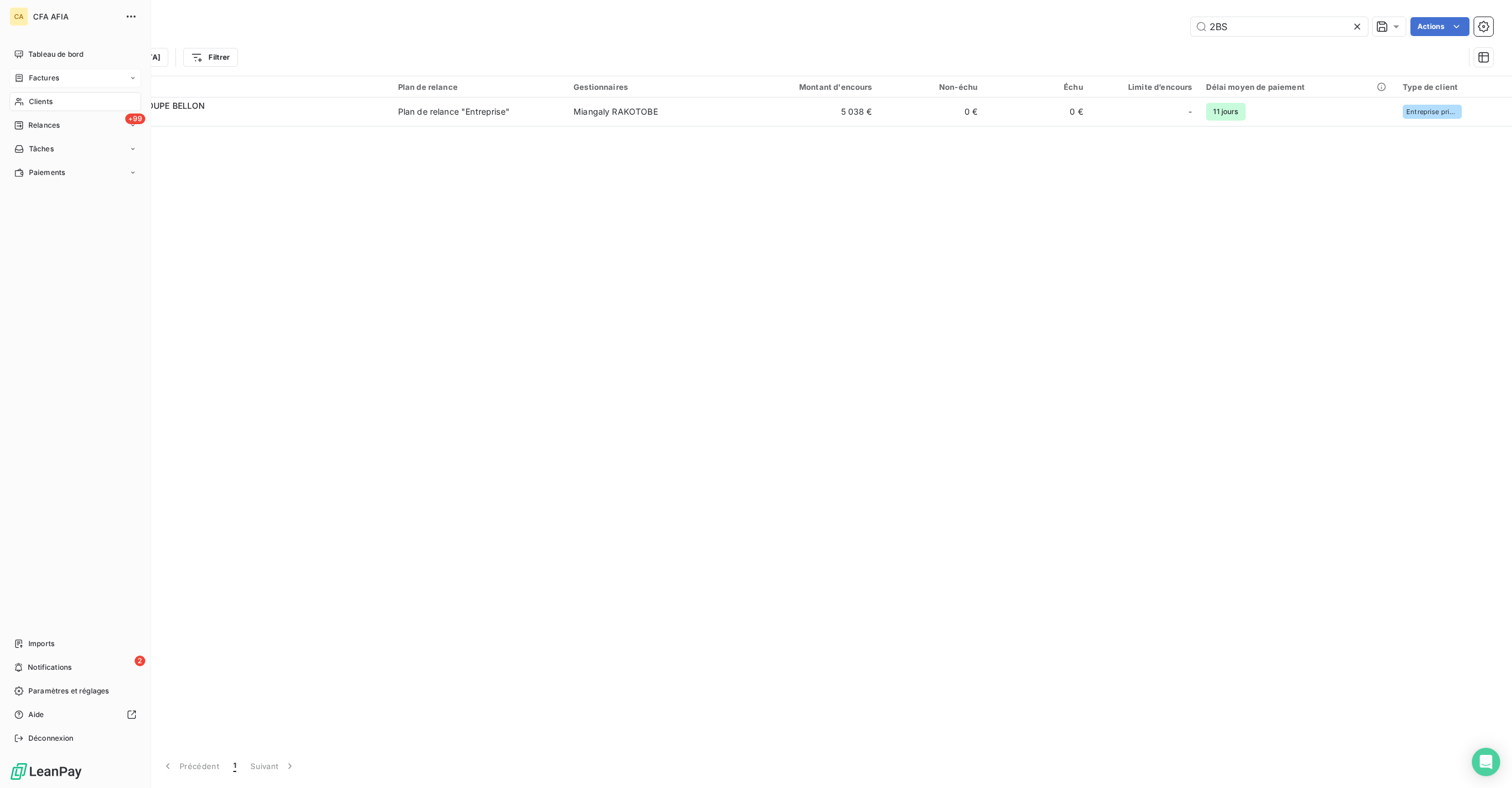
click at [52, 73] on span "Factures" at bounding box center [44, 78] width 30 height 11
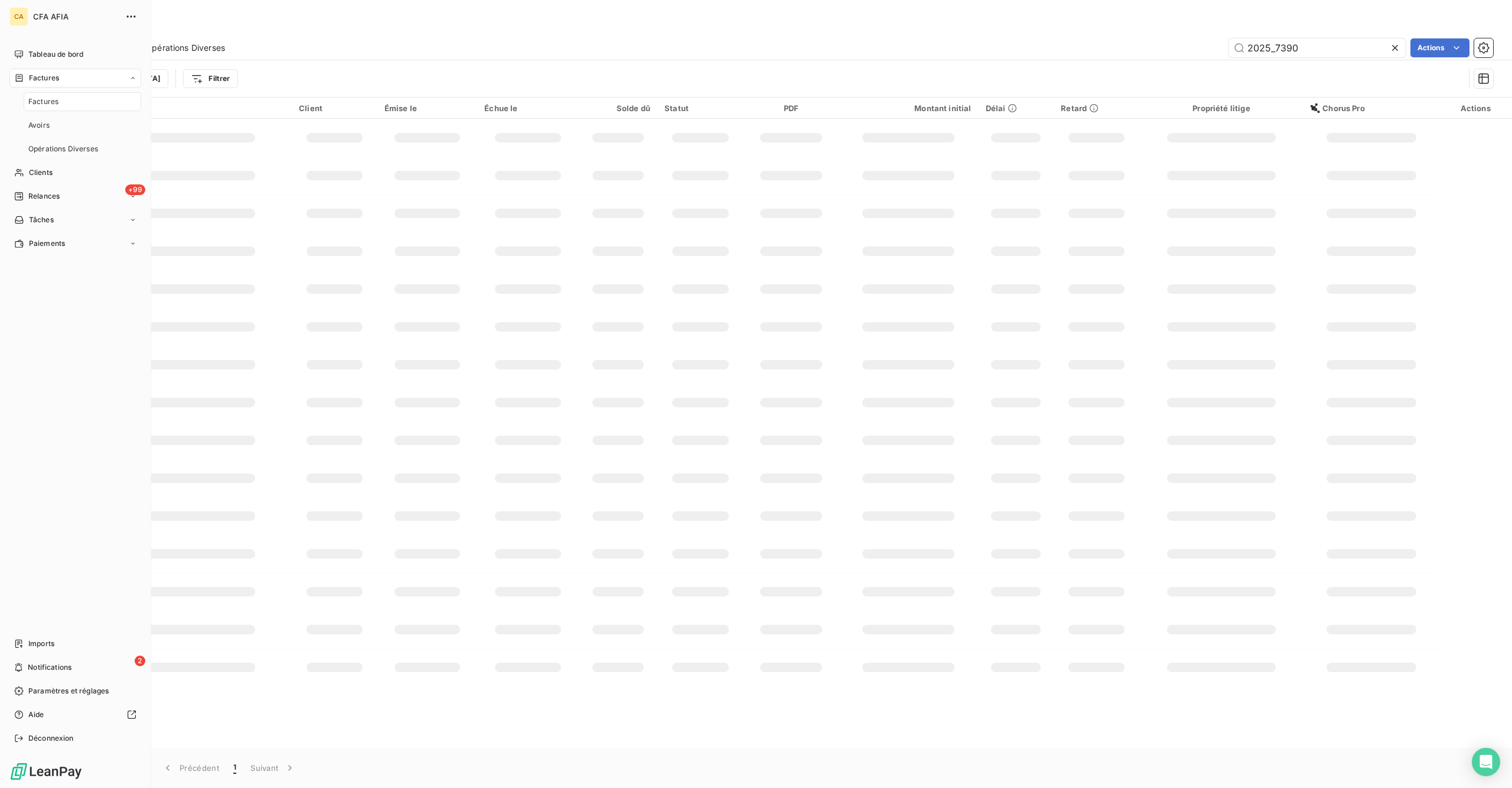
click at [50, 97] on span "Factures" at bounding box center [43, 102] width 30 height 11
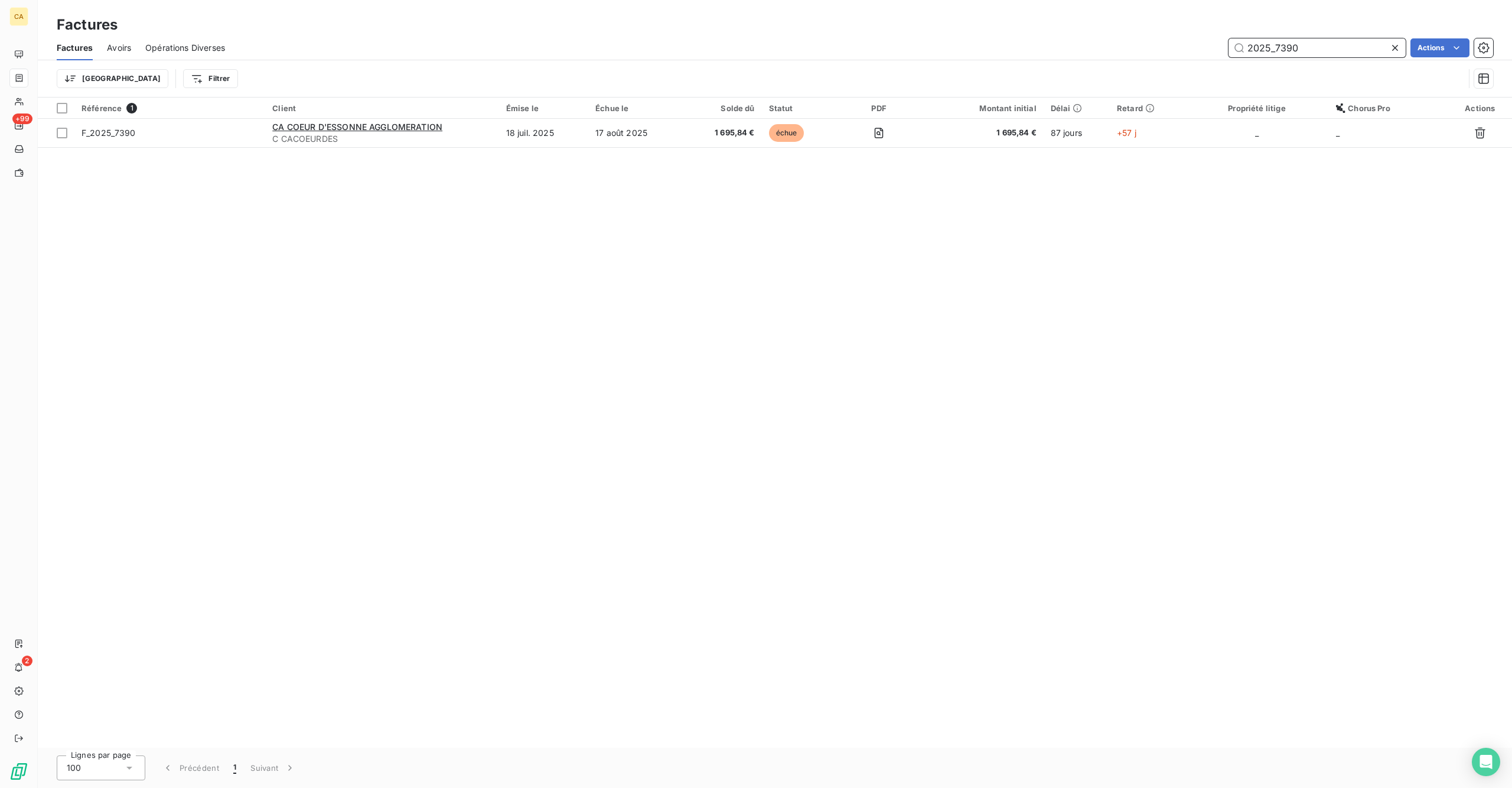
drag, startPoint x: 1279, startPoint y: 38, endPoint x: 1479, endPoint y: 52, distance: 200.5
click at [1209, 52] on div "Factures Avoirs Opérations Diverses 2025_7390 Actions Trier Filtrer" at bounding box center [775, 66] width 1474 height 62
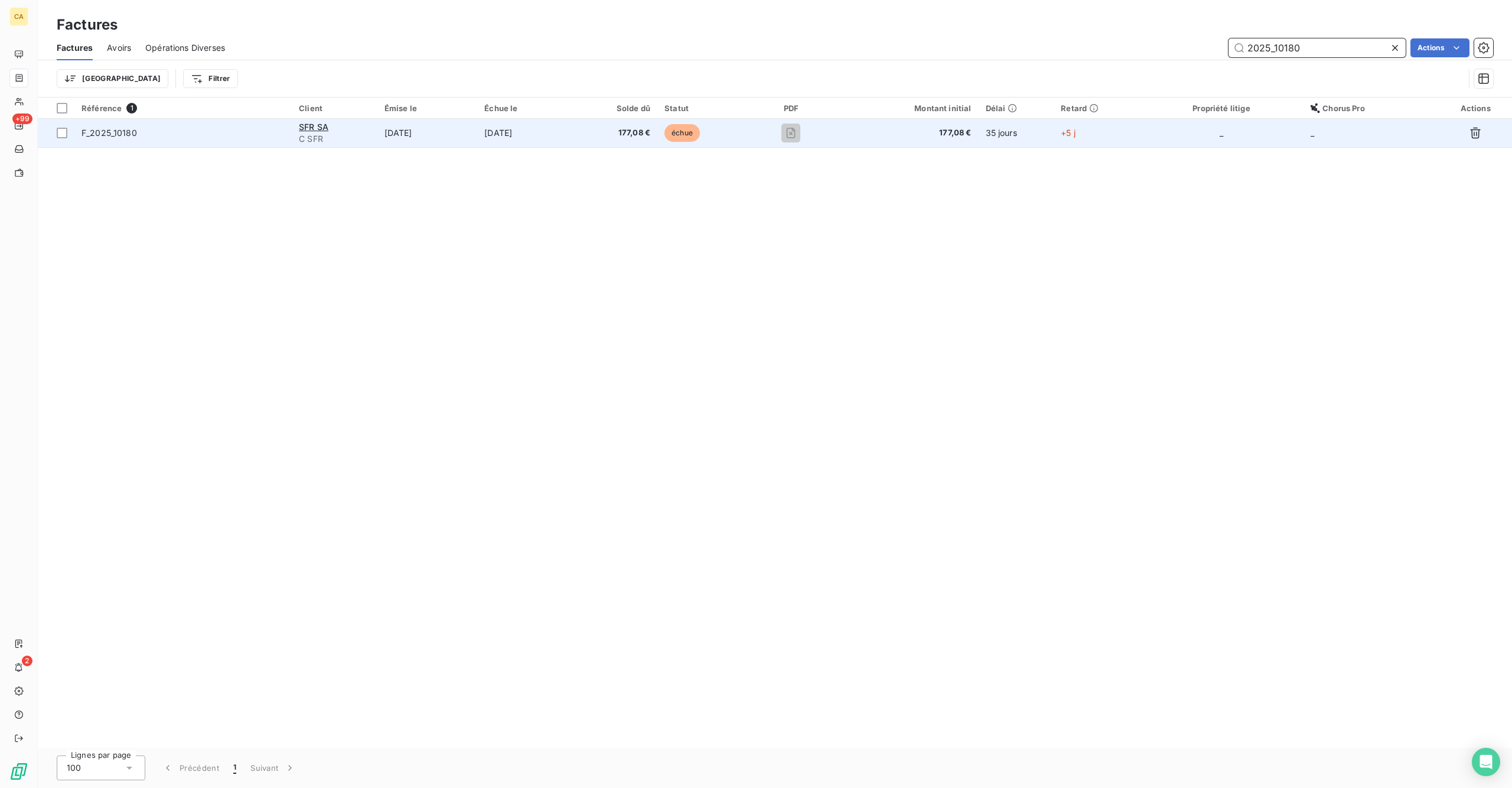
type input "2025_10180"
click at [884, 127] on span "177,08 €" at bounding box center [908, 133] width 126 height 12
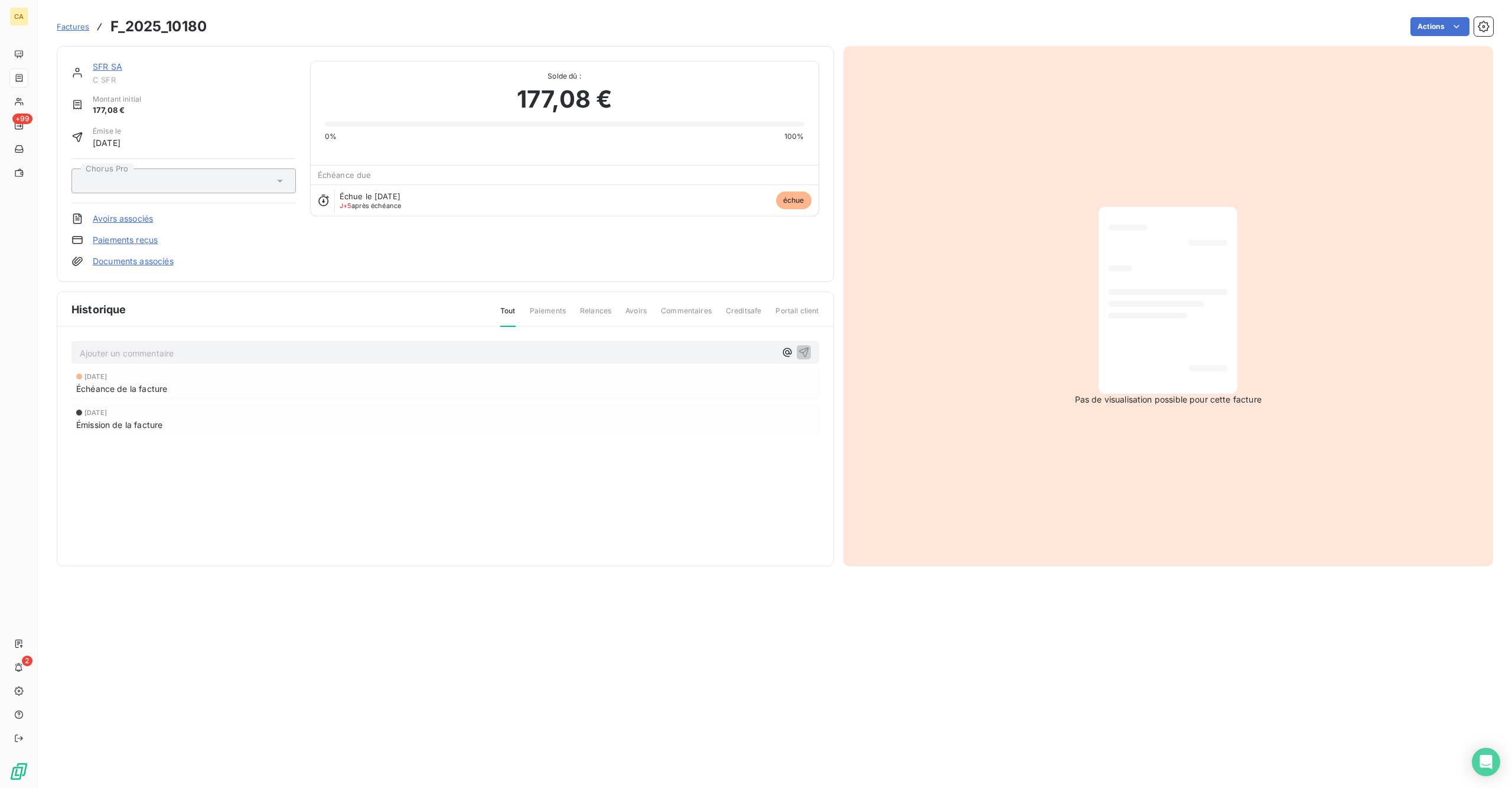
click at [280, 346] on p "Ajouter un commentaire ﻿" at bounding box center [428, 353] width 696 height 14
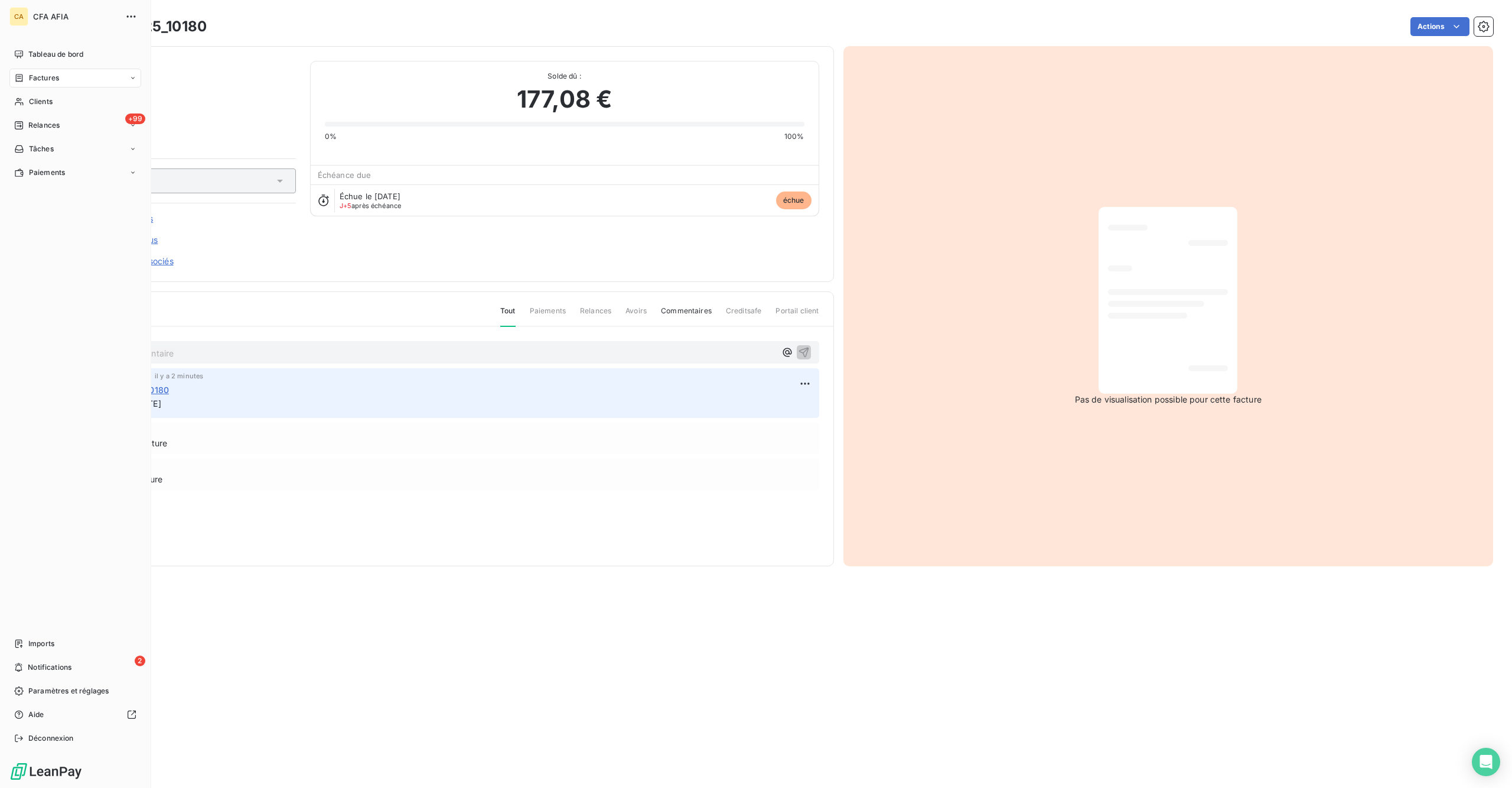
click at [22, 73] on div "Factures" at bounding box center [36, 78] width 45 height 11
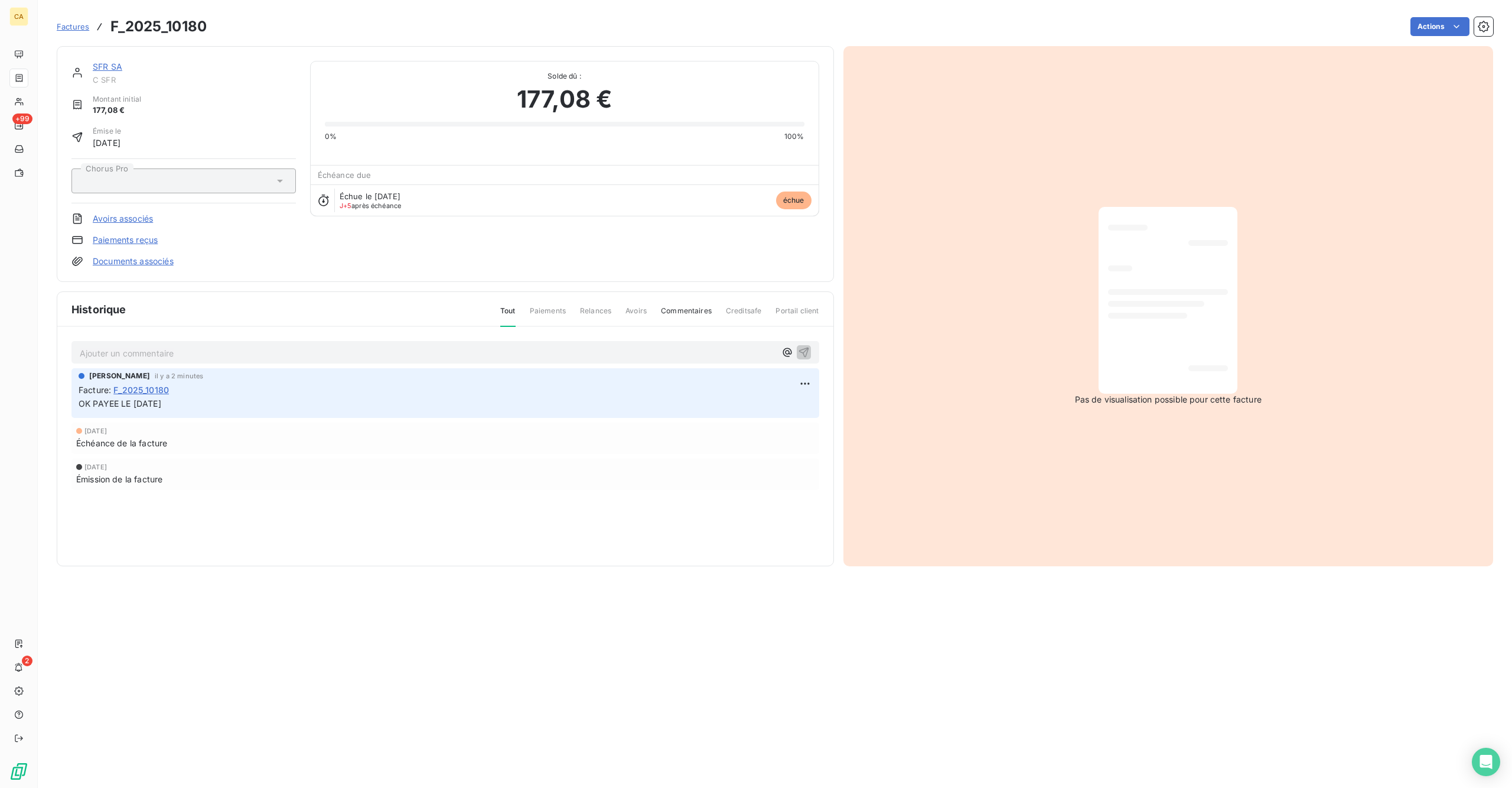
click at [93, 62] on link "SFR SA" at bounding box center [107, 66] width 30 height 10
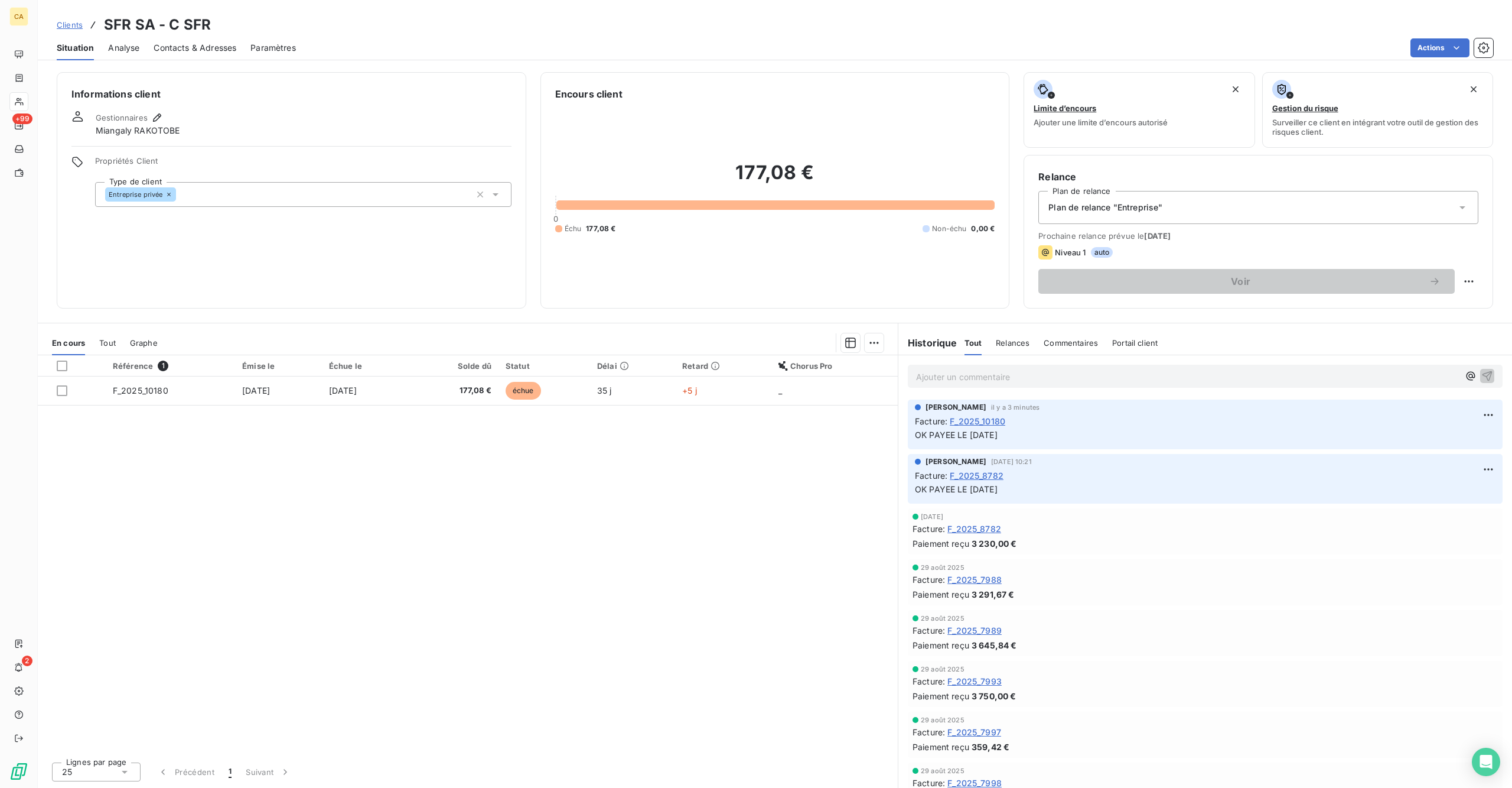
click at [1209, 228] on div "Relance Plan de relance Plan de relance "Entreprise" Prochaine relance prévue l…" at bounding box center [1258, 232] width 469 height 153
click at [1209, 233] on html "CA +99 2 Clients SFR SA - C SFR Situation Analyse Contacts & Adresses Paramètre…" at bounding box center [756, 394] width 1512 height 788
click at [1209, 256] on div "Replanifier cette action" at bounding box center [1432, 258] width 106 height 19
select select "9"
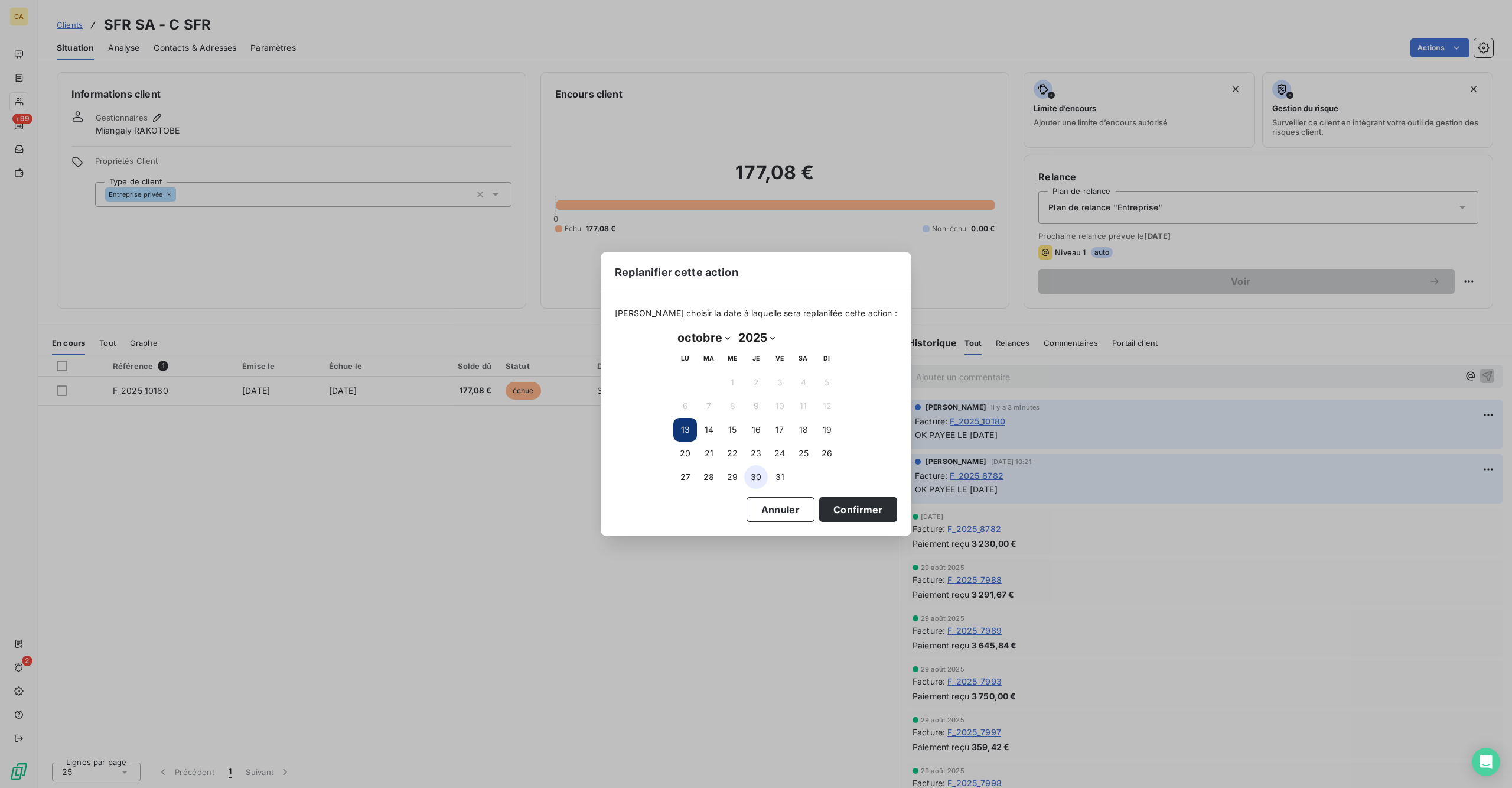
click at [749, 473] on button "30" at bounding box center [756, 476] width 24 height 24
click at [830, 497] on button "Confirmer" at bounding box center [858, 509] width 78 height 25
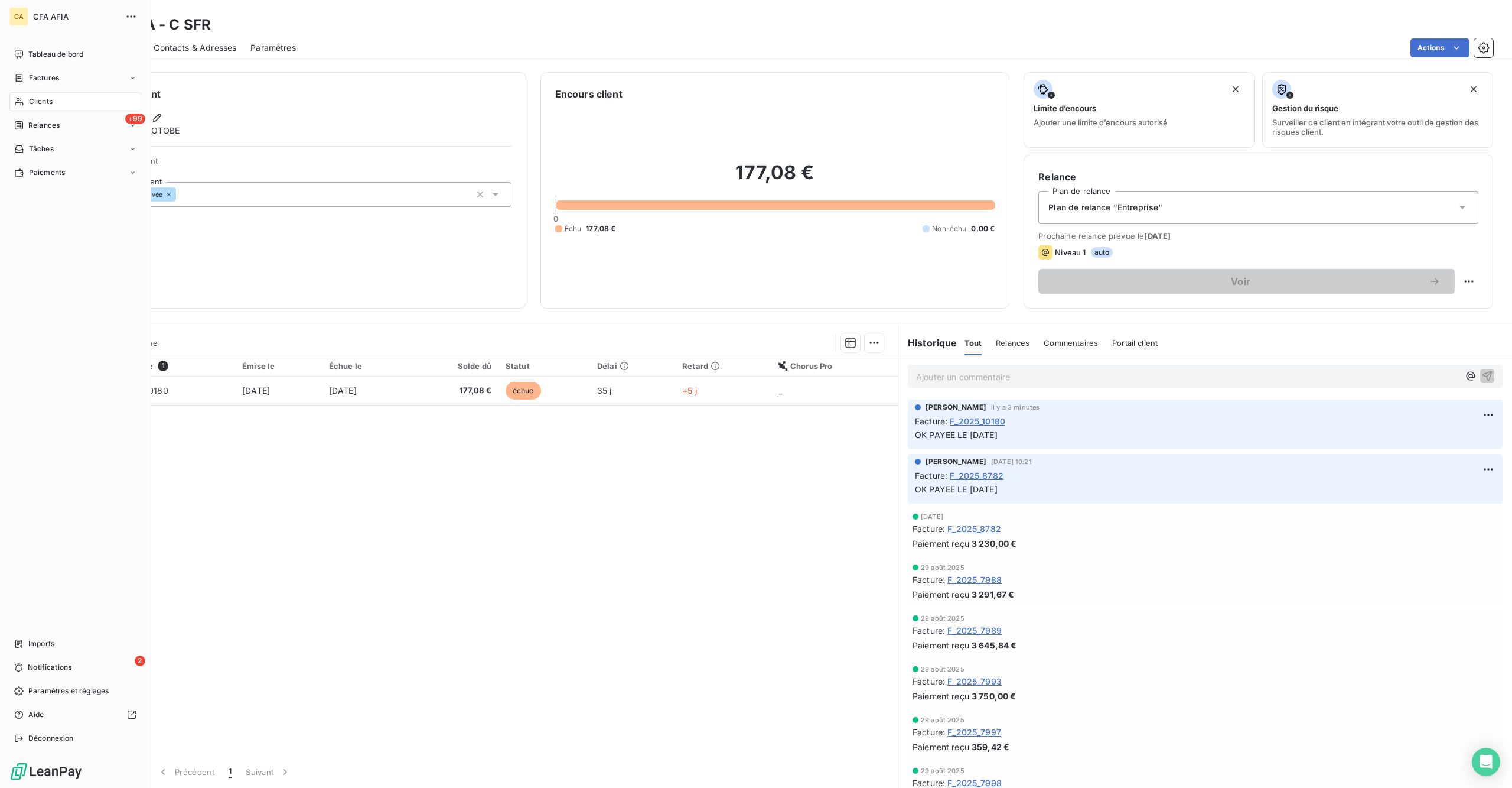
click at [32, 92] on div "Clients" at bounding box center [74, 101] width 131 height 19
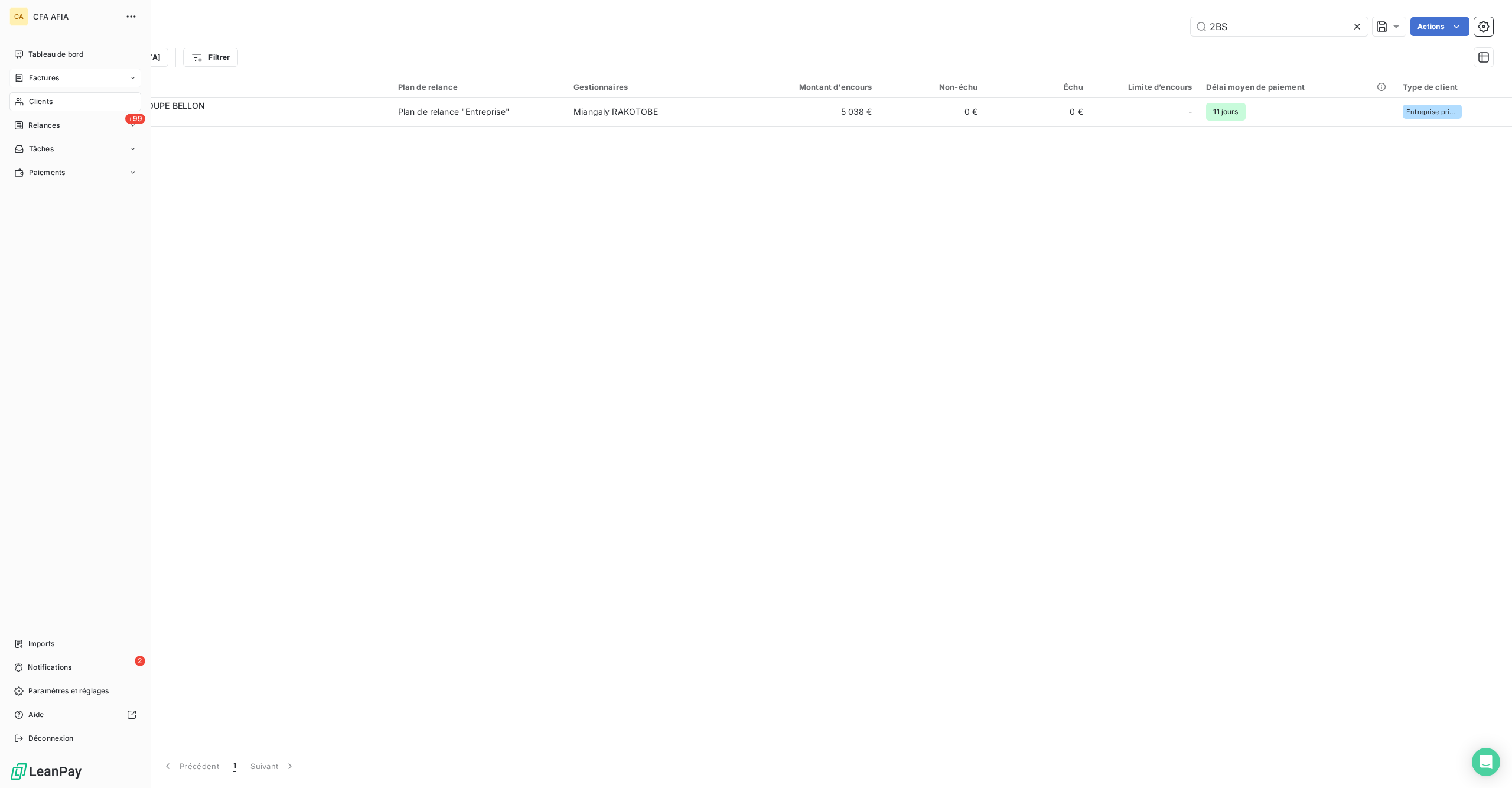
click at [30, 73] on span "Factures" at bounding box center [44, 78] width 30 height 11
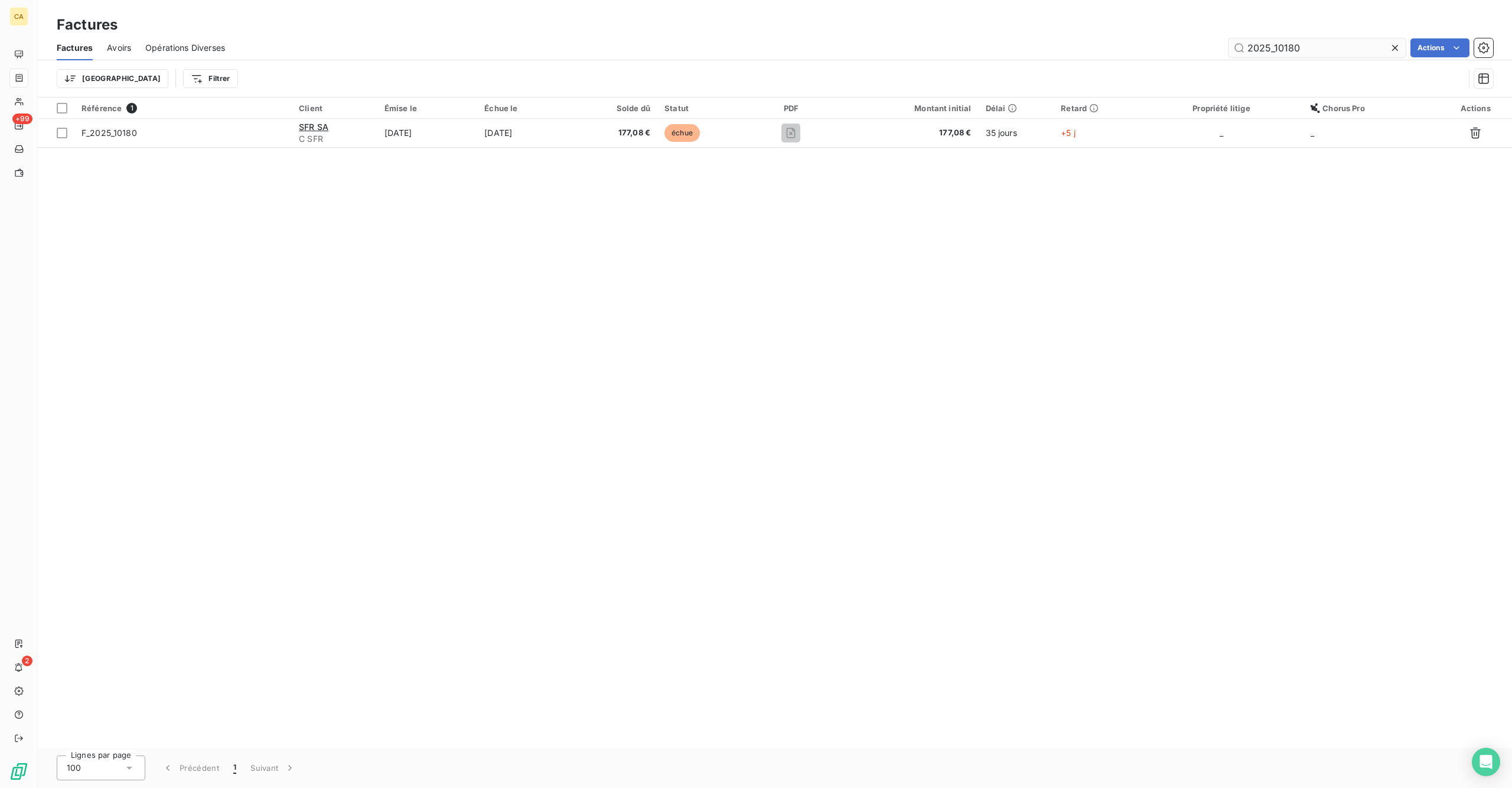
click at [1209, 39] on input "2025_10180" at bounding box center [1316, 48] width 177 height 19
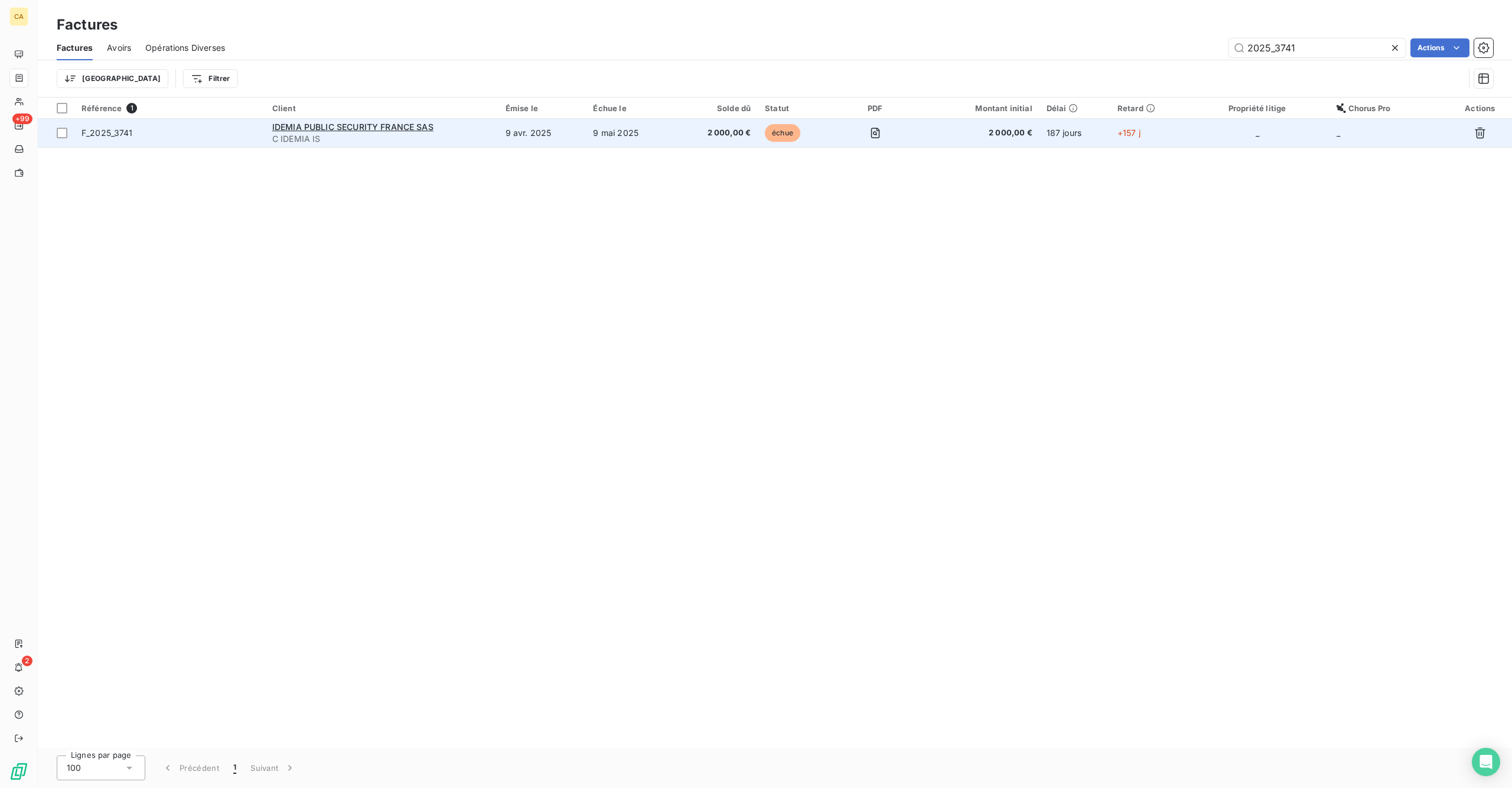
type input "2025_3741"
click at [568, 119] on td "9 avr. 2025" at bounding box center [542, 132] width 88 height 28
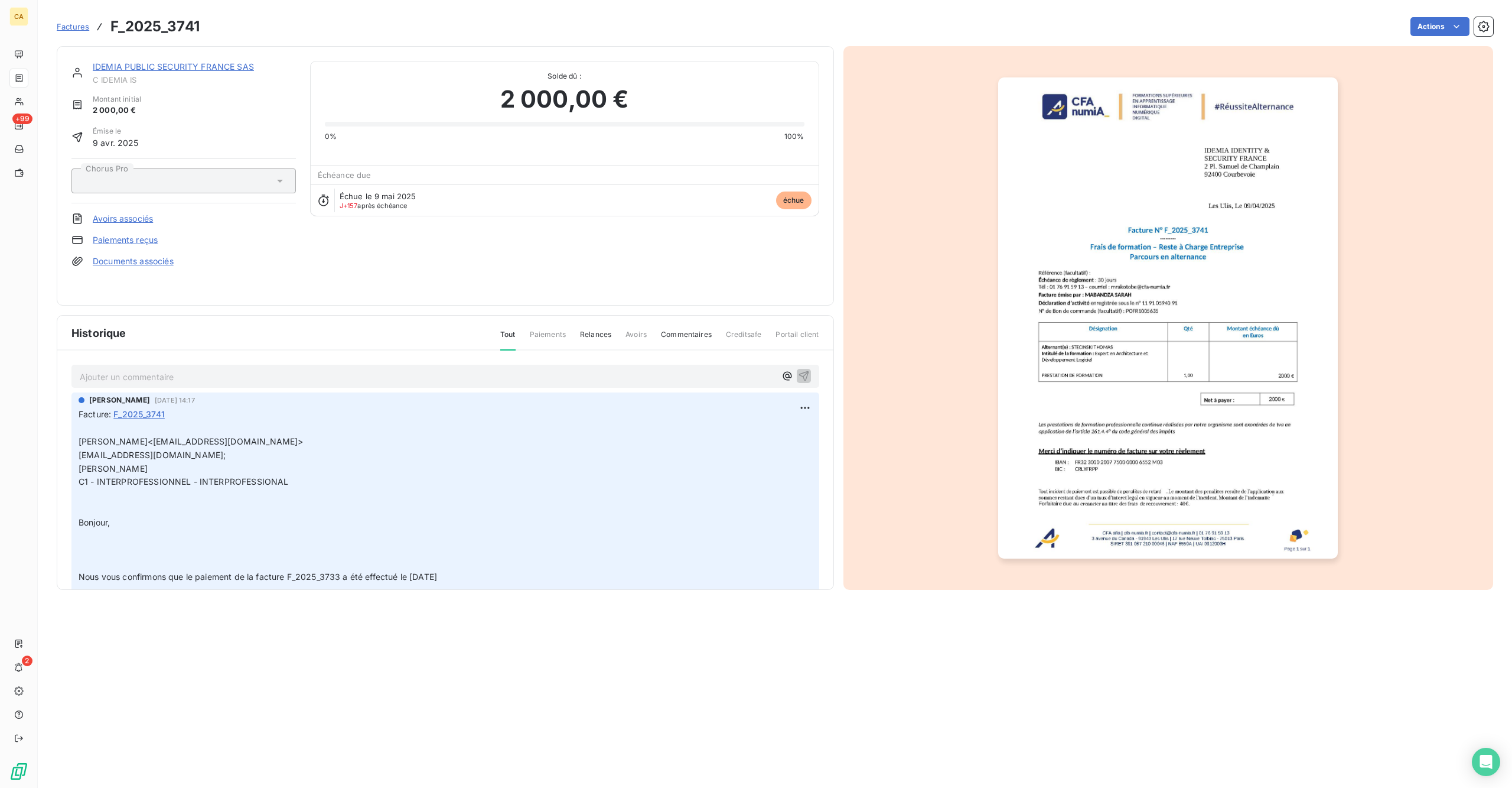
click at [245, 371] on div "Ajouter un commentaire ﻿ [PERSON_NAME] [DATE] 14:17 Facture : F_2025_3741 ﻿ [PE…" at bounding box center [445, 487] width 776 height 274
click at [247, 350] on div "Ajouter un commentaire ﻿ [PERSON_NAME] [DATE] 14:17 Facture : F_2025_3741 ﻿ [PE…" at bounding box center [445, 487] width 776 height 274
click at [248, 369] on p "Ajouter un commentaire ﻿" at bounding box center [428, 376] width 696 height 14
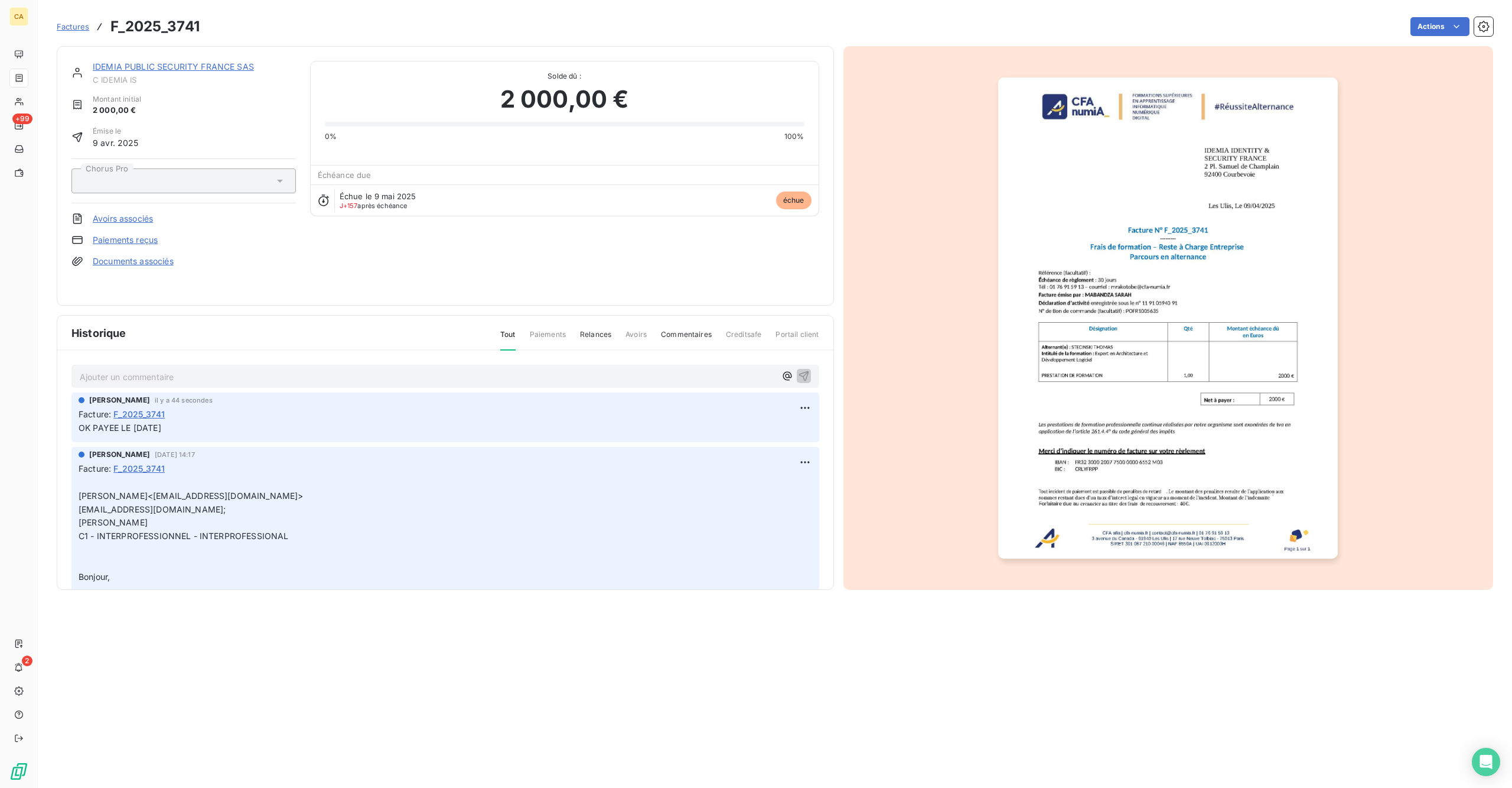
click at [1209, 357] on img "button" at bounding box center [1167, 318] width 339 height 481
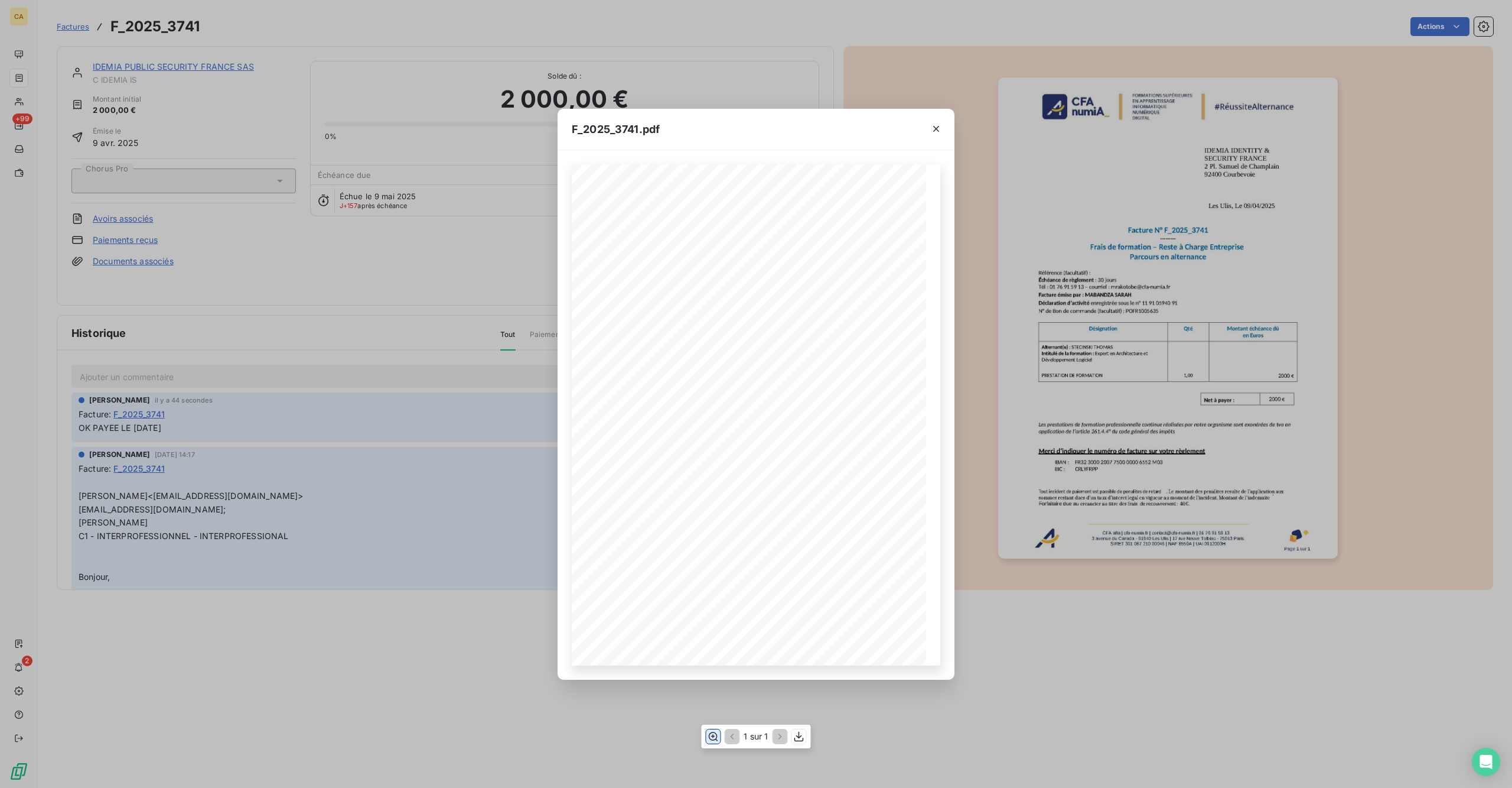
click at [717, 617] on button "button" at bounding box center [712, 736] width 14 height 14
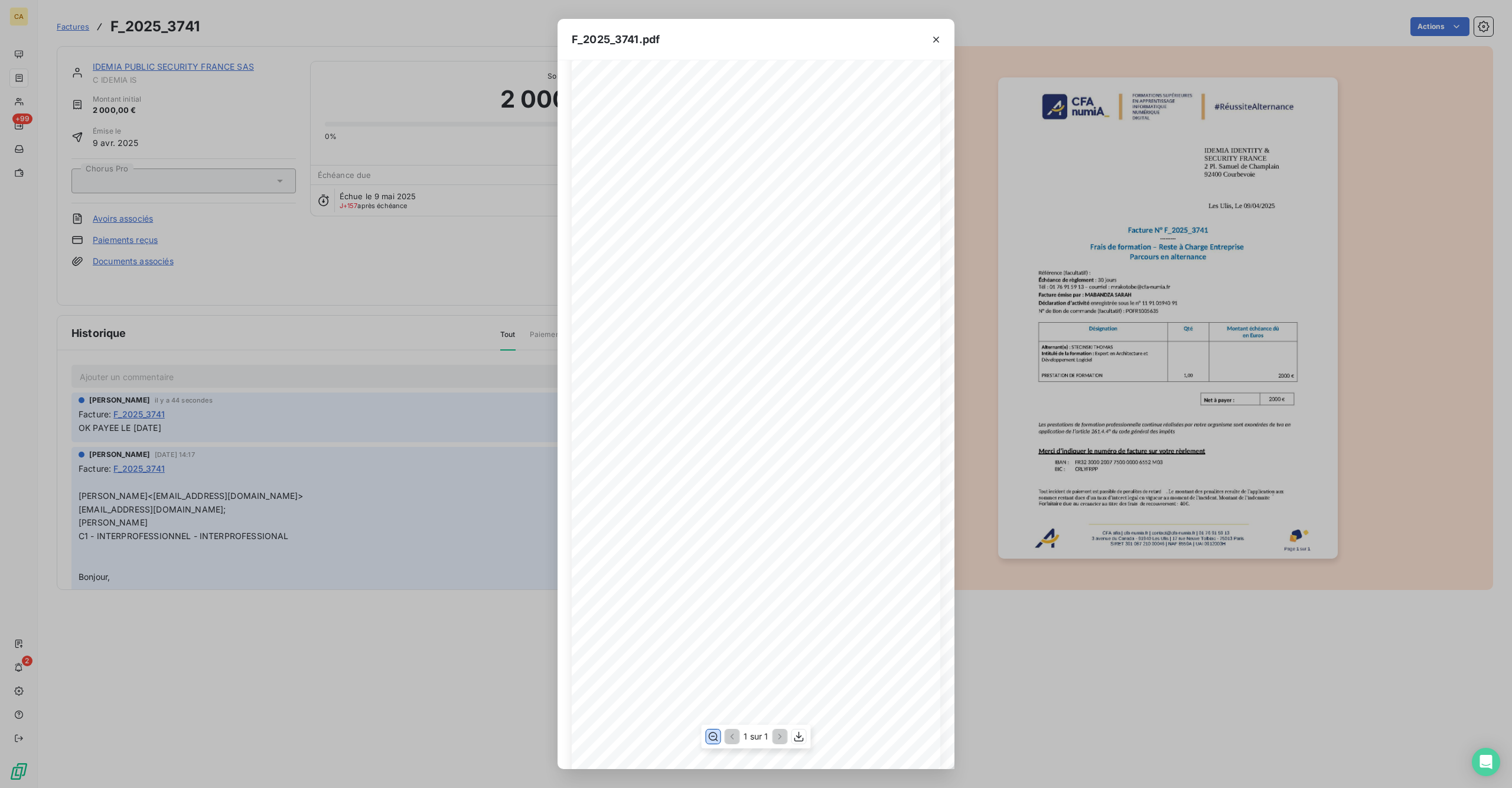
scroll to position [157, 0]
click at [133, 55] on div "F_2025_3741.pdf CFA afia | [DOMAIN_NAME] | [EMAIL_ADDRESS][DOMAIN_NAME] | 01 76…" at bounding box center [756, 394] width 1512 height 788
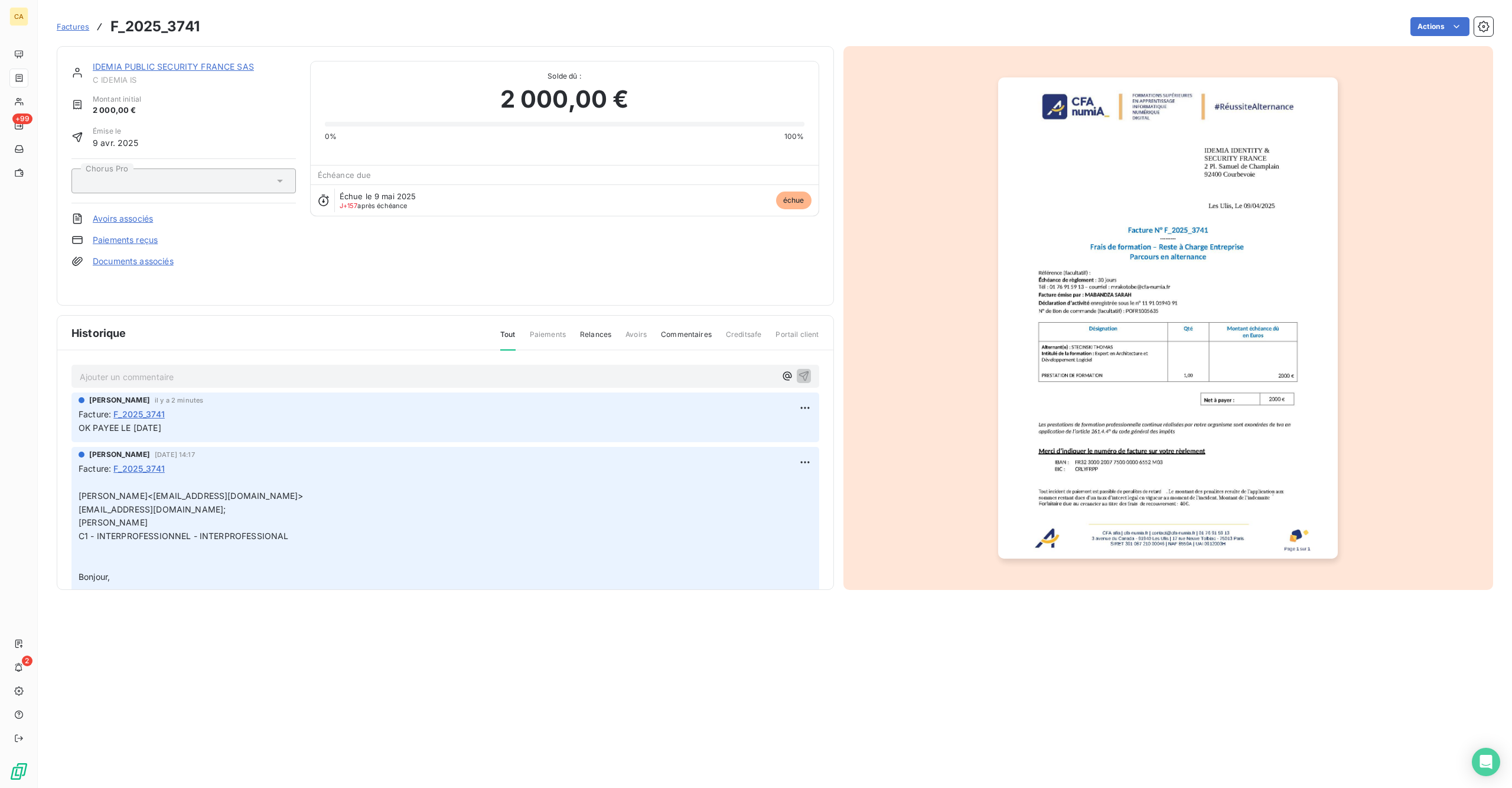
click at [116, 75] on span "C IDEMIA IS" at bounding box center [194, 80] width 203 height 9
click at [132, 51] on div "IDEMIA PUBLIC SECURITY FRANCE SAS C IDEMIA IS Montant initial 2 000,00 € Émise …" at bounding box center [445, 176] width 777 height 259
click at [132, 62] on link "IDEMIA PUBLIC SECURITY FRANCE SAS" at bounding box center [173, 66] width 161 height 10
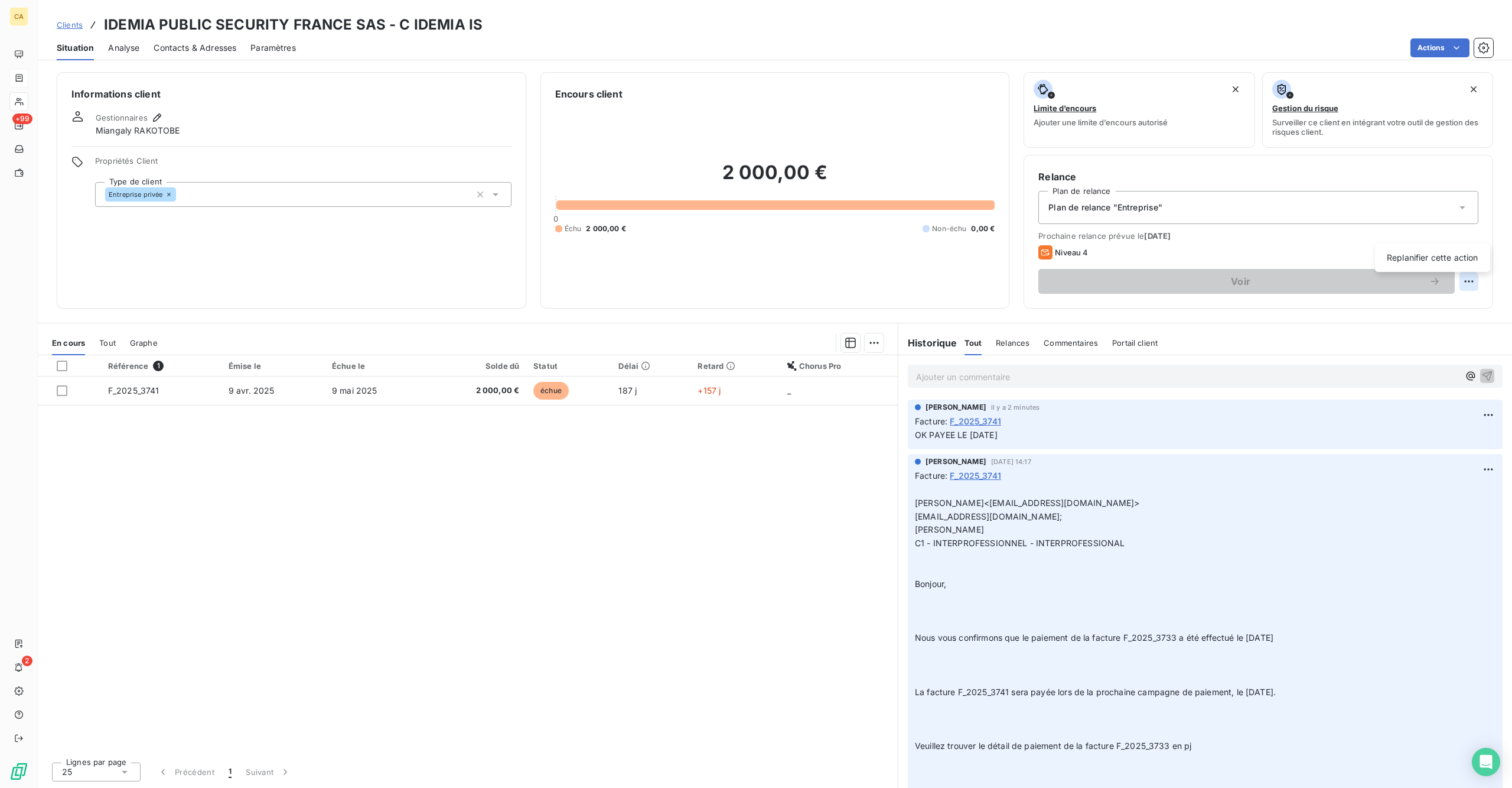
click at [1209, 236] on html "CA +99 2 Clients IDEMIA PUBLIC SECURITY [GEOGRAPHIC_DATA] SAS - C IDEMIA IS Sit…" at bounding box center [756, 394] width 1512 height 788
click at [1209, 254] on div "Replanifier cette action" at bounding box center [1432, 258] width 106 height 19
select select "9"
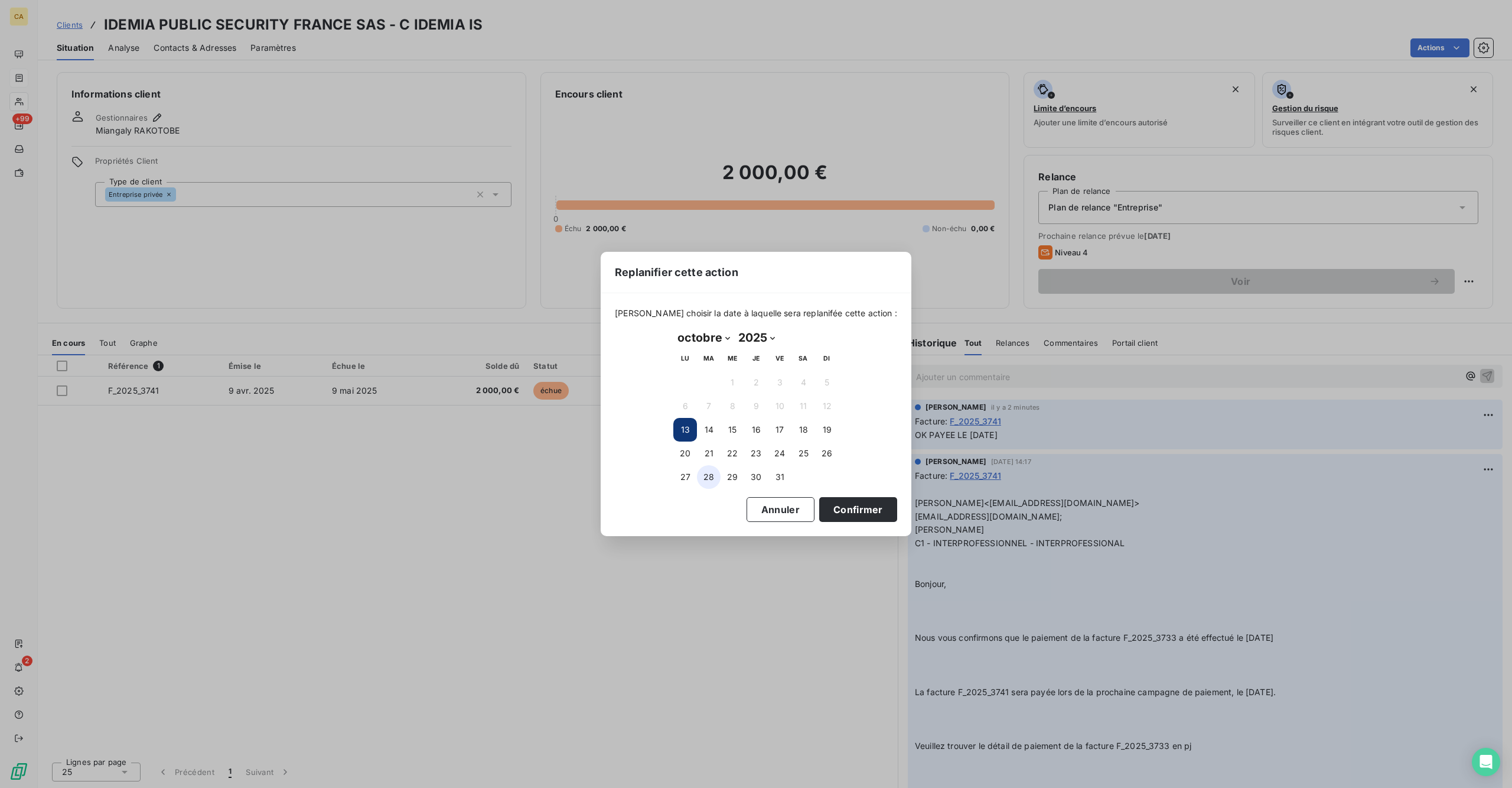
click at [717, 471] on button "28" at bounding box center [709, 476] width 24 height 24
click at [819, 498] on button "Confirmer" at bounding box center [858, 509] width 78 height 25
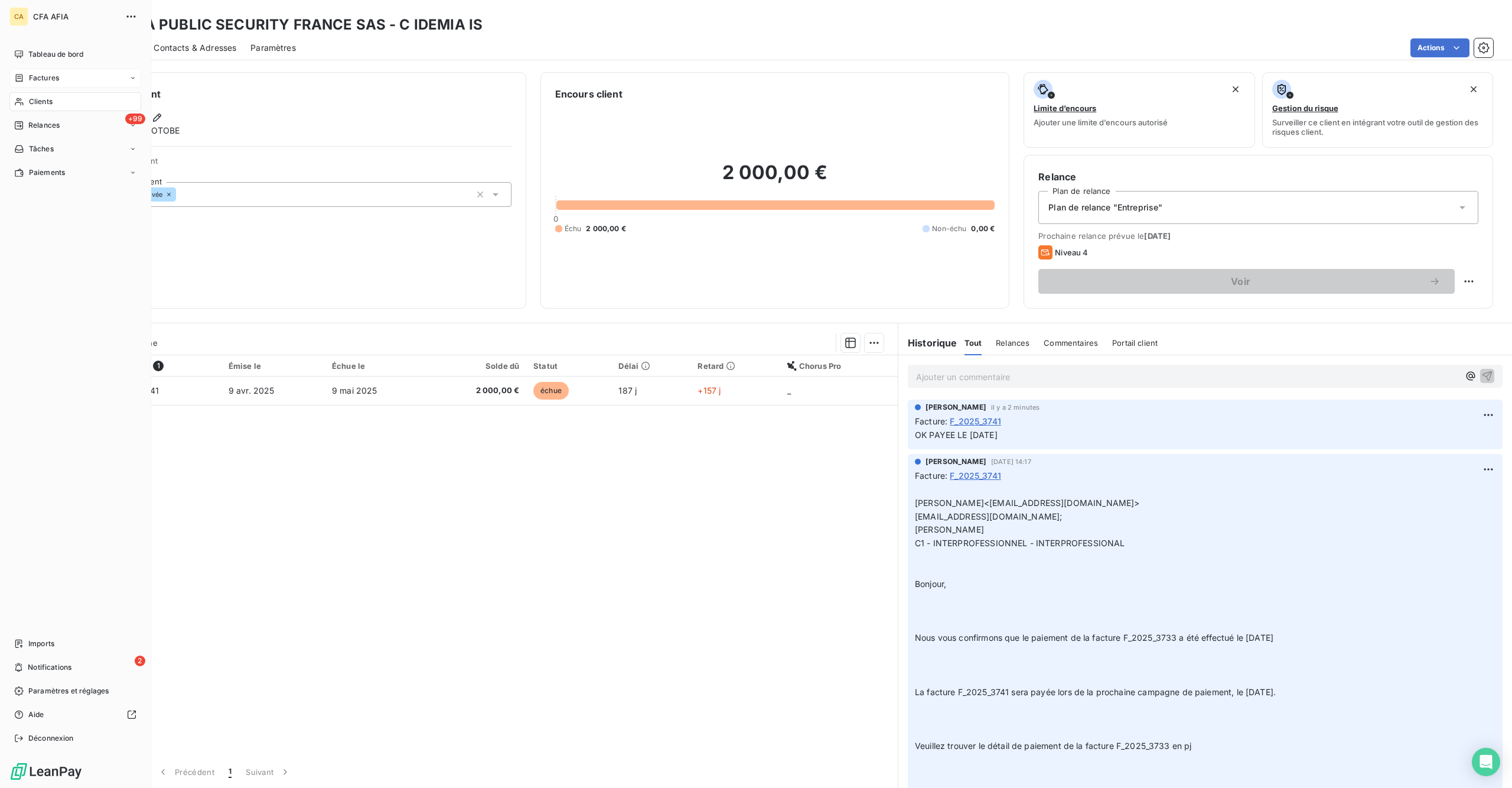
click at [14, 97] on icon at bounding box center [19, 102] width 10 height 9
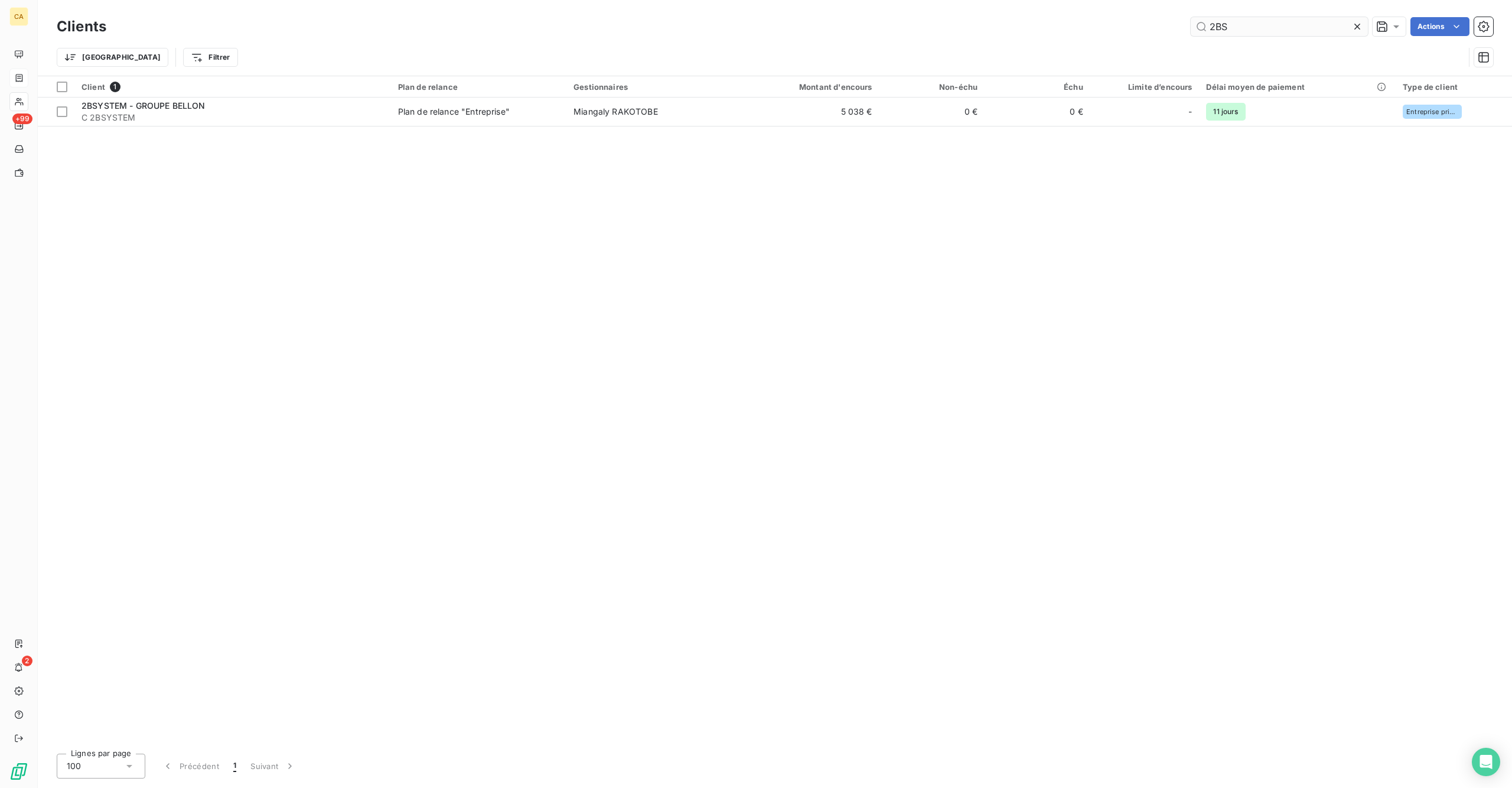
click at [1209, 17] on div "2BS" at bounding box center [1279, 27] width 177 height 19
click at [1209, 17] on input "2BS" at bounding box center [1279, 27] width 177 height 19
type input "T"
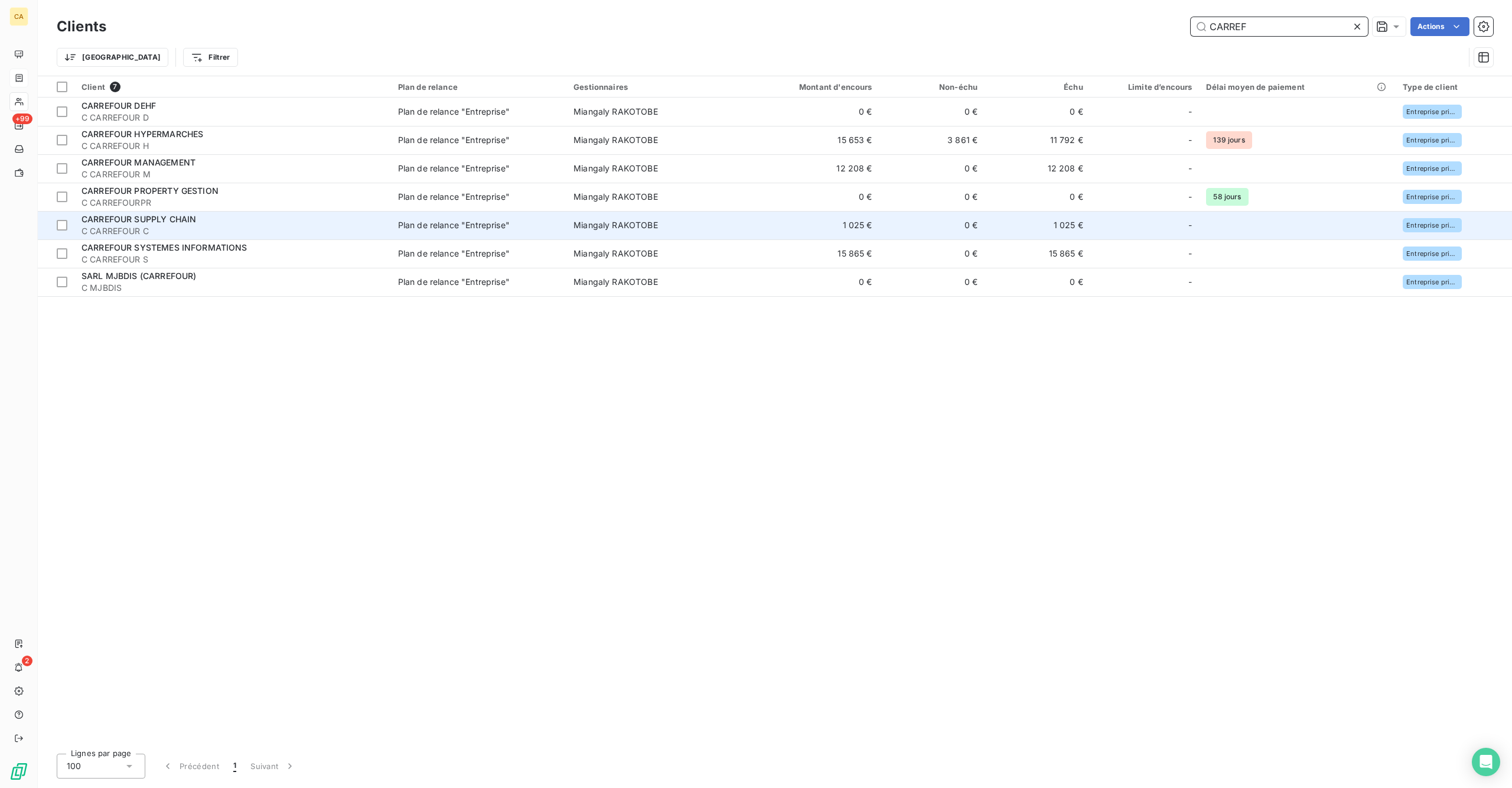
type input "CARREF"
click at [840, 211] on td "1 025 €" at bounding box center [808, 225] width 141 height 28
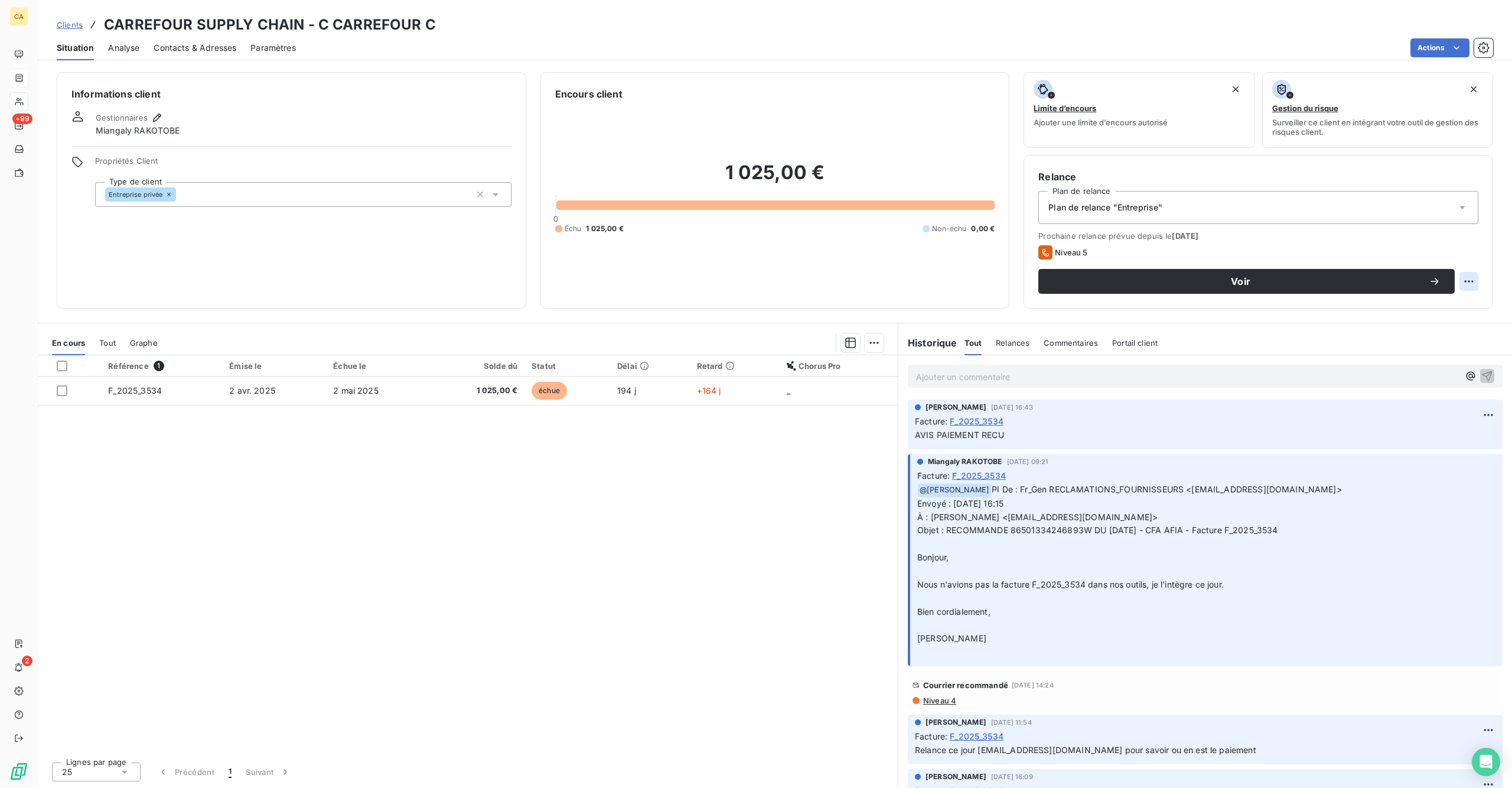
click at [1209, 237] on html "CA +99 2 Clients CARREFOUR SUPPLY CHAIN - C CARREFOUR C Situation Analyse Conta…" at bounding box center [756, 394] width 1512 height 788
click at [1209, 247] on div "Replanifier cette action" at bounding box center [1432, 257] width 115 height 28
click at [1209, 259] on div "Replanifier cette action" at bounding box center [1432, 258] width 106 height 19
select select "9"
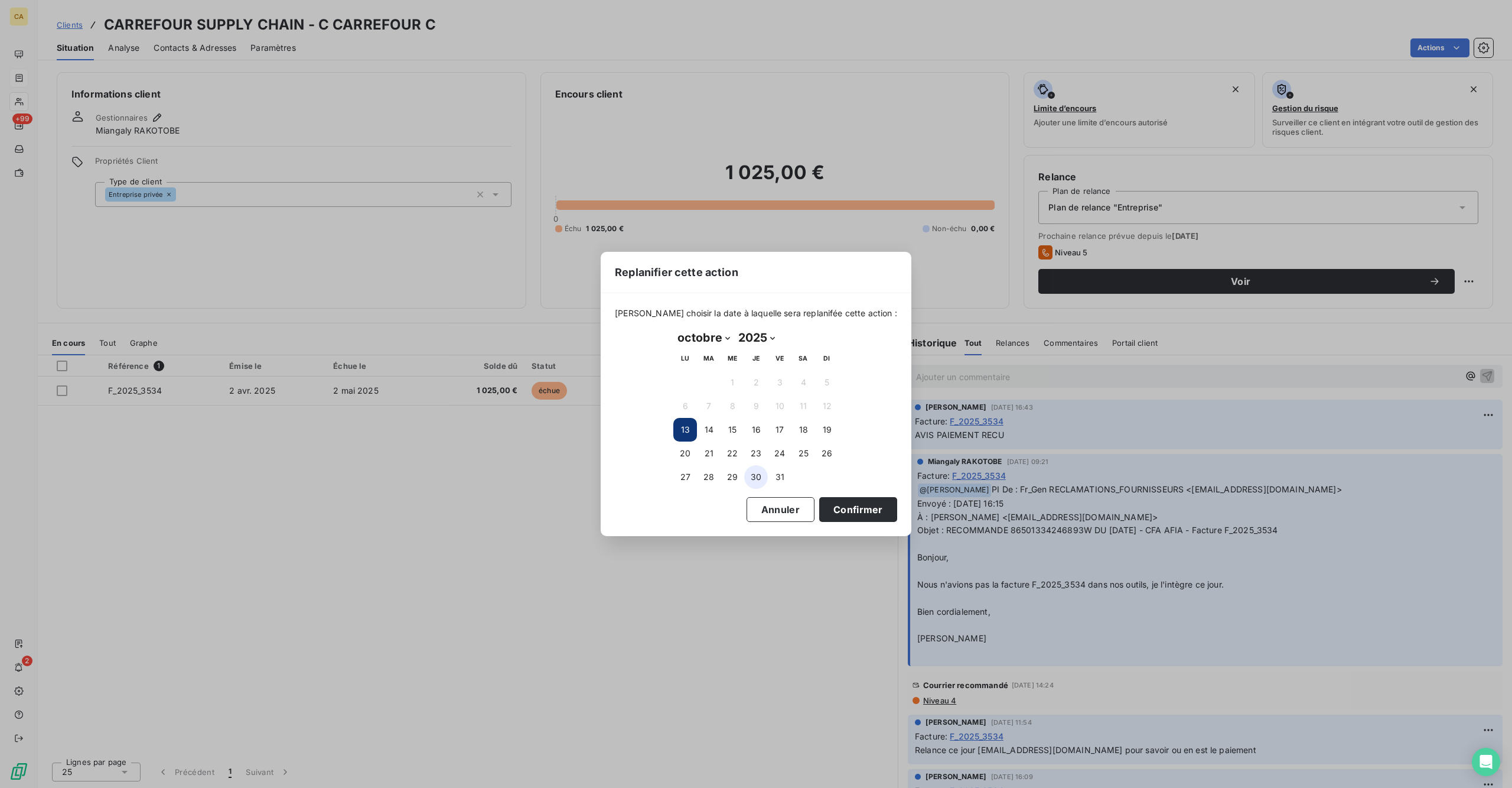
click at [753, 469] on button "30" at bounding box center [756, 476] width 24 height 24
click at [819, 497] on button "Confirmer" at bounding box center [858, 509] width 78 height 25
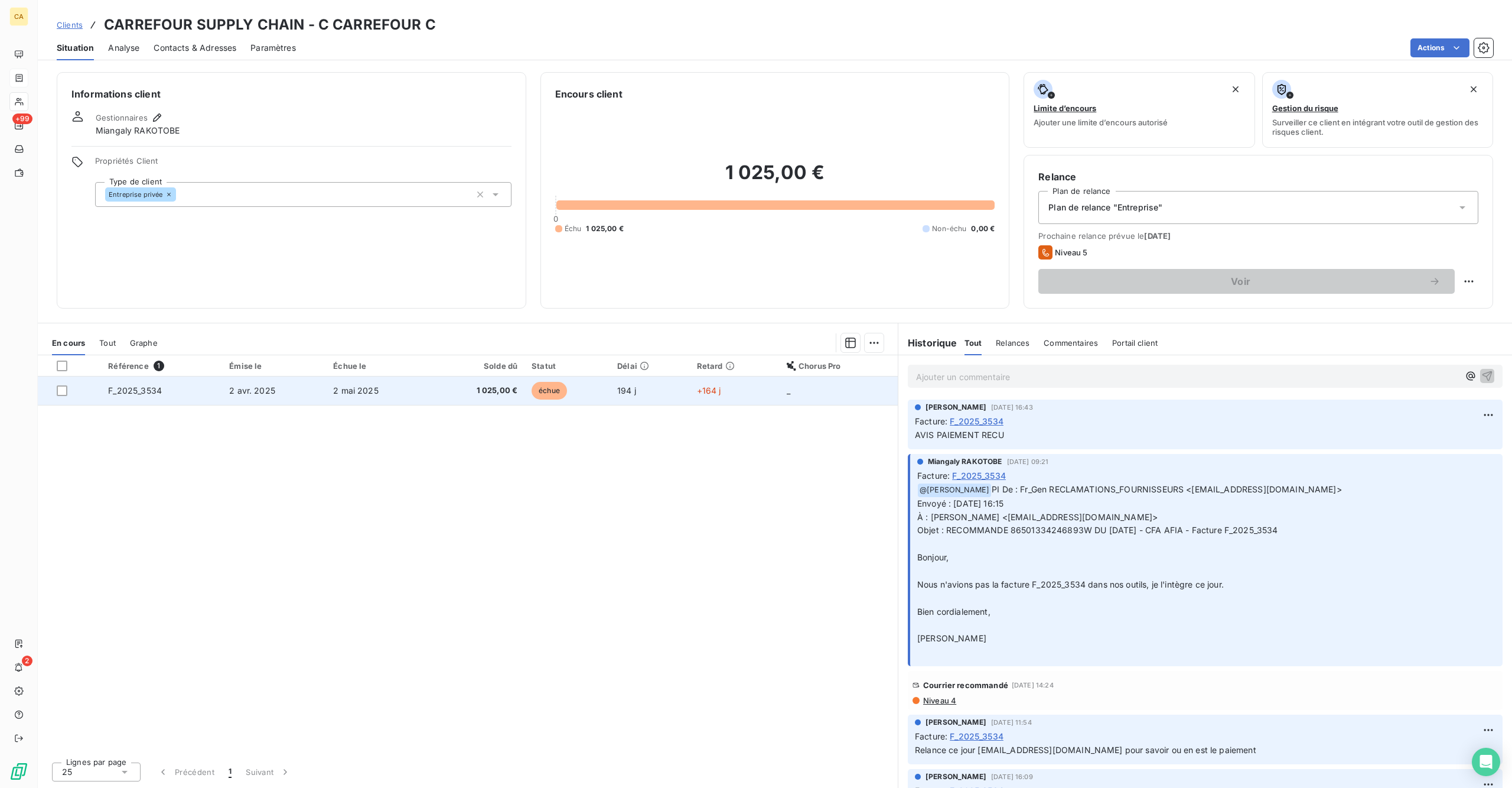
click at [376, 376] on td "2 mai 2025" at bounding box center [377, 390] width 103 height 28
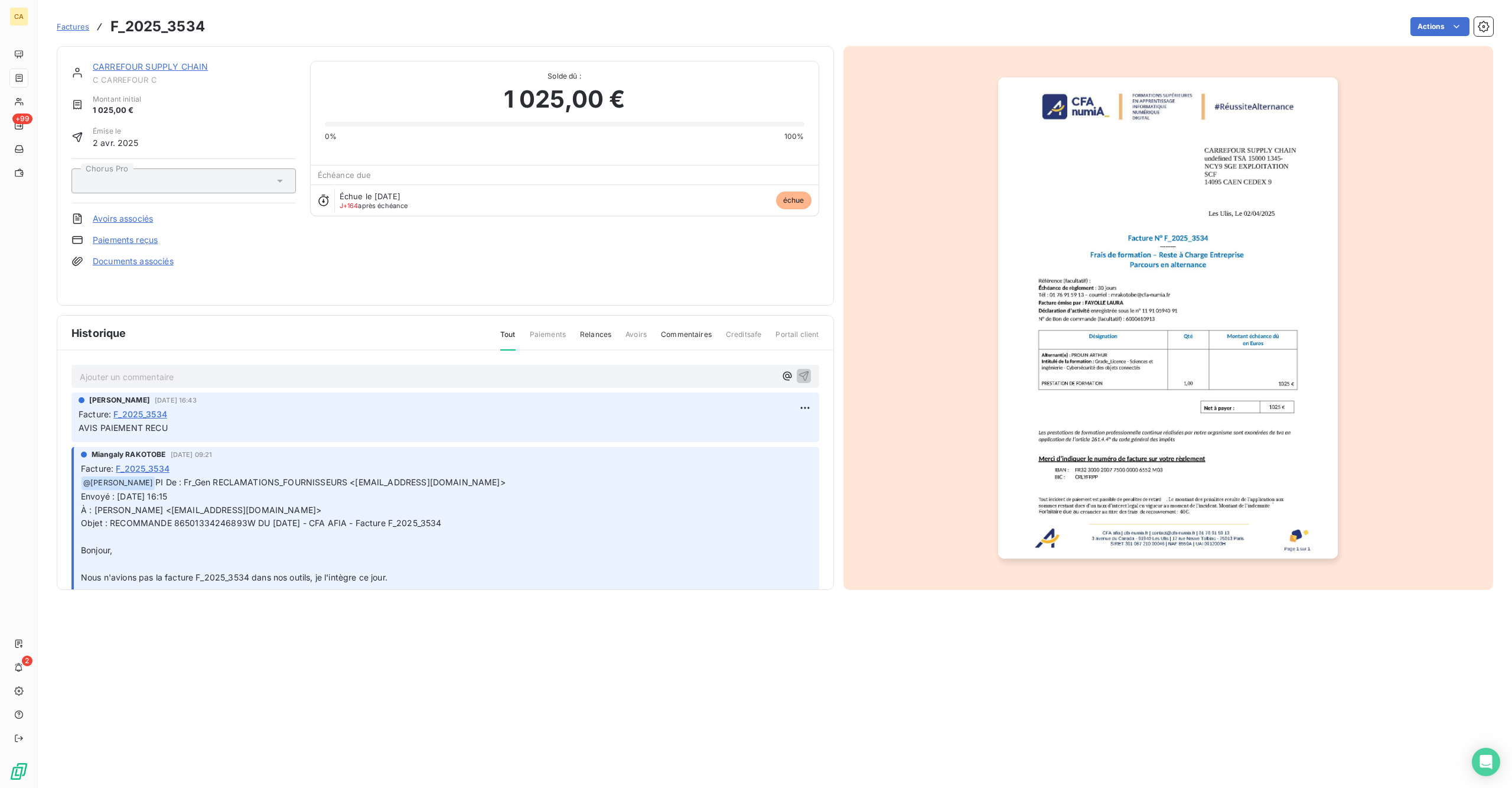
click at [257, 350] on div "Ajouter un commentaire ﻿ [PERSON_NAME] [DATE] 16:43 Facture : F_2025_3534 AVIS …" at bounding box center [445, 487] width 776 height 274
click at [254, 368] on div "Ajouter un commentaire ﻿" at bounding box center [445, 375] width 731 height 16
click at [253, 369] on p "Ajouter un commentaire ﻿" at bounding box center [428, 376] width 696 height 14
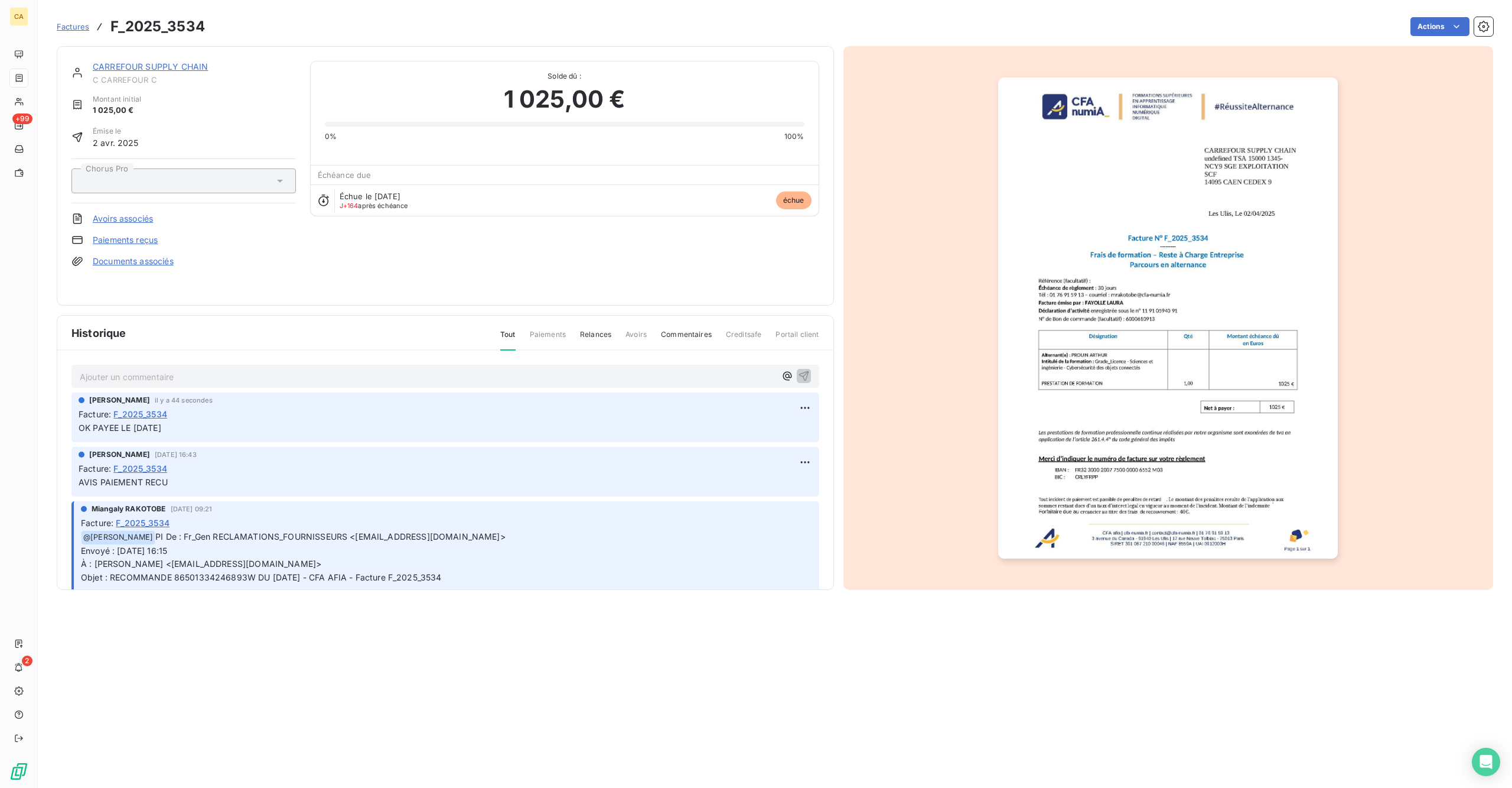
click at [1160, 339] on img "button" at bounding box center [1167, 318] width 339 height 481
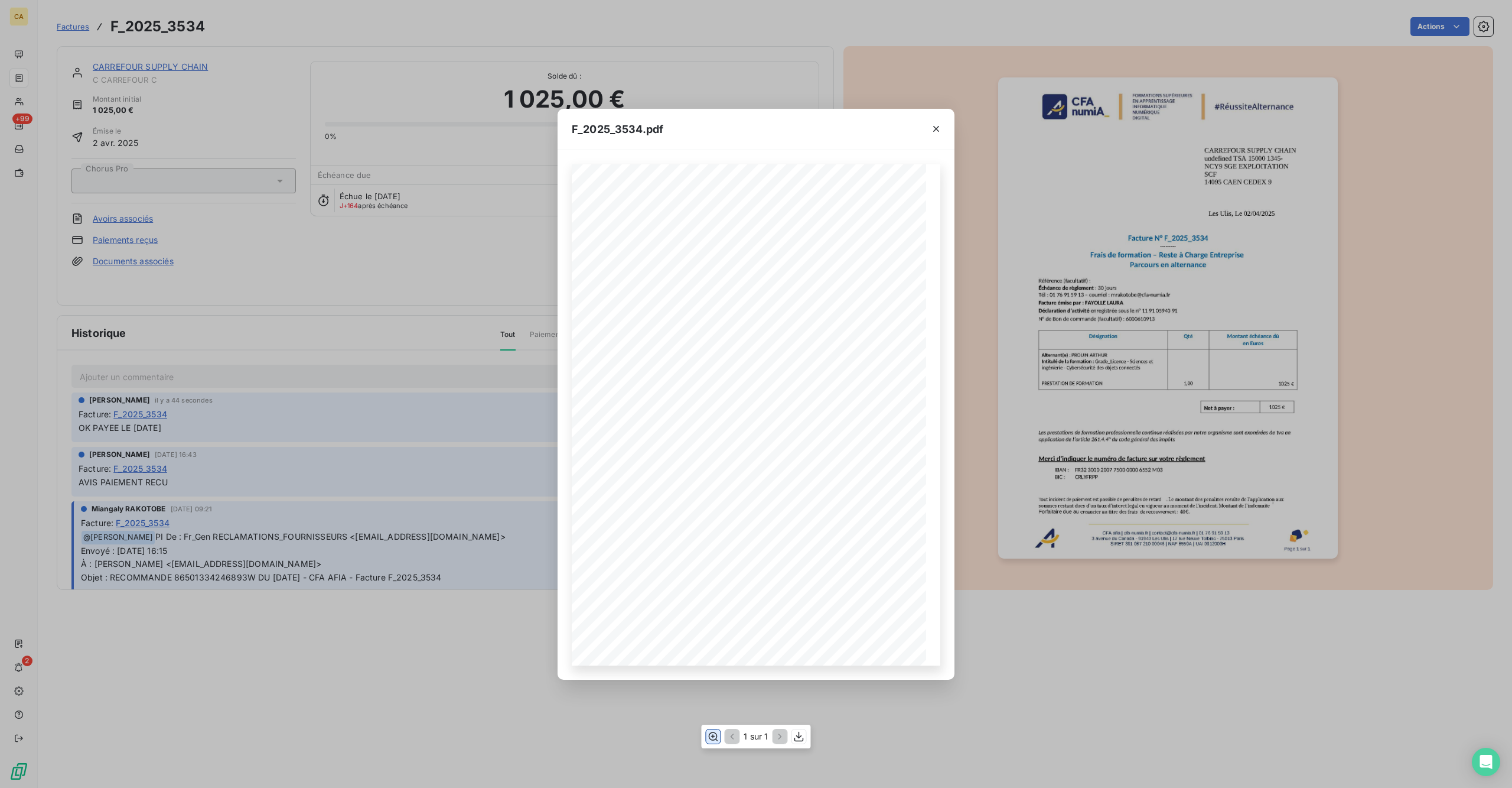
click at [715, 617] on icon "button" at bounding box center [713, 736] width 9 height 9
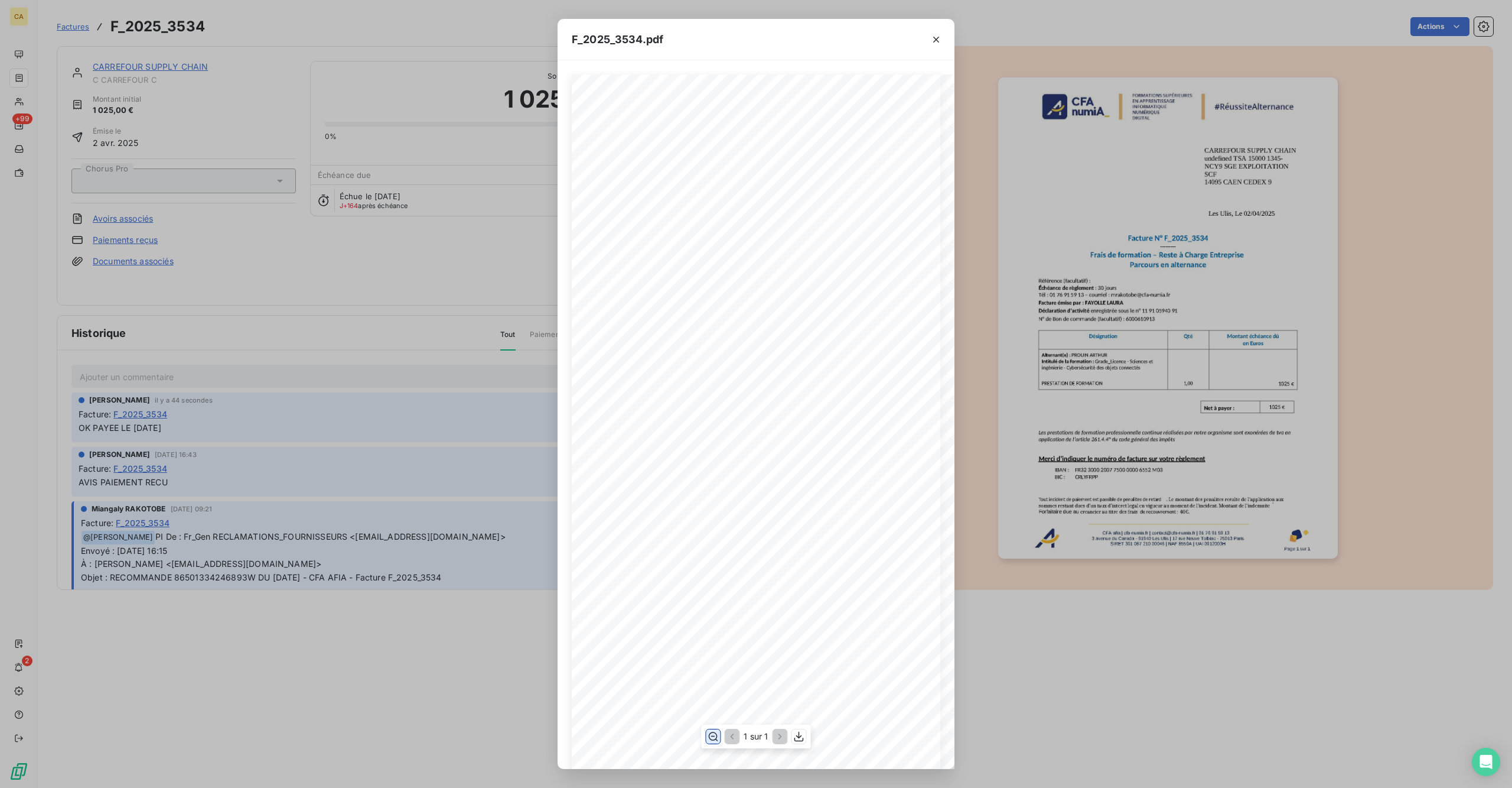
scroll to position [157, 0]
click at [339, 291] on div "F_2025_3534.pdf CFA afia | [DOMAIN_NAME] | [EMAIL_ADDRESS][DOMAIN_NAME] | 01 76…" at bounding box center [756, 394] width 1512 height 788
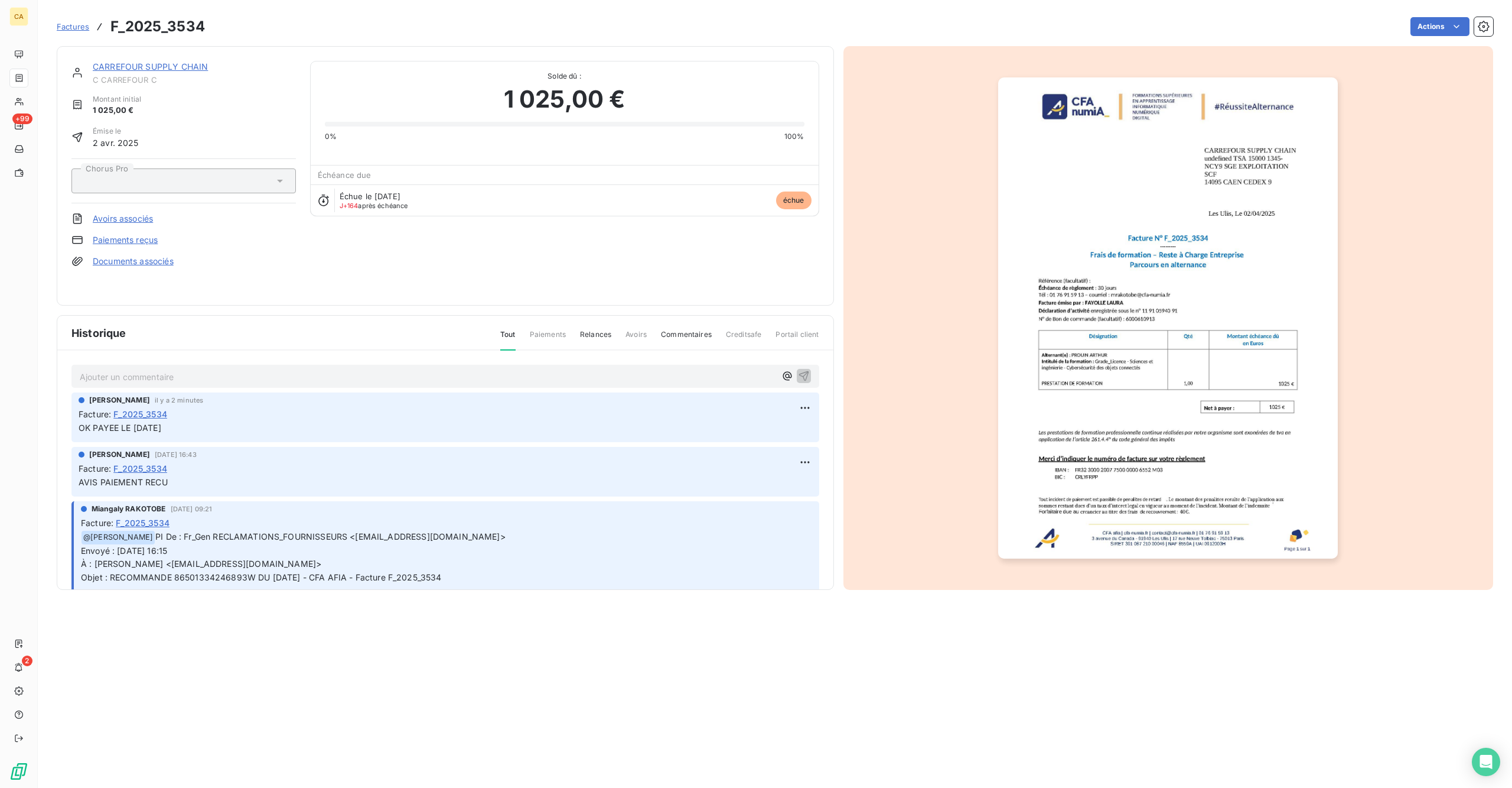
click at [118, 62] on div "CARREFOUR SUPPLY CHAIN C CARREFOUR C" at bounding box center [194, 72] width 203 height 24
click at [118, 62] on link "CARREFOUR SUPPLY CHAIN" at bounding box center [150, 66] width 115 height 10
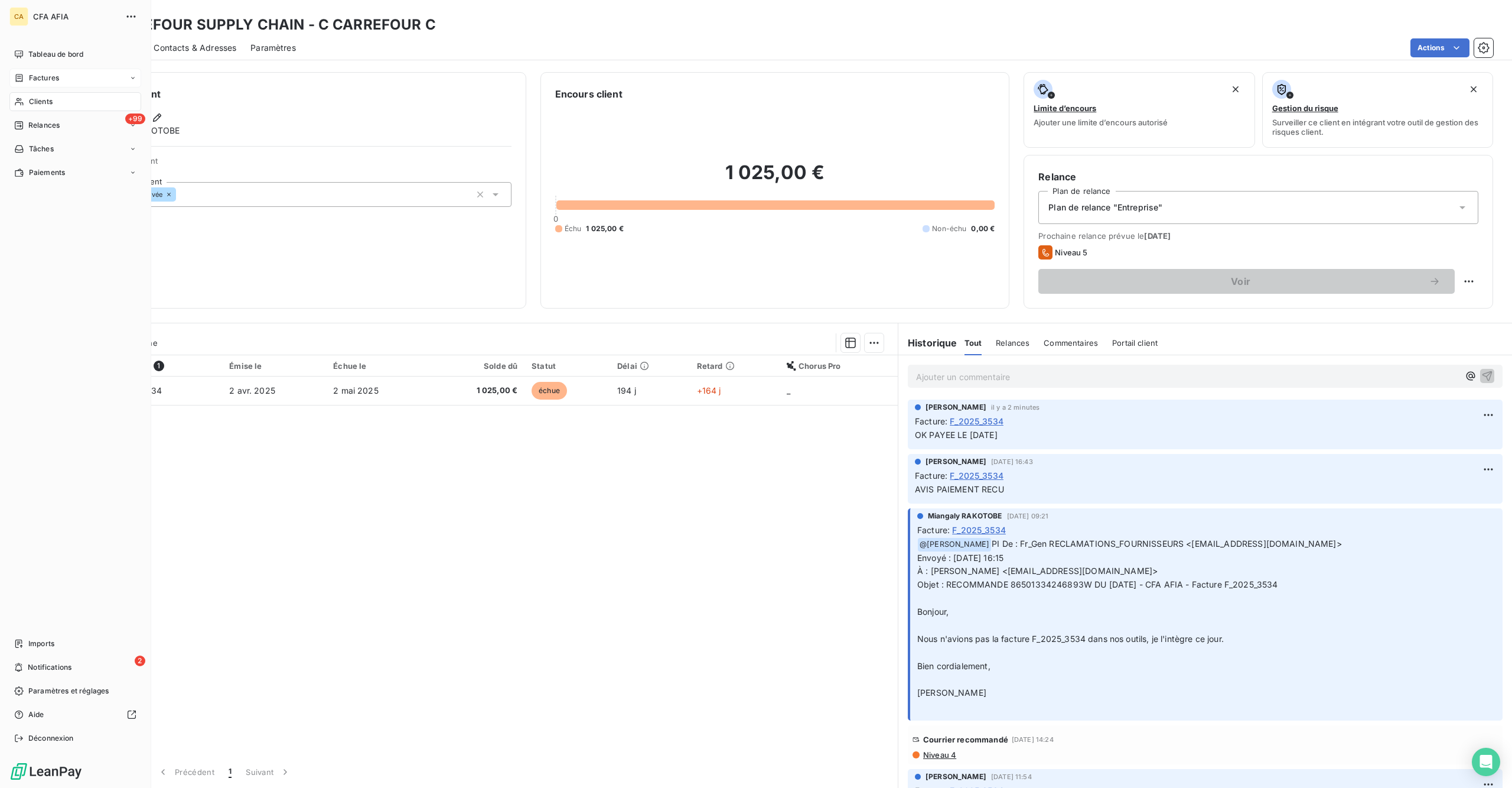
click at [29, 97] on span "Clients" at bounding box center [40, 102] width 24 height 11
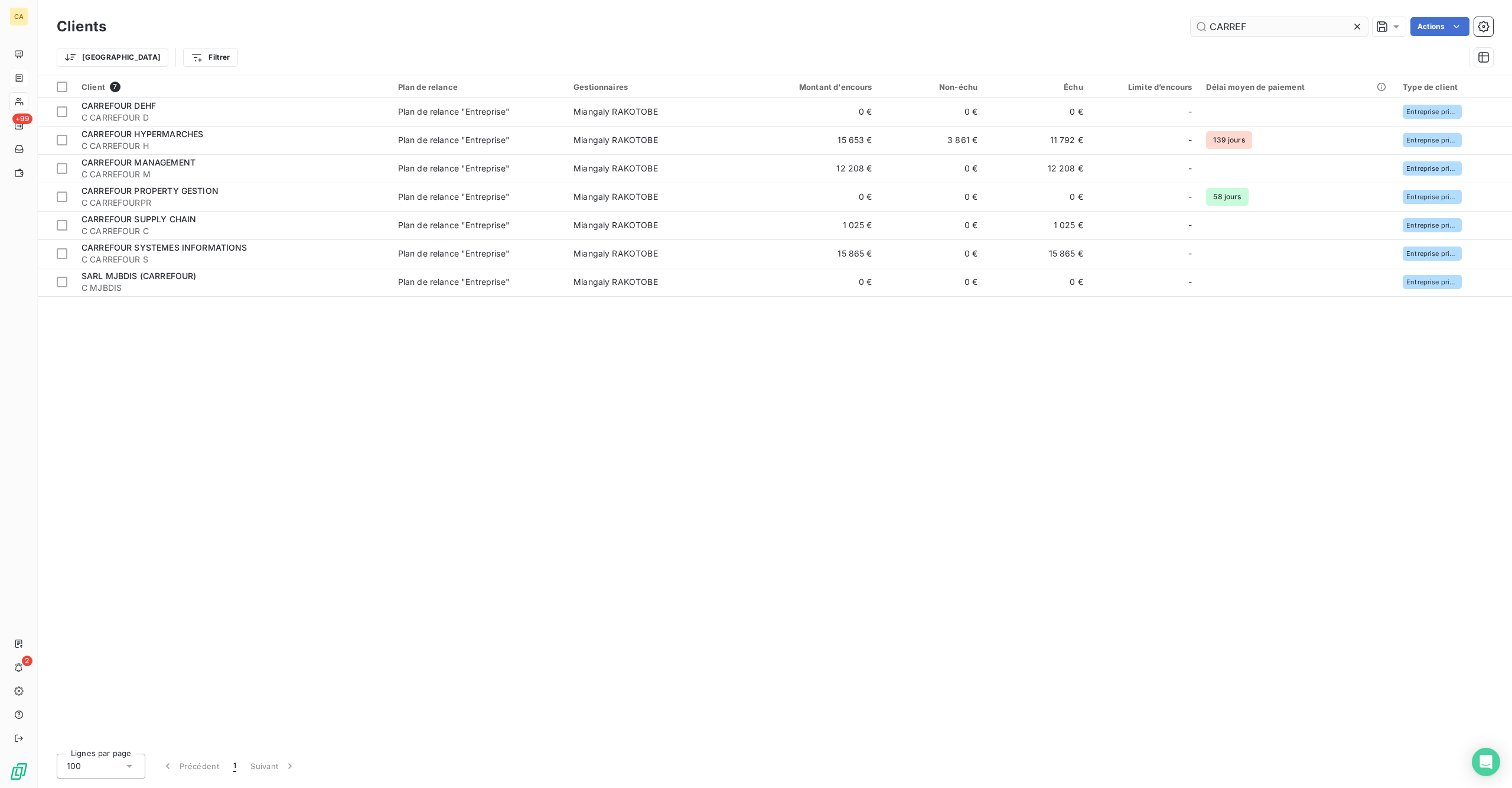
click at [1209, 20] on input "CARREF" at bounding box center [1279, 27] width 177 height 19
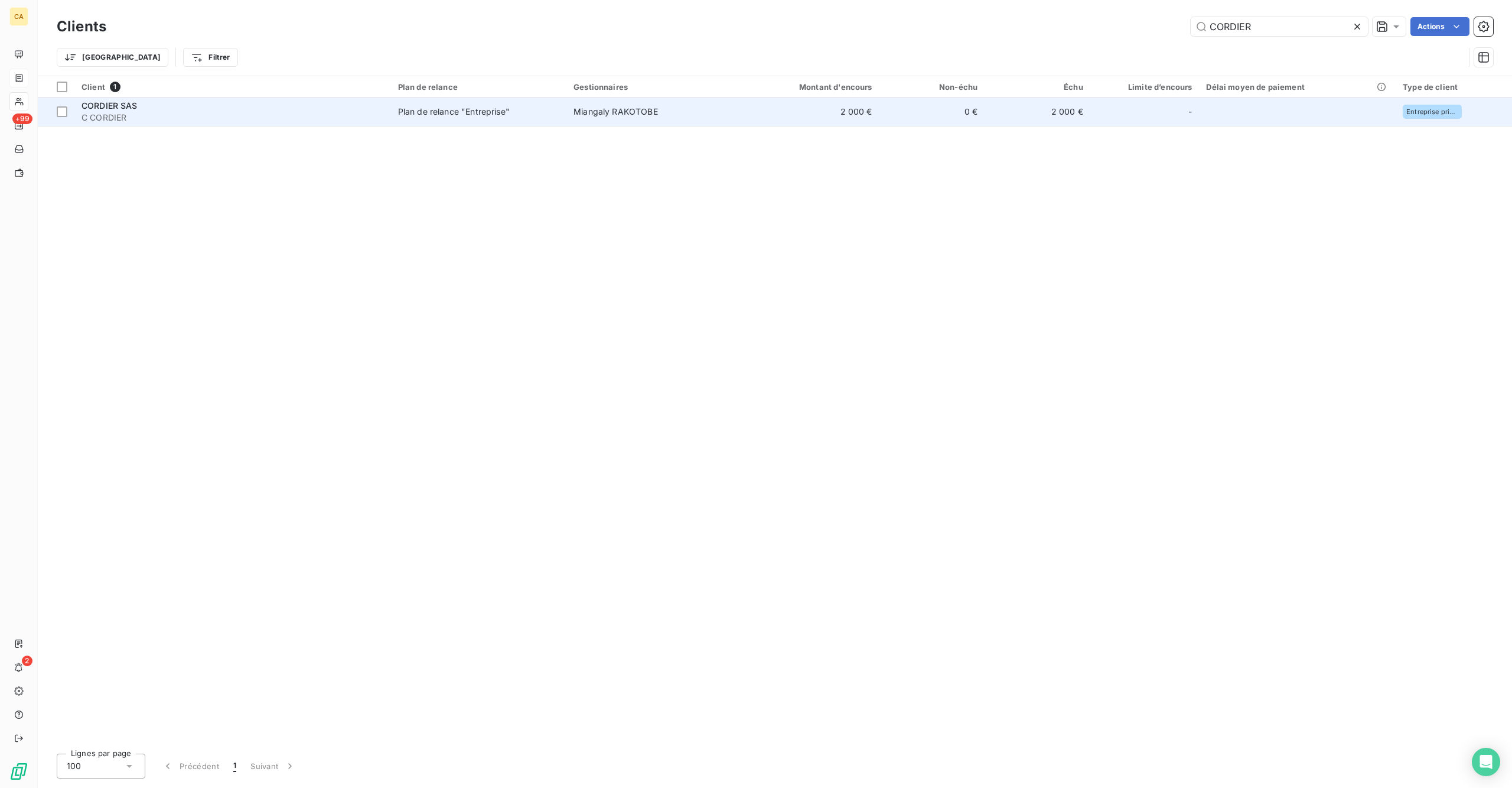
type input "CORDIER"
click at [737, 106] on td "2 000 €" at bounding box center [808, 111] width 141 height 28
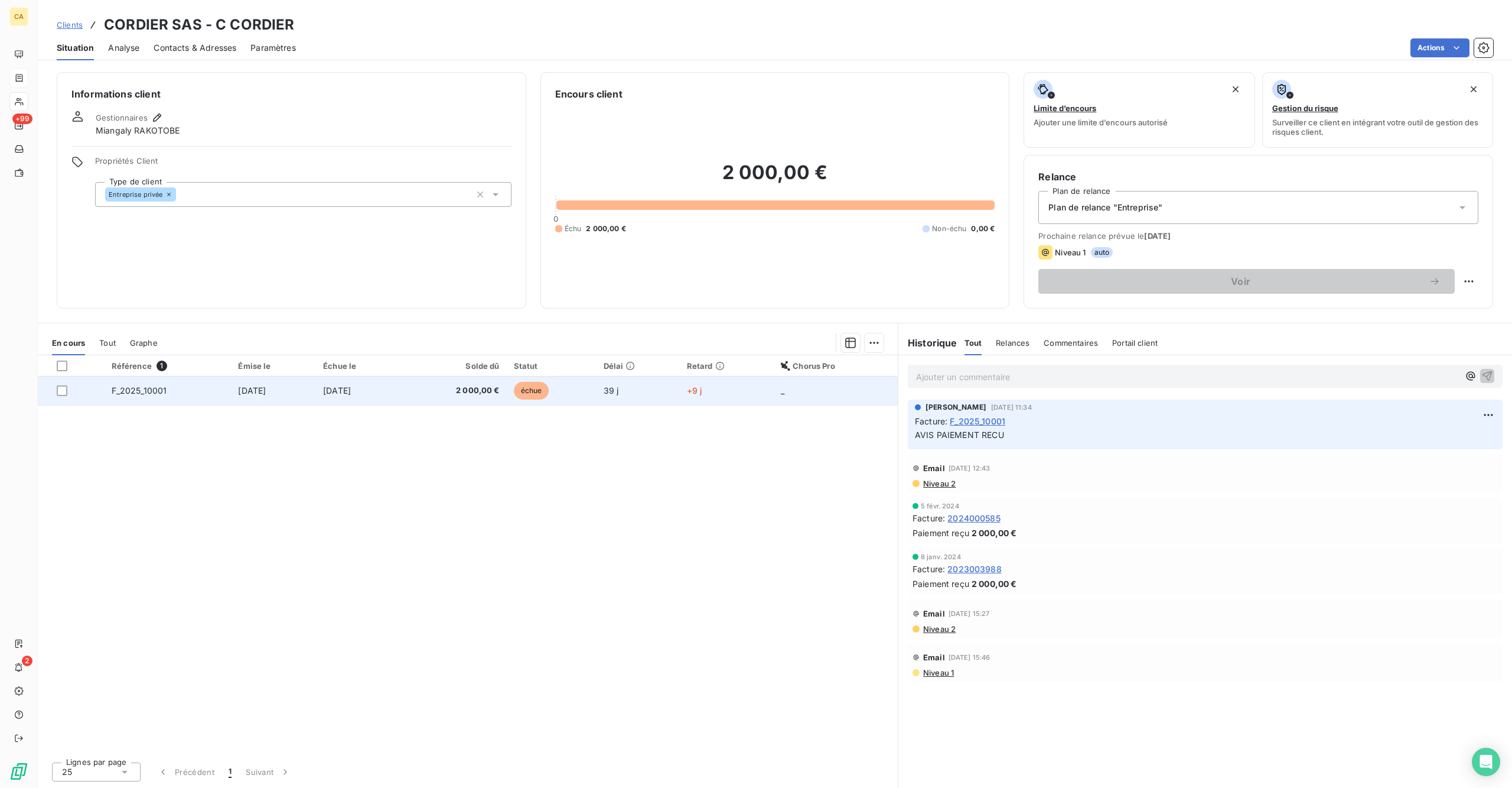
click at [238, 385] on span "[DATE]" at bounding box center [251, 390] width 28 height 10
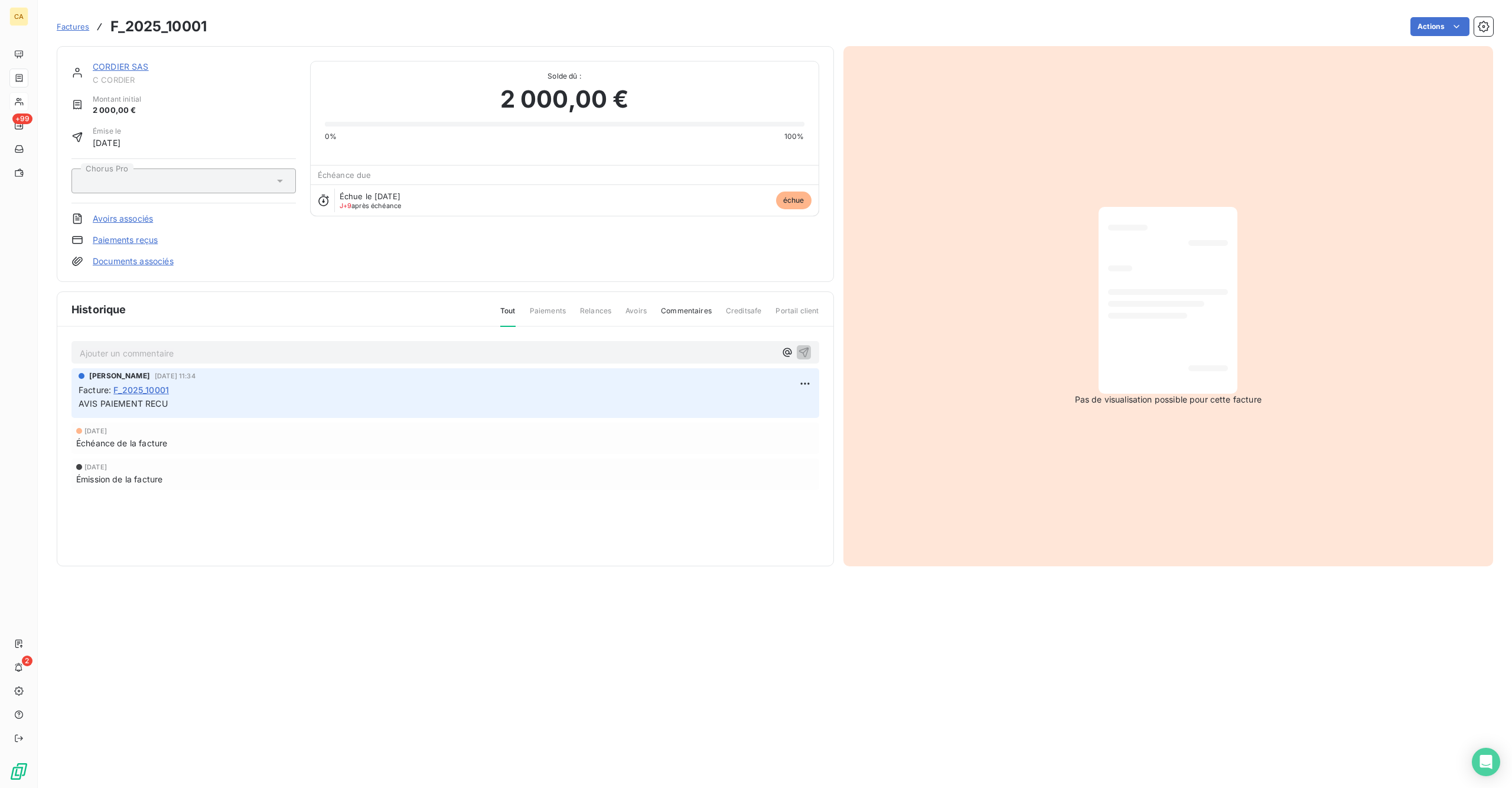
click at [251, 341] on div "Ajouter un commentaire ﻿" at bounding box center [445, 353] width 747 height 23
click at [243, 346] on p "Ajouter un commentaire ﻿" at bounding box center [428, 353] width 696 height 14
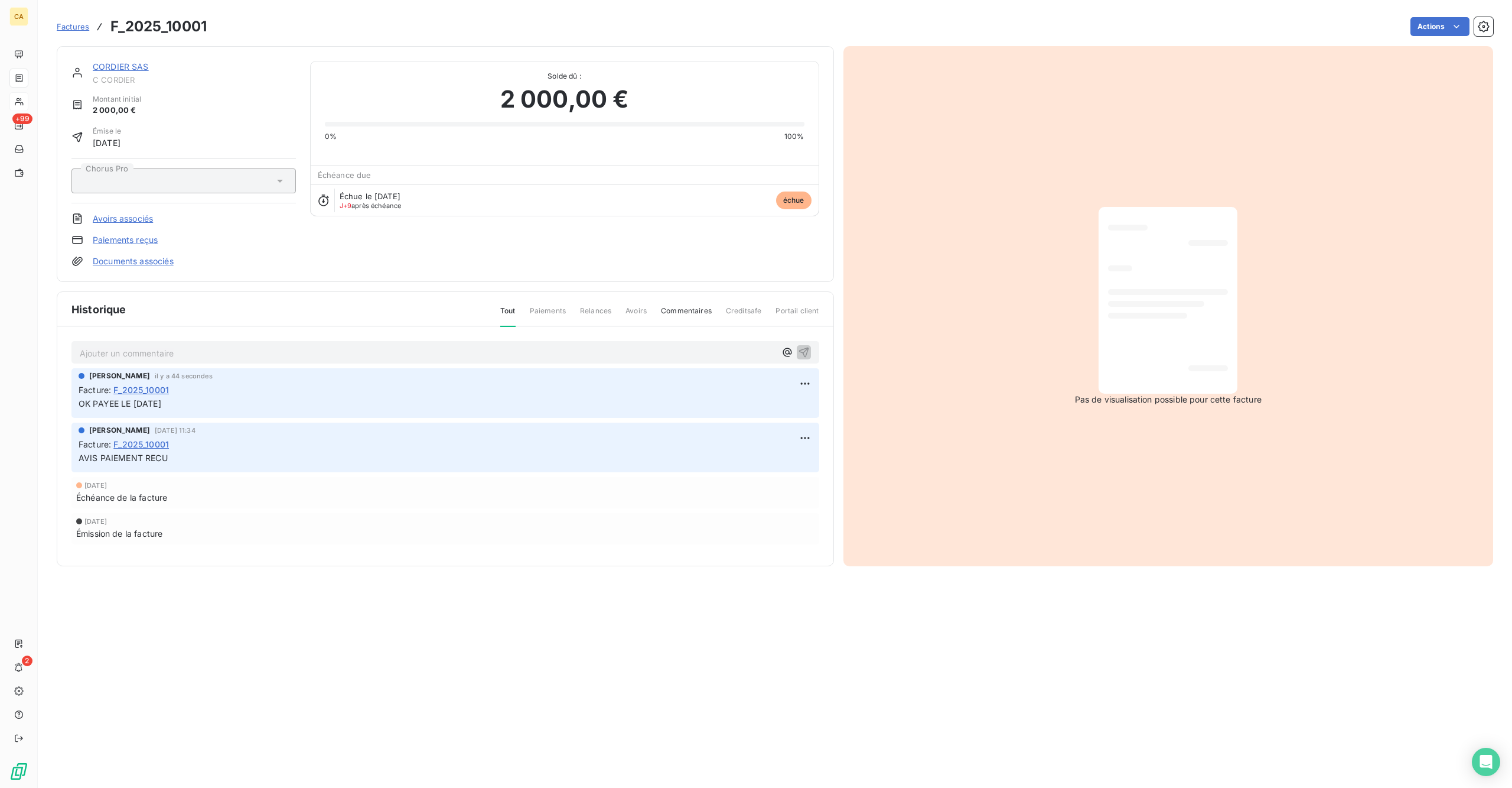
click at [98, 46] on div "CORDIER SAS C CORDIER Montant initial 2 000,00 € Émise le [DATE] Chorus Pro Avo…" at bounding box center [445, 164] width 777 height 236
click at [99, 62] on link "CORDIER SAS" at bounding box center [121, 66] width 56 height 10
